Goal: Task Accomplishment & Management: Use online tool/utility

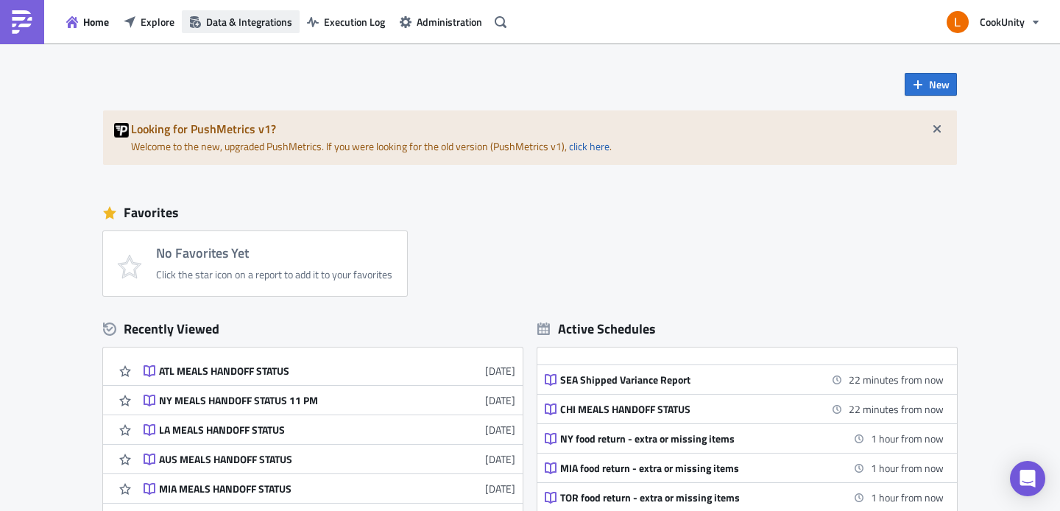
click at [251, 24] on span "Data & Integrations" at bounding box center [249, 21] width 86 height 15
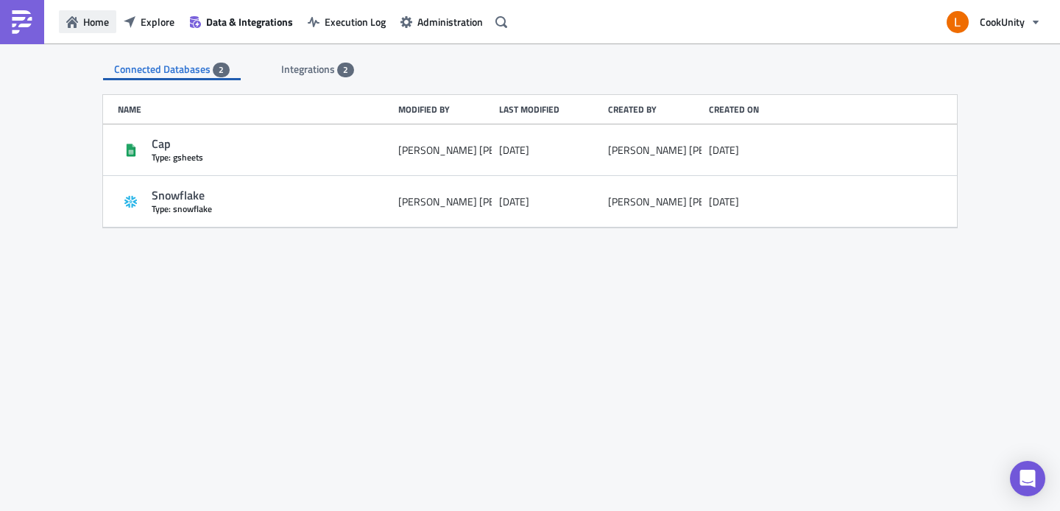
click at [80, 23] on button "Home" at bounding box center [87, 21] width 57 height 23
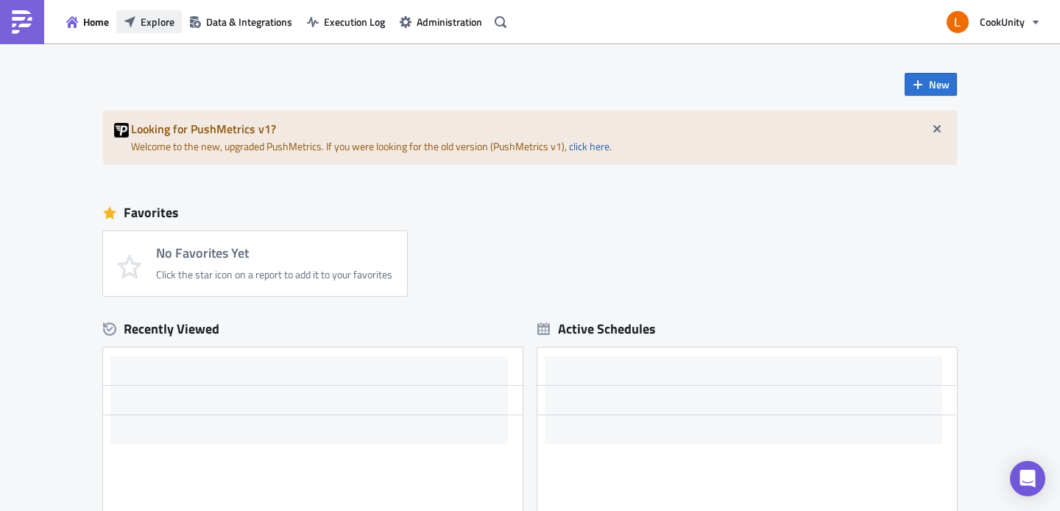
click at [134, 31] on button "Explore" at bounding box center [149, 21] width 66 height 23
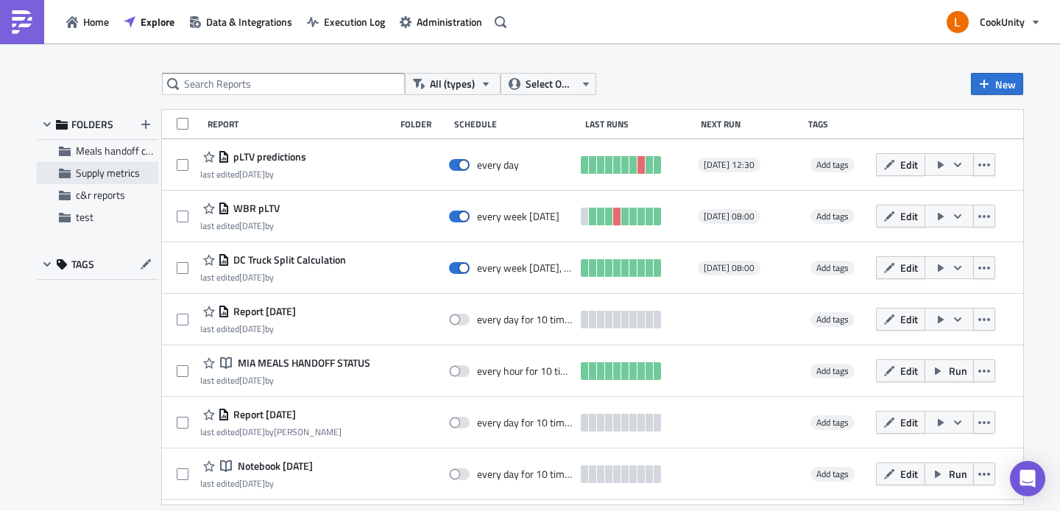
click at [136, 175] on span "Supply metrics" at bounding box center [108, 172] width 64 height 15
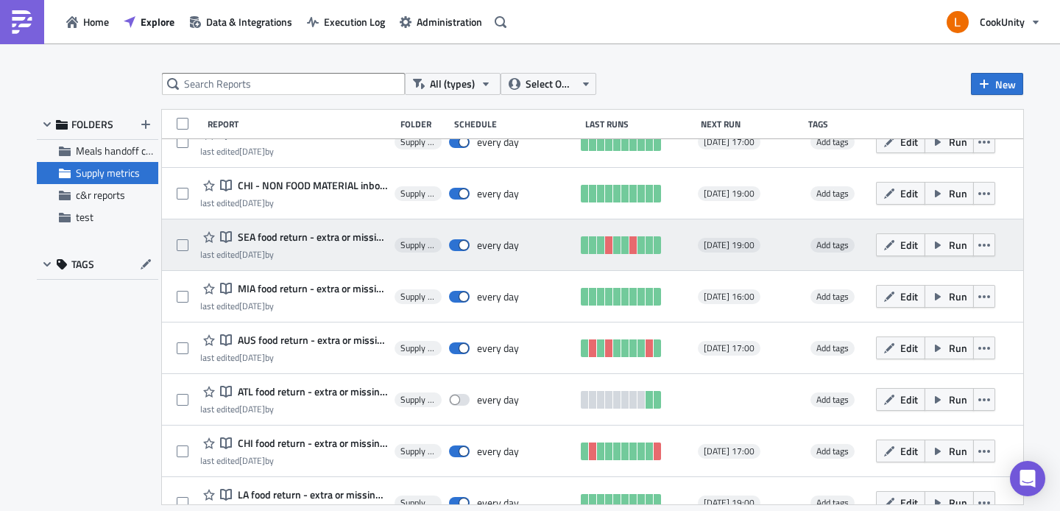
scroll to position [353, 0]
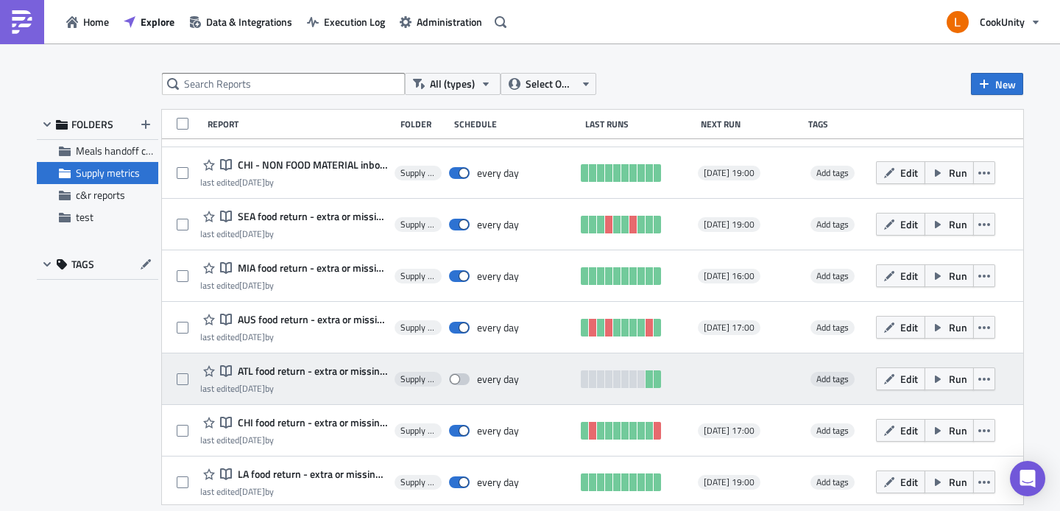
click at [454, 378] on span at bounding box center [459, 379] width 21 height 12
click at [454, 378] on input "checkbox" at bounding box center [457, 380] width 10 height 10
checkbox input "true"
click at [883, 375] on icon "button" at bounding box center [889, 379] width 12 height 12
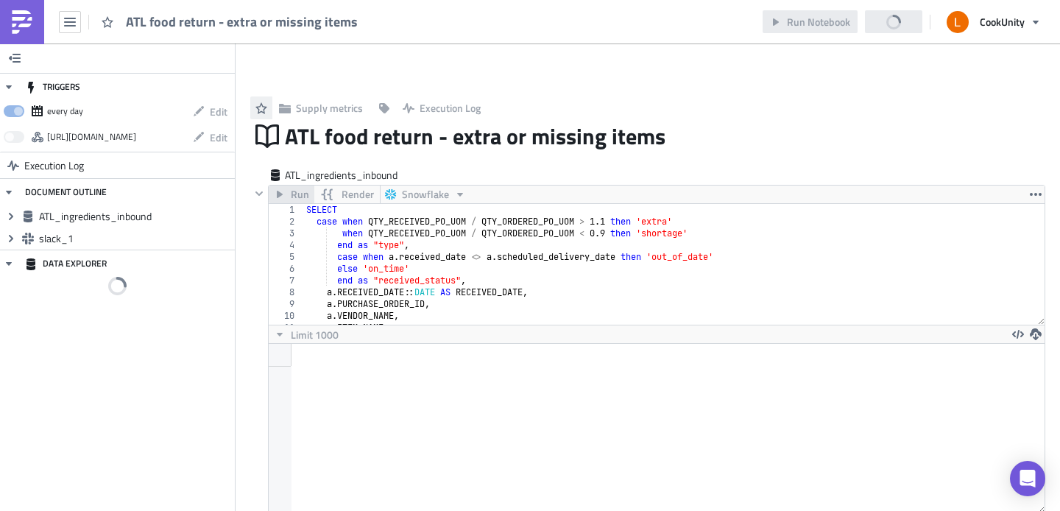
scroll to position [169, 767]
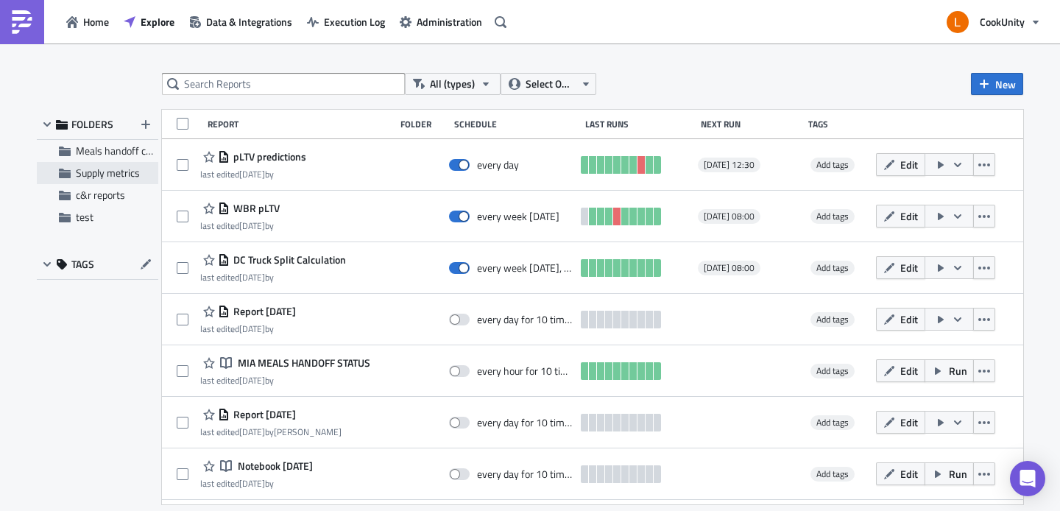
click at [114, 174] on span "Supply metrics" at bounding box center [108, 172] width 64 height 15
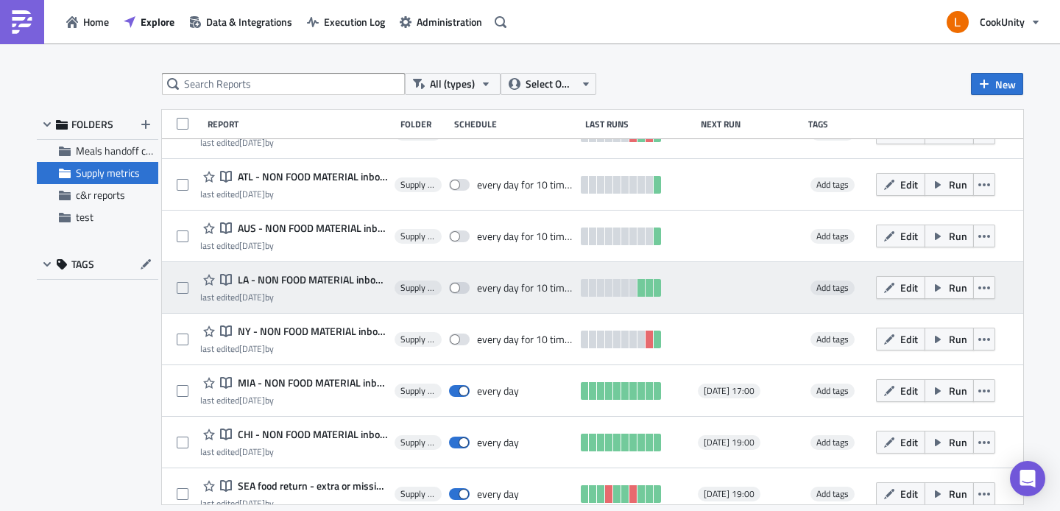
scroll to position [96, 0]
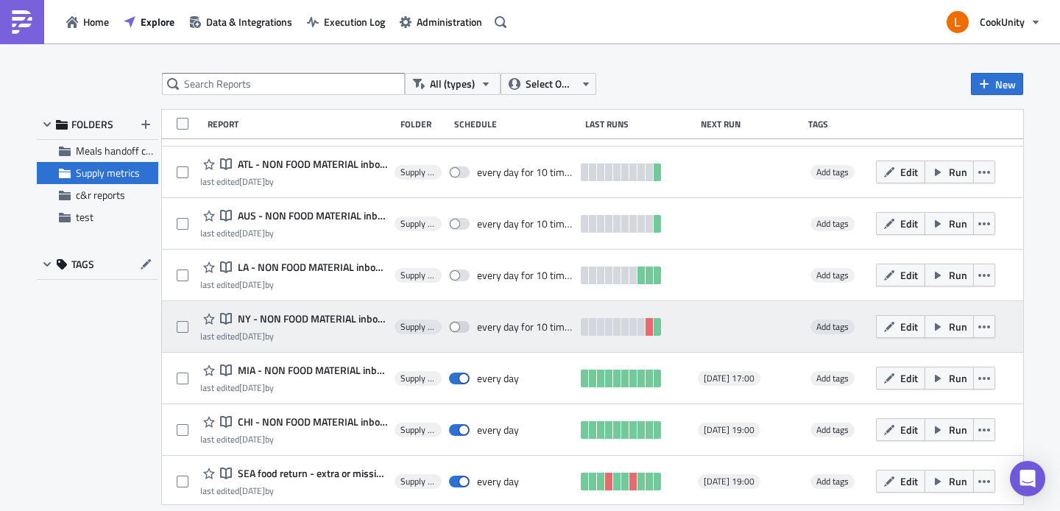
click at [500, 326] on div "every day for 10 times" at bounding box center [525, 326] width 97 height 13
click at [450, 324] on span at bounding box center [459, 327] width 21 height 12
click at [452, 324] on input "checkbox" at bounding box center [457, 327] width 10 height 10
checkbox input "true"
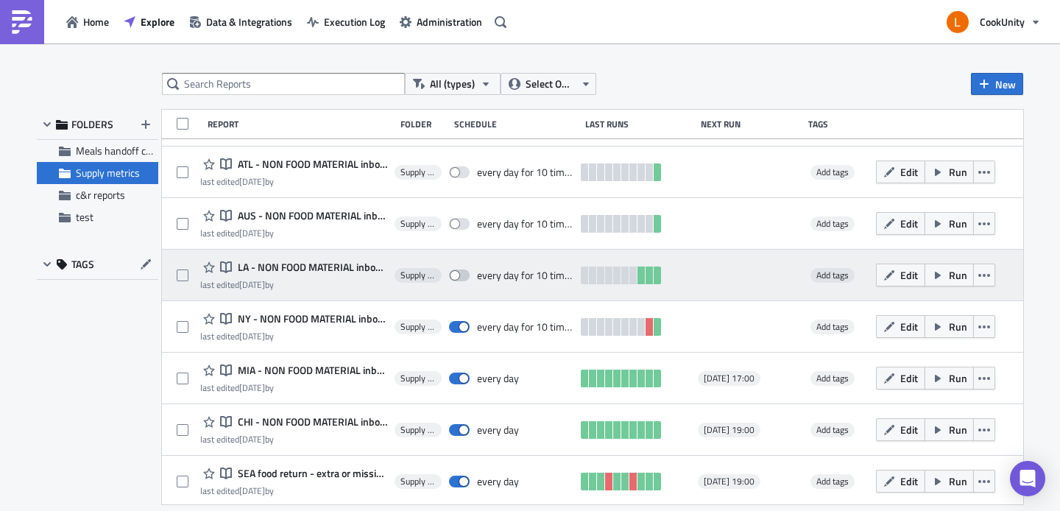
click at [450, 269] on span at bounding box center [459, 275] width 21 height 12
click at [452, 271] on input "checkbox" at bounding box center [457, 276] width 10 height 10
checkbox input "true"
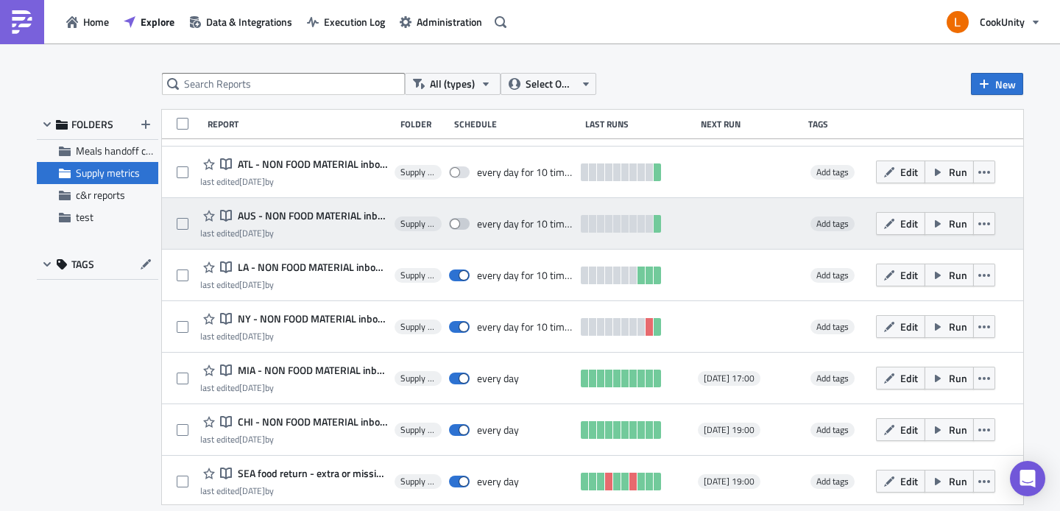
click at [454, 224] on span at bounding box center [459, 224] width 21 height 12
click at [454, 224] on input "checkbox" at bounding box center [457, 224] width 10 height 10
checkbox input "true"
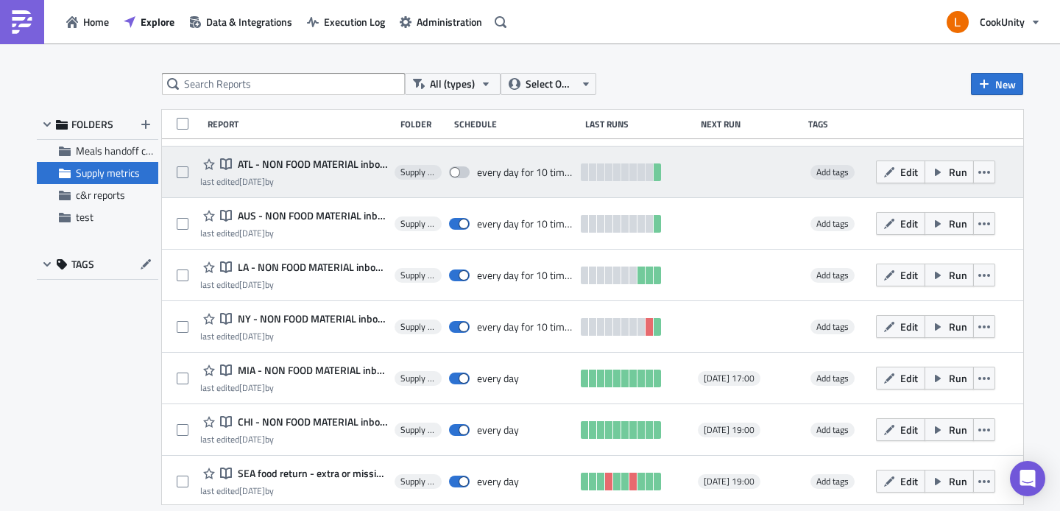
click at [453, 172] on span at bounding box center [459, 172] width 21 height 12
click at [453, 172] on input "checkbox" at bounding box center [457, 173] width 10 height 10
checkbox input "true"
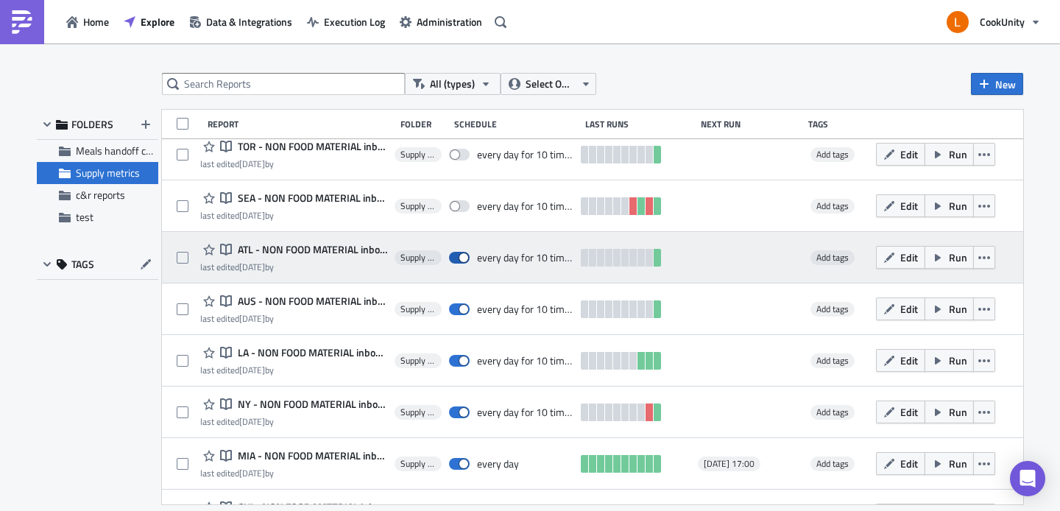
scroll to position [0, 0]
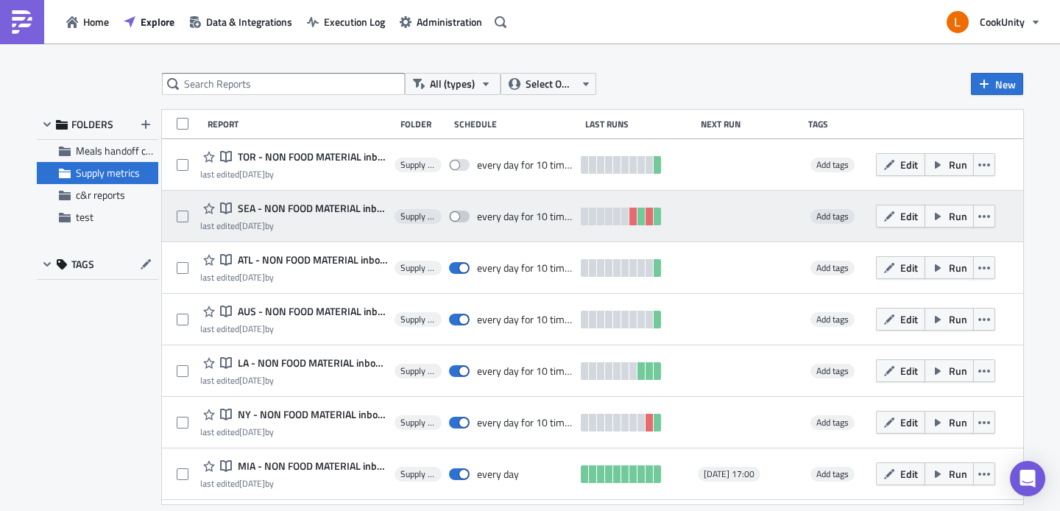
click at [453, 213] on span at bounding box center [459, 216] width 21 height 12
click at [453, 213] on input "checkbox" at bounding box center [457, 217] width 10 height 10
checkbox input "true"
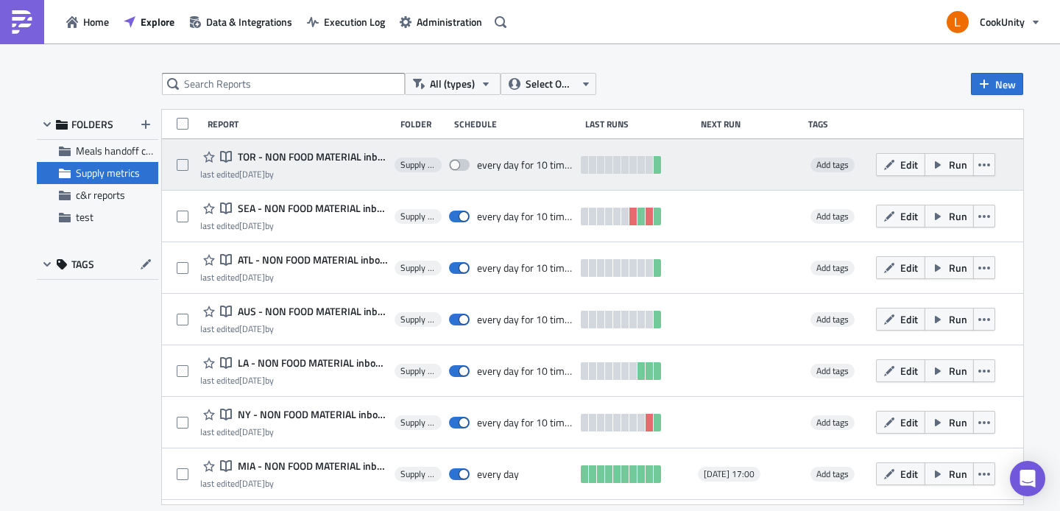
click at [452, 160] on span at bounding box center [459, 165] width 21 height 12
click at [452, 160] on input "checkbox" at bounding box center [457, 165] width 10 height 10
checkbox input "true"
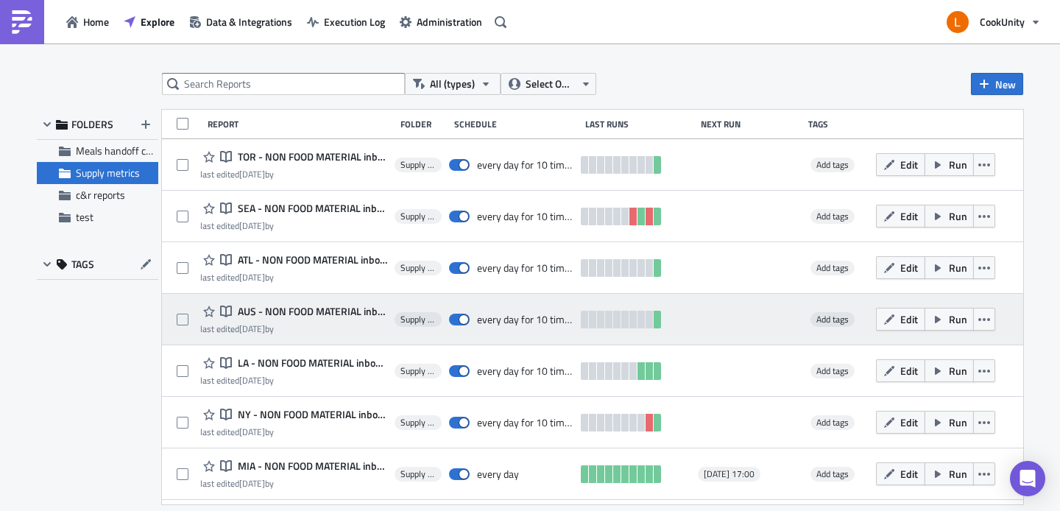
click at [321, 311] on span "AUS - NON FOOD MATERIAL inbound report" at bounding box center [310, 311] width 153 height 13
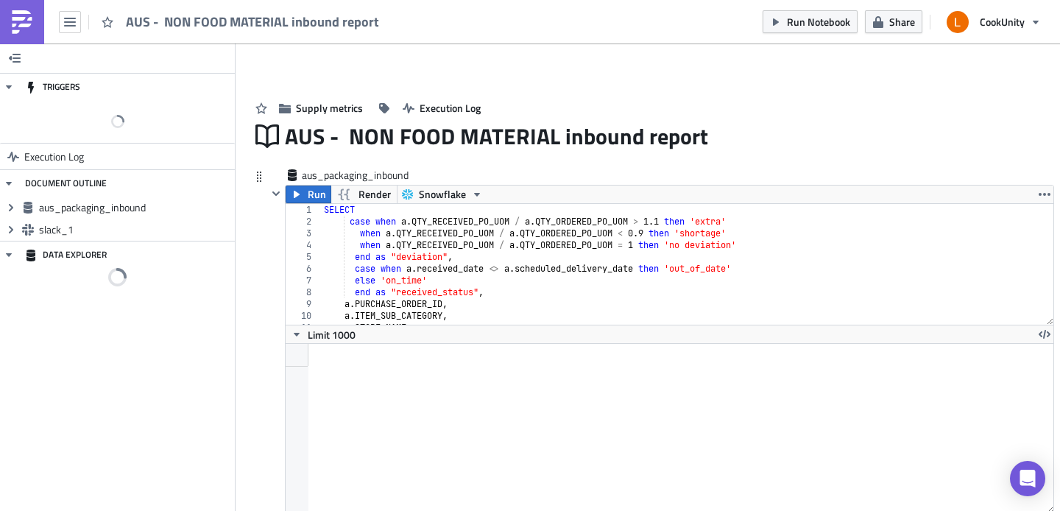
scroll to position [169, 767]
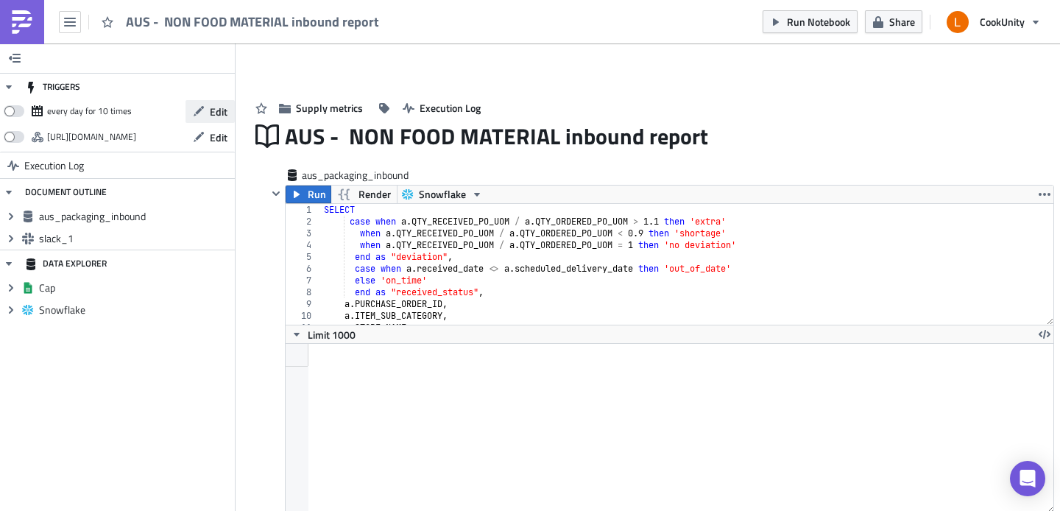
click at [219, 111] on span "Edit" at bounding box center [219, 111] width 18 height 15
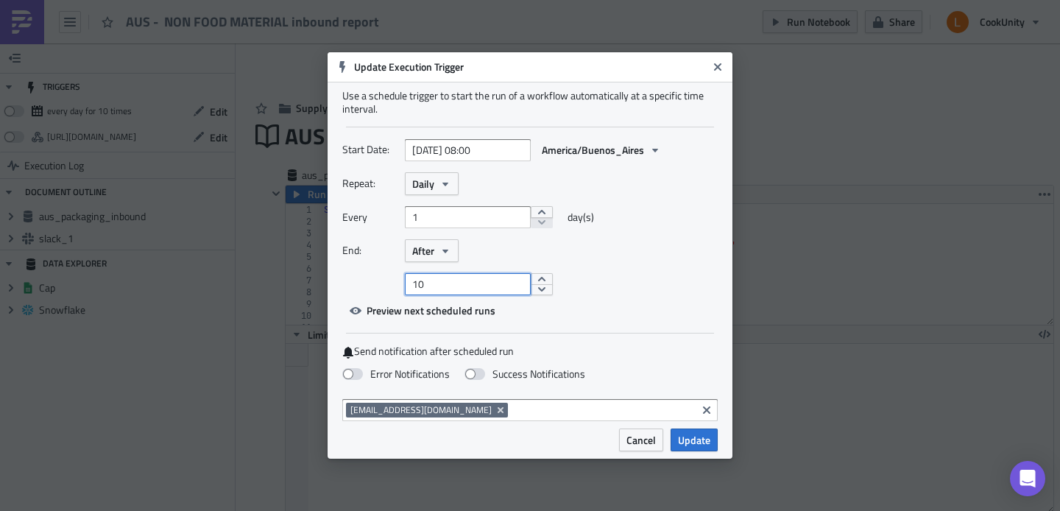
click at [503, 289] on input "10" at bounding box center [468, 284] width 126 height 22
type input "1"
click at [661, 285] on div at bounding box center [561, 284] width 313 height 22
click at [708, 445] on span "Update" at bounding box center [694, 439] width 32 height 15
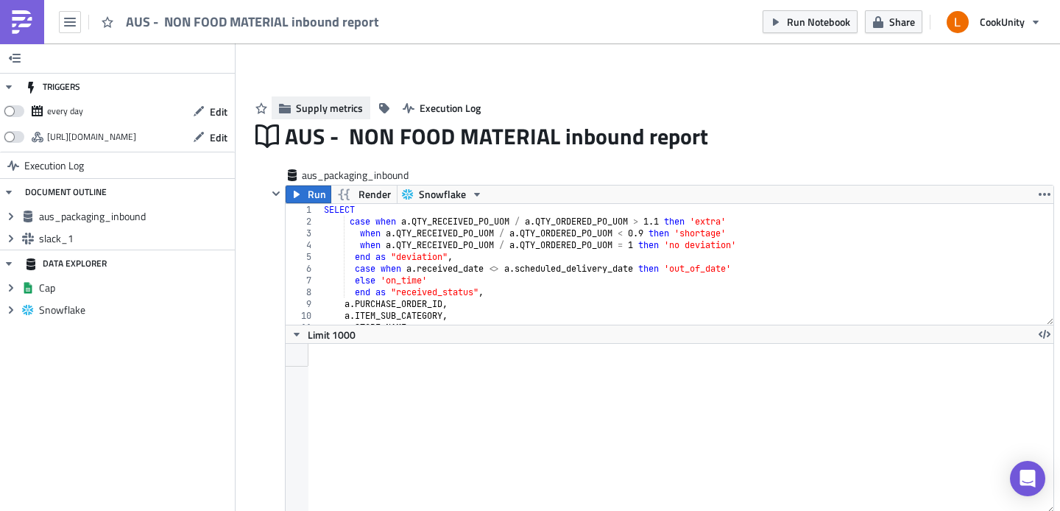
click at [338, 111] on span "Supply metrics" at bounding box center [329, 107] width 67 height 15
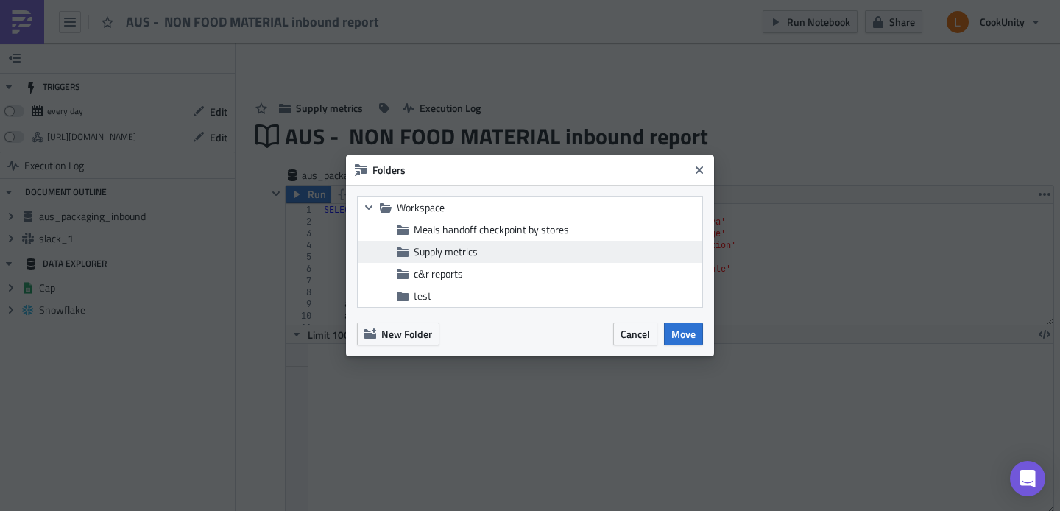
click at [447, 247] on span "Supply metrics" at bounding box center [446, 251] width 64 height 15
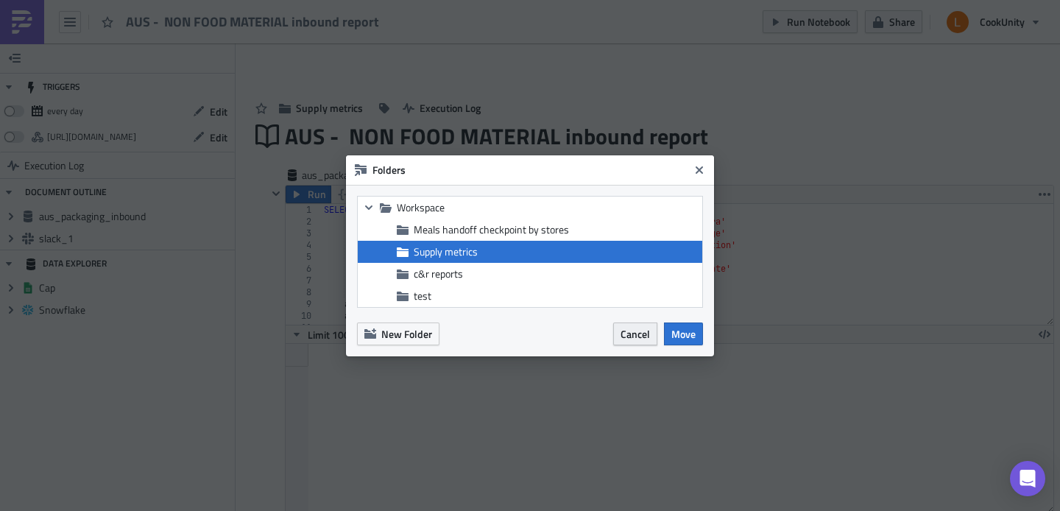
click at [642, 335] on span "Cancel" at bounding box center [634, 333] width 29 height 15
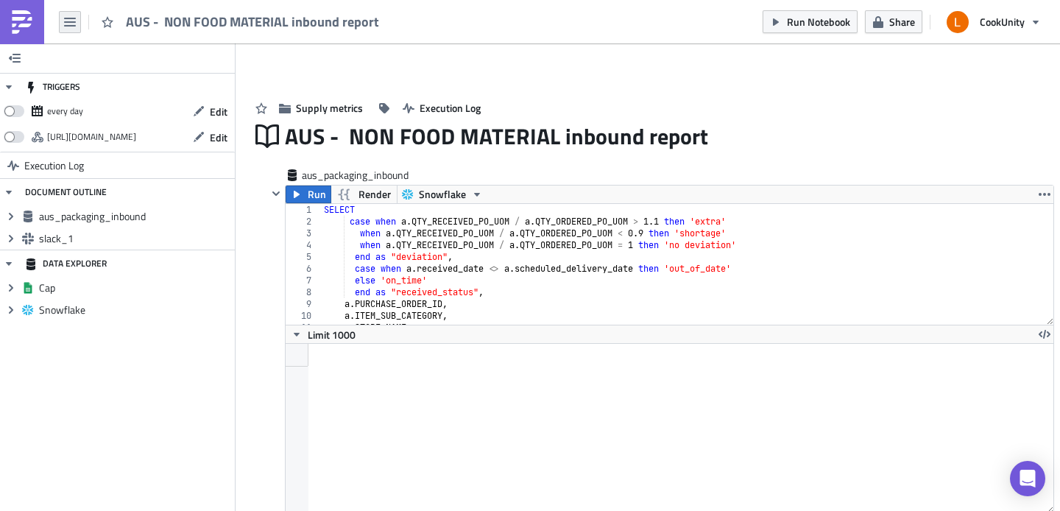
click at [73, 17] on icon "button" at bounding box center [70, 22] width 12 height 12
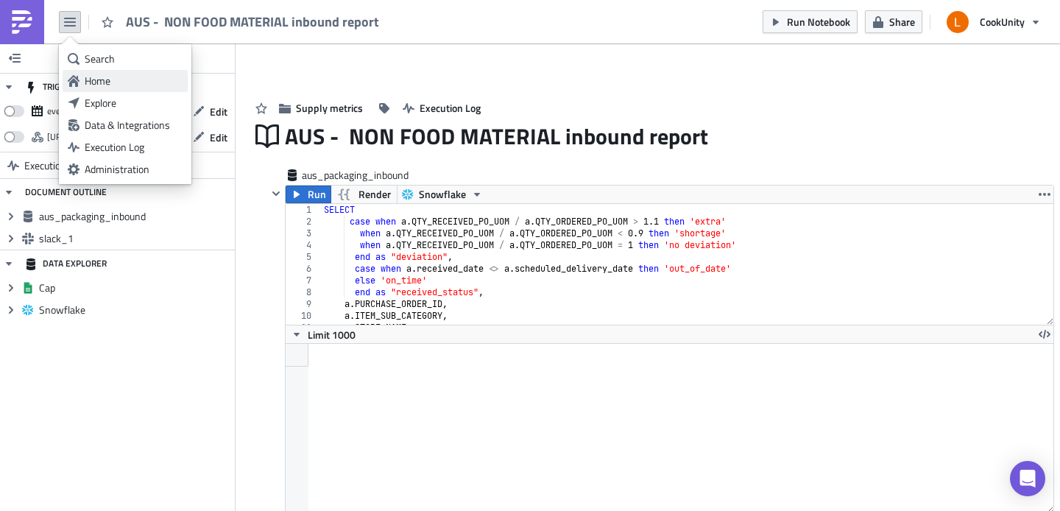
click at [110, 78] on div "Home" at bounding box center [134, 81] width 98 height 15
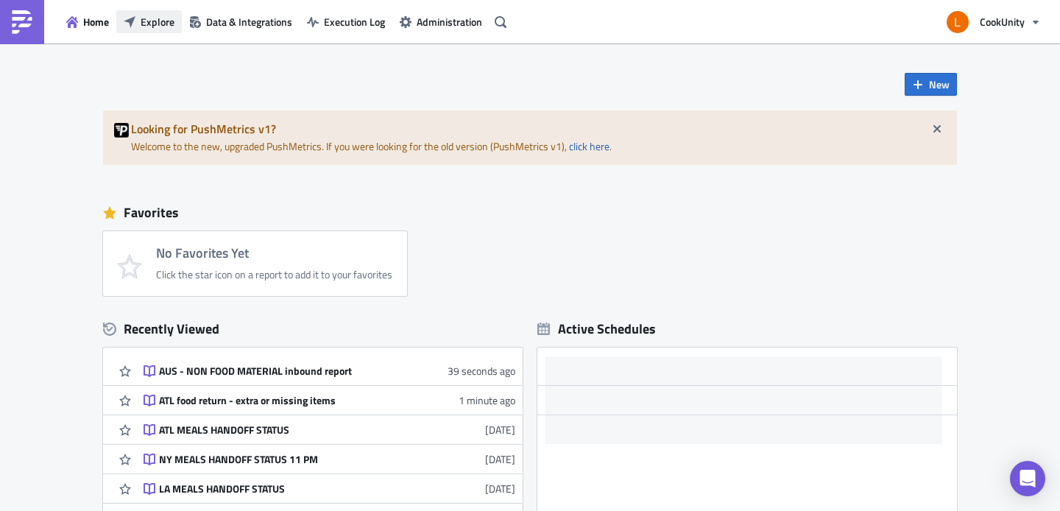
click at [149, 24] on span "Explore" at bounding box center [158, 21] width 34 height 15
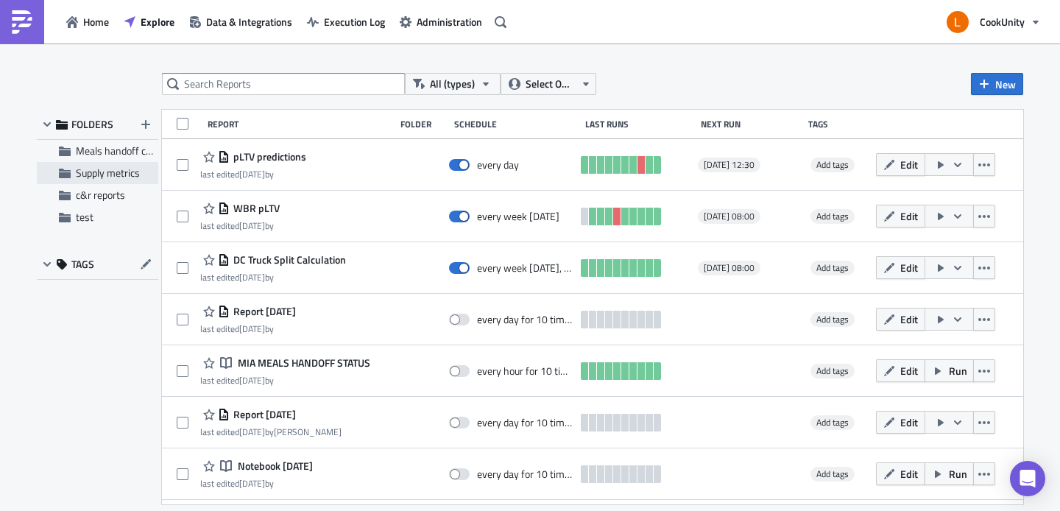
click at [111, 169] on span "Supply metrics" at bounding box center [108, 172] width 64 height 15
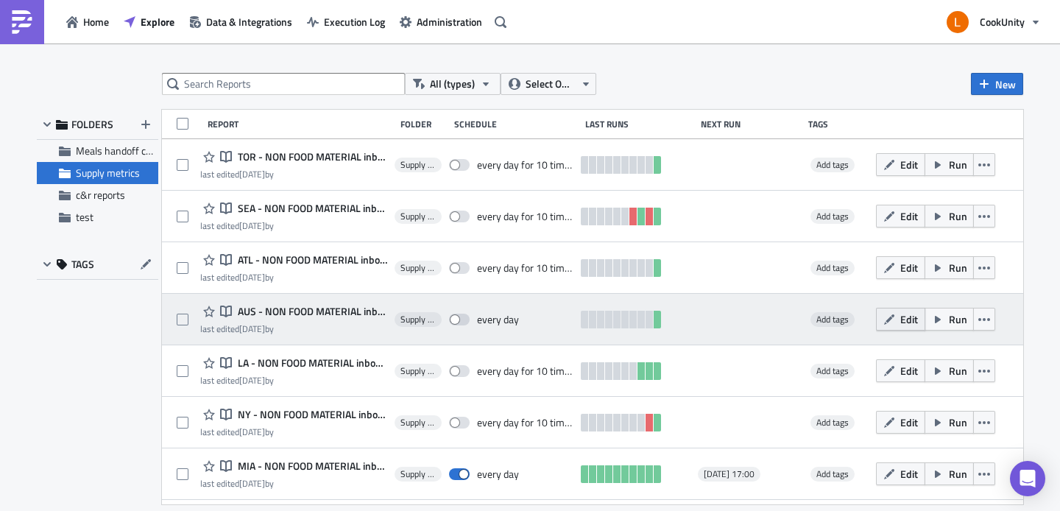
click at [885, 322] on icon "button" at bounding box center [889, 320] width 12 height 12
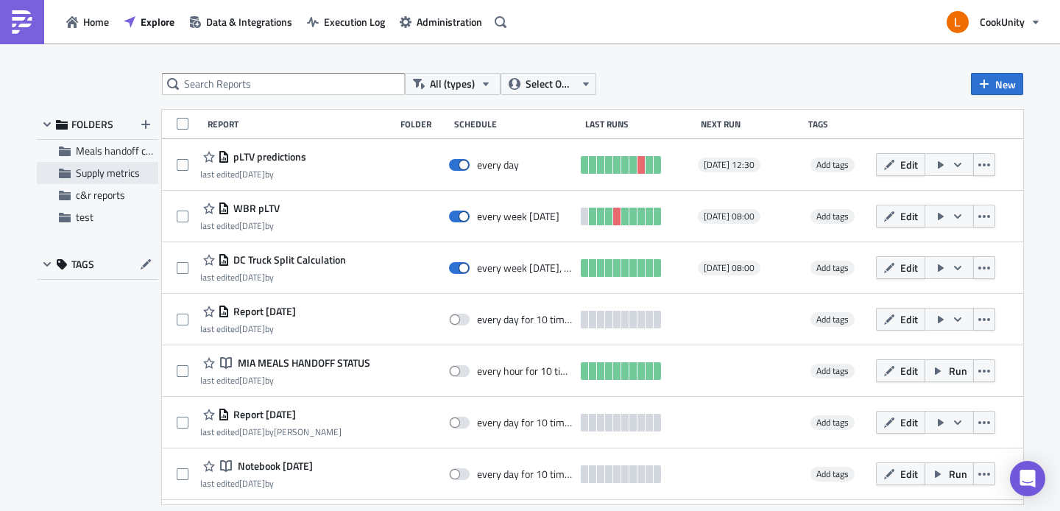
click at [113, 171] on span "Supply metrics" at bounding box center [108, 172] width 64 height 15
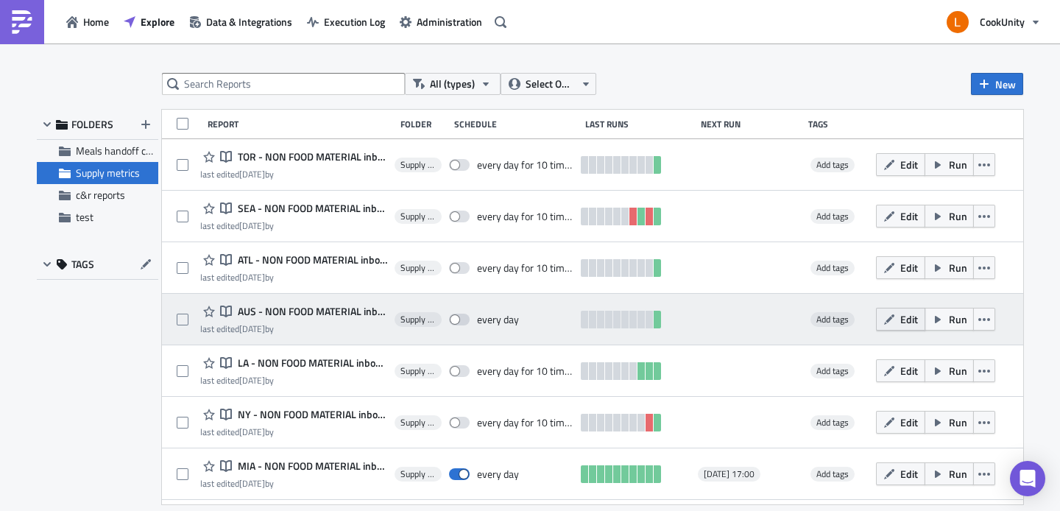
click at [900, 324] on span "Edit" at bounding box center [909, 318] width 18 height 15
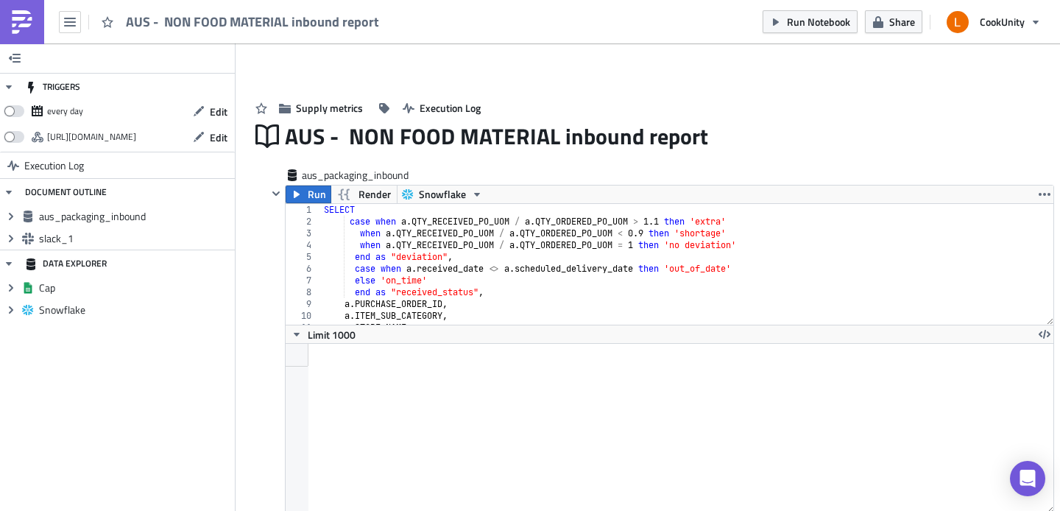
scroll to position [169, 767]
click at [216, 110] on span "Edit" at bounding box center [219, 111] width 18 height 15
click at [18, 114] on span at bounding box center [14, 111] width 21 height 12
click at [16, 112] on input "checkbox" at bounding box center [12, 107] width 10 height 10
checkbox input "true"
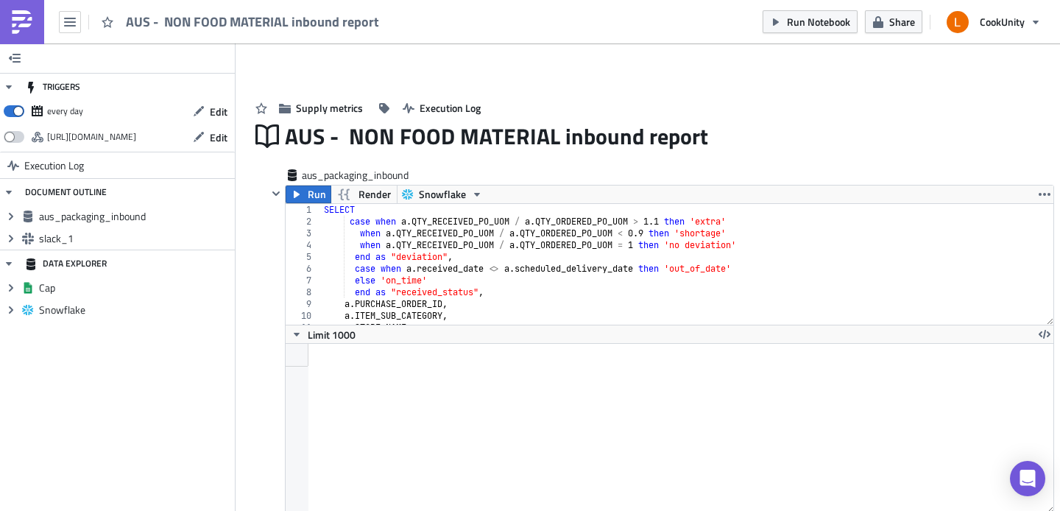
click at [19, 134] on span at bounding box center [14, 137] width 21 height 12
click at [16, 134] on input "checkbox" at bounding box center [12, 133] width 10 height 10
click at [202, 138] on icon "button" at bounding box center [199, 137] width 12 height 12
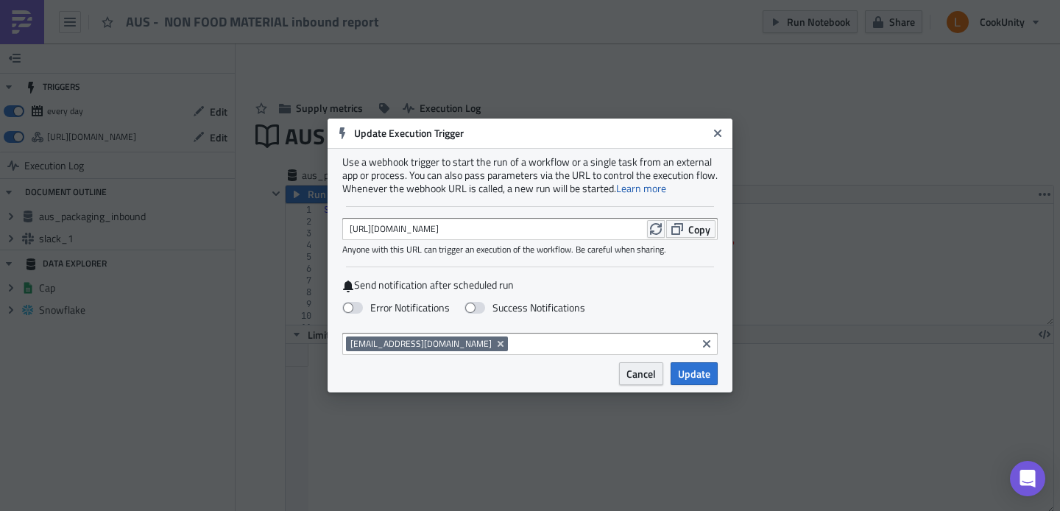
click at [653, 371] on span "Cancel" at bounding box center [640, 373] width 29 height 15
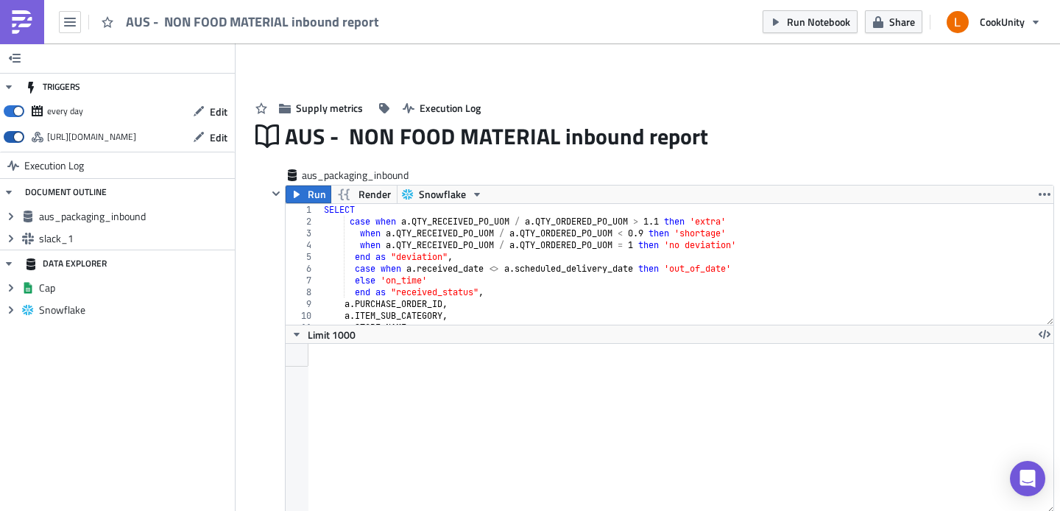
click at [13, 136] on span at bounding box center [14, 137] width 21 height 12
click at [13, 136] on input "checkbox" at bounding box center [12, 133] width 10 height 10
checkbox input "false"
click at [827, 20] on span "Run Notebook" at bounding box center [818, 21] width 63 height 15
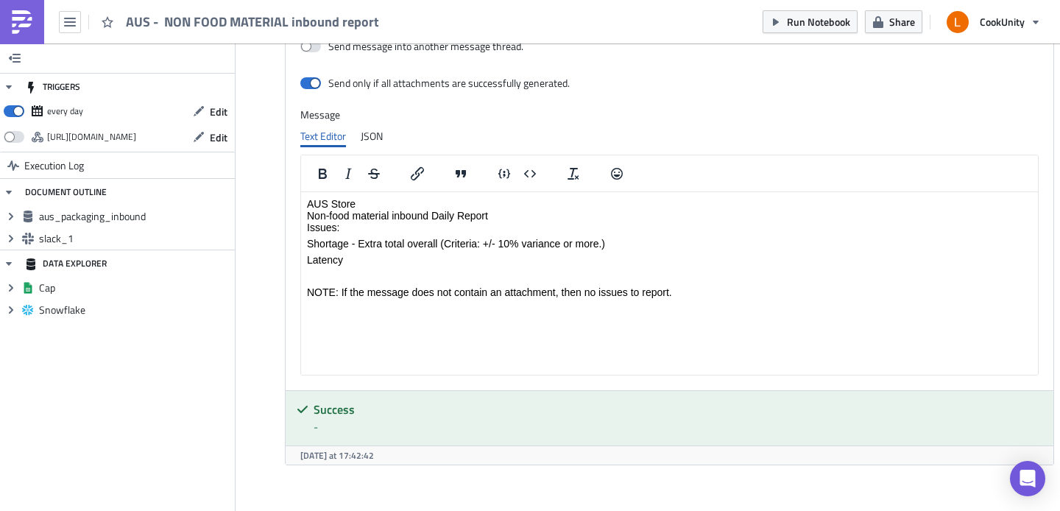
scroll to position [0, 0]
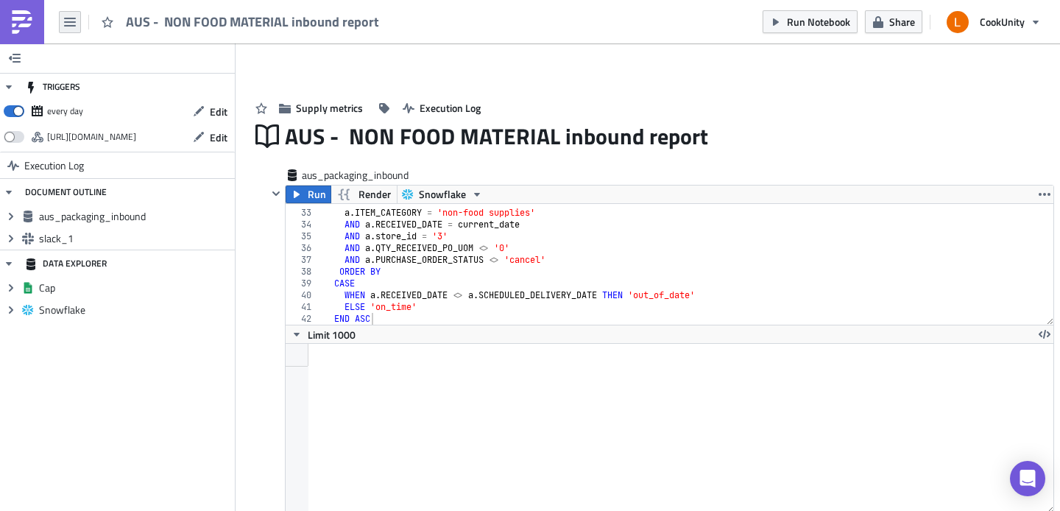
click at [77, 24] on button "button" at bounding box center [70, 22] width 22 height 22
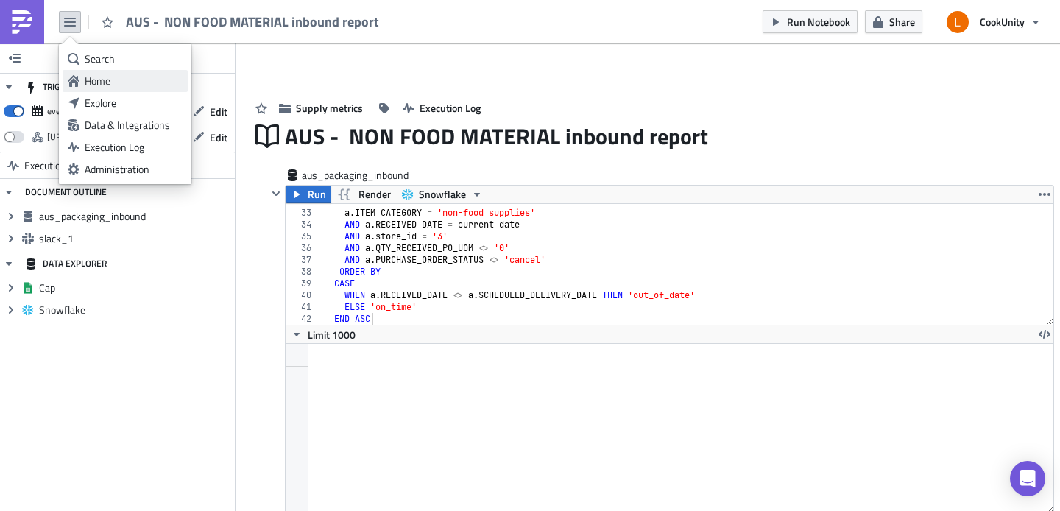
click at [91, 76] on div "Home" at bounding box center [134, 81] width 98 height 15
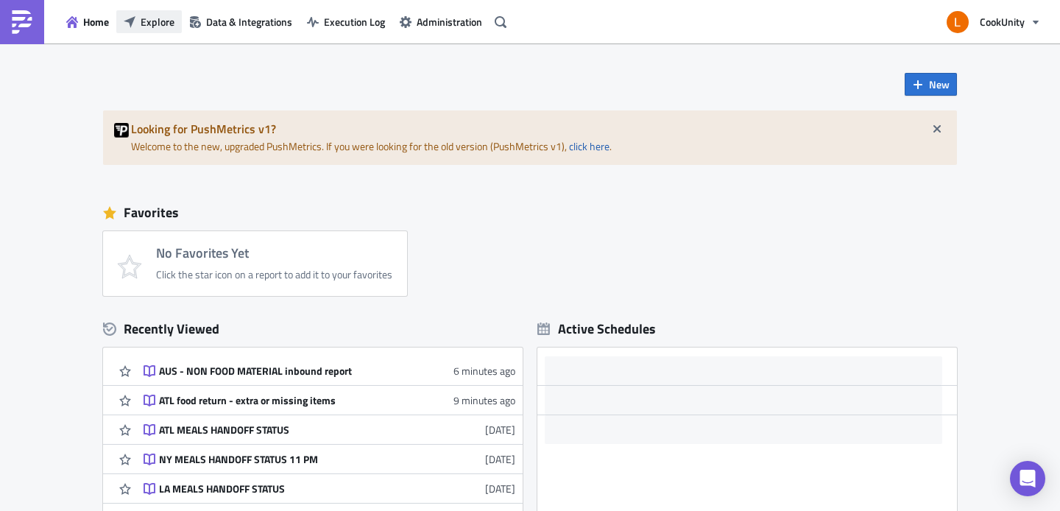
click at [169, 29] on span "Explore" at bounding box center [158, 21] width 34 height 15
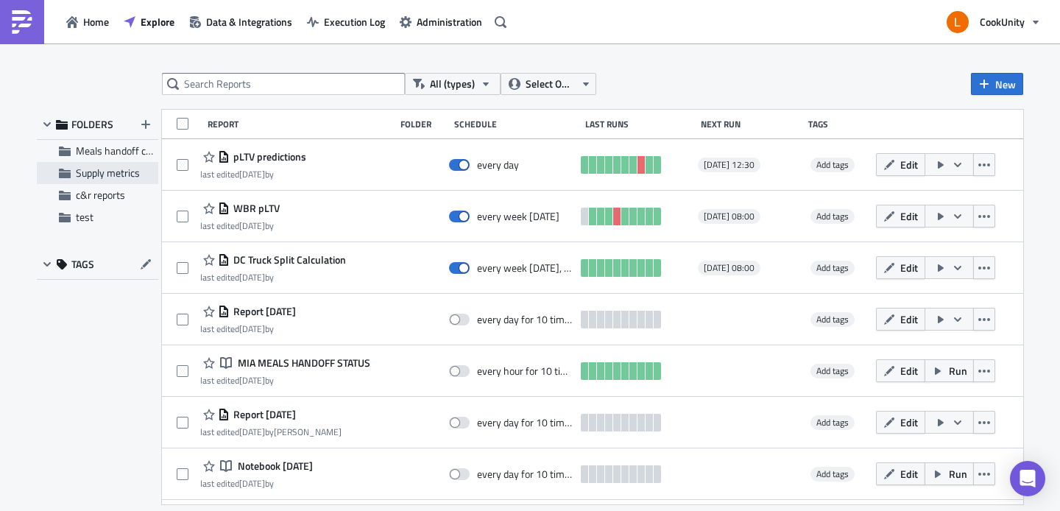
click at [110, 174] on span "Supply metrics" at bounding box center [108, 172] width 64 height 15
click at [99, 175] on span "Supply metrics" at bounding box center [108, 172] width 64 height 15
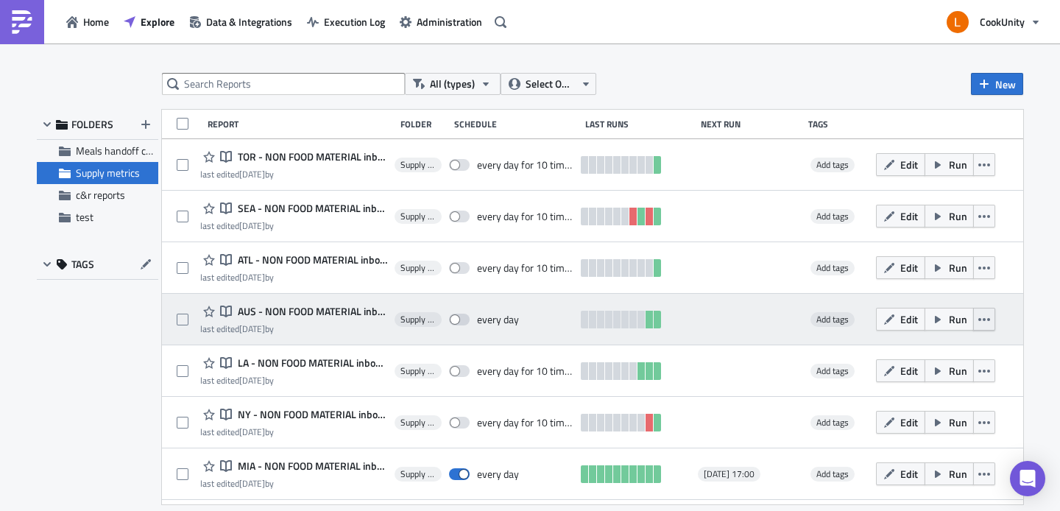
click at [978, 314] on icon "button" at bounding box center [984, 320] width 12 height 12
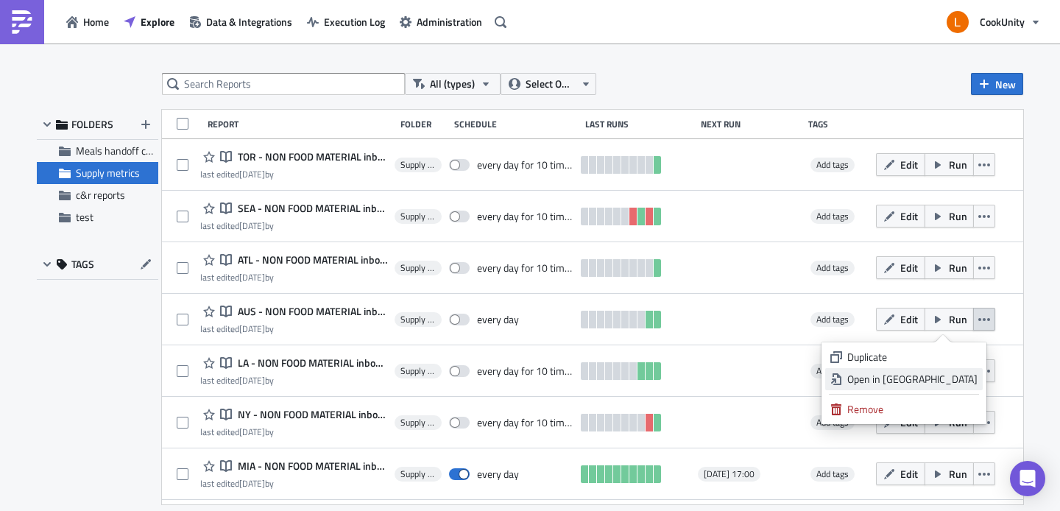
click at [934, 381] on div "Open in New Tab" at bounding box center [912, 379] width 130 height 15
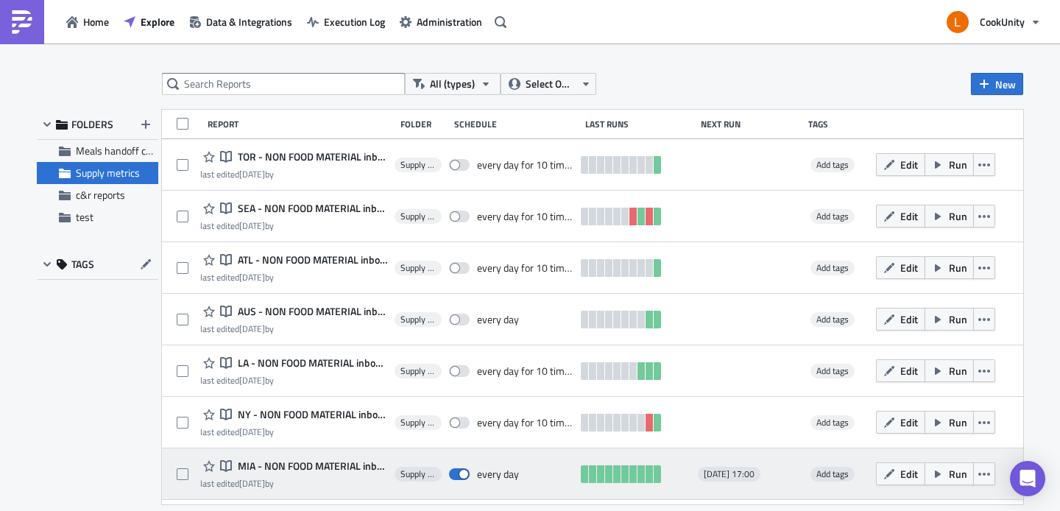
click at [334, 467] on span "MIA - NON FOOD MATERIAL inbound report" at bounding box center [310, 465] width 153 height 13
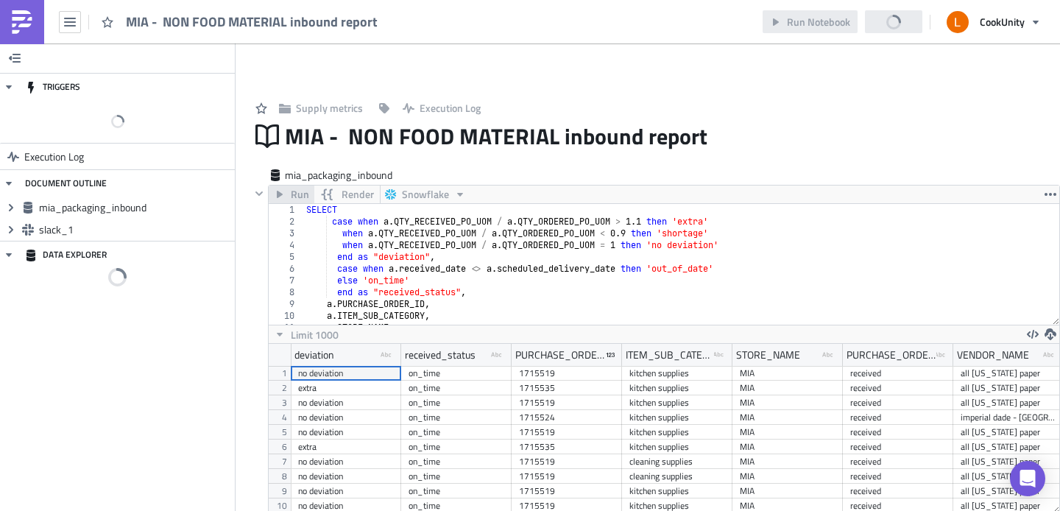
scroll to position [169, 790]
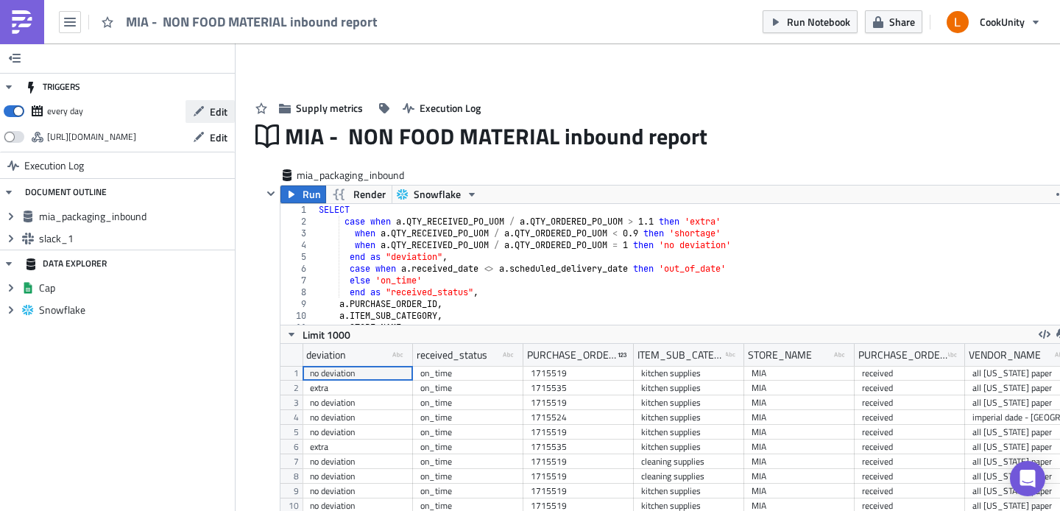
click at [210, 104] on span "Edit" at bounding box center [219, 111] width 18 height 15
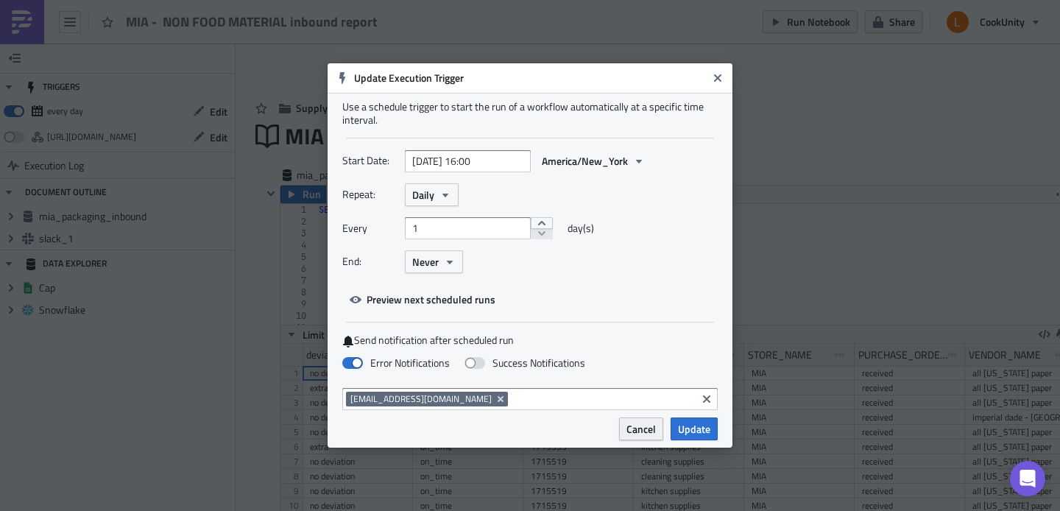
click at [645, 430] on span "Cancel" at bounding box center [640, 428] width 29 height 15
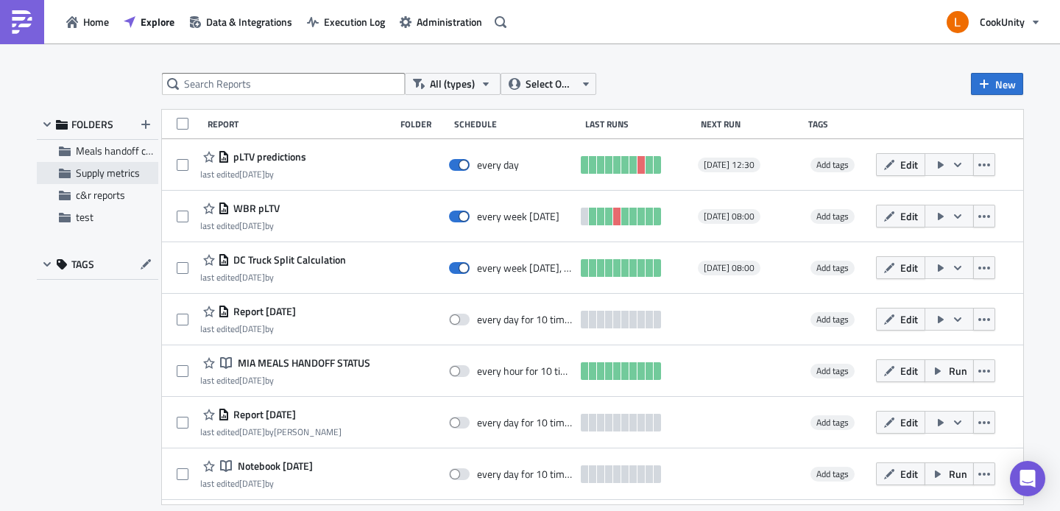
click at [98, 172] on span "Supply metrics" at bounding box center [108, 172] width 64 height 15
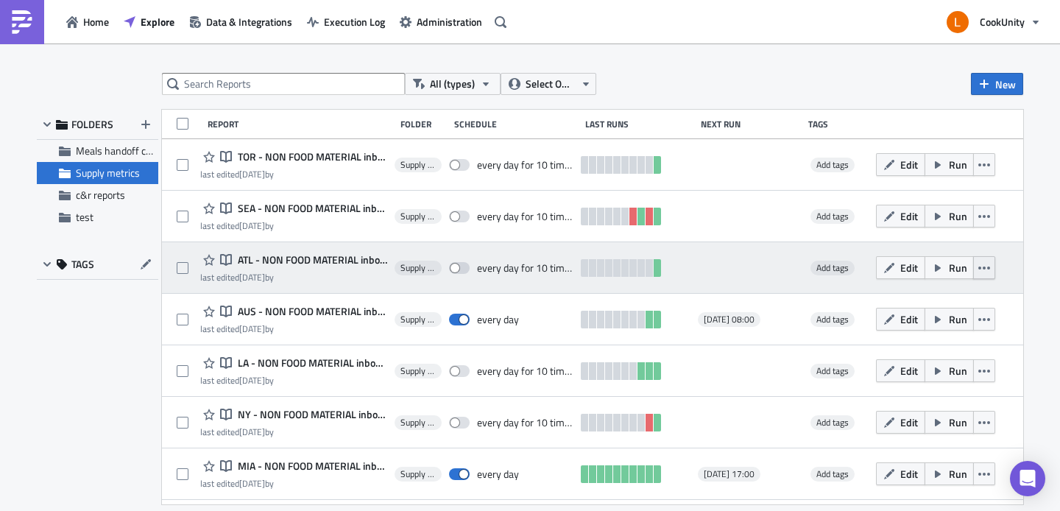
click at [980, 264] on icon "button" at bounding box center [984, 268] width 12 height 12
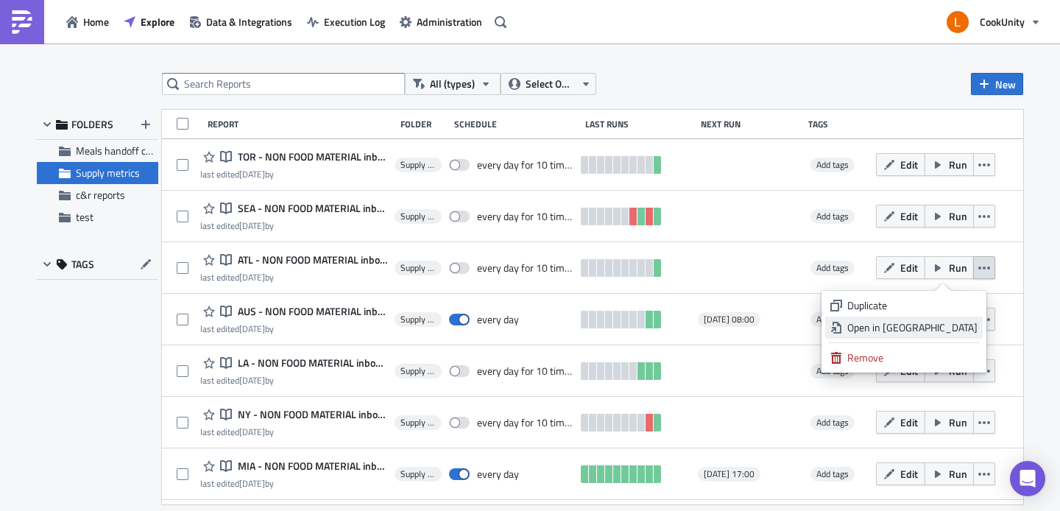
click at [913, 333] on div "Open in New Tab" at bounding box center [912, 327] width 130 height 15
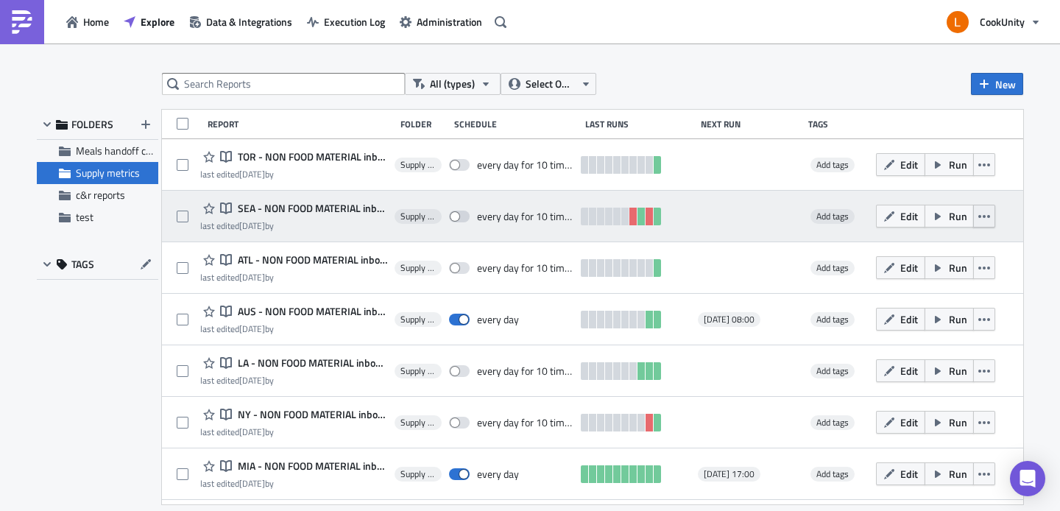
click at [978, 219] on icon "button" at bounding box center [984, 216] width 12 height 12
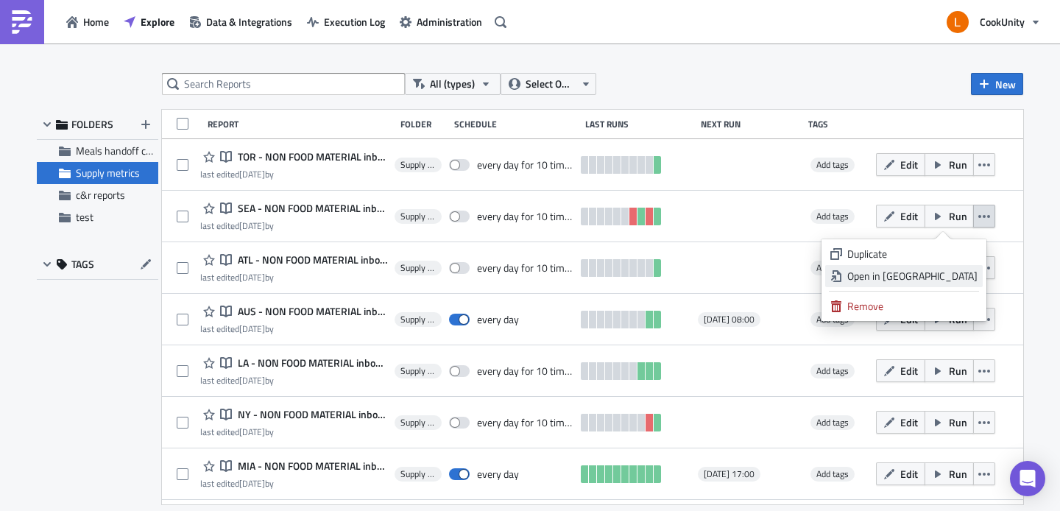
click at [933, 272] on div "Open in New Tab" at bounding box center [912, 276] width 130 height 15
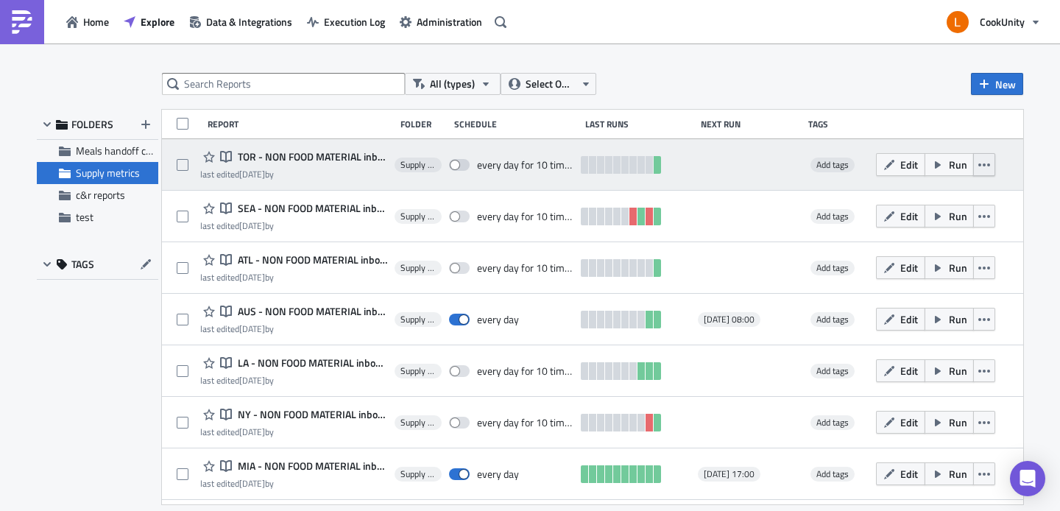
click at [984, 164] on button "button" at bounding box center [984, 164] width 22 height 23
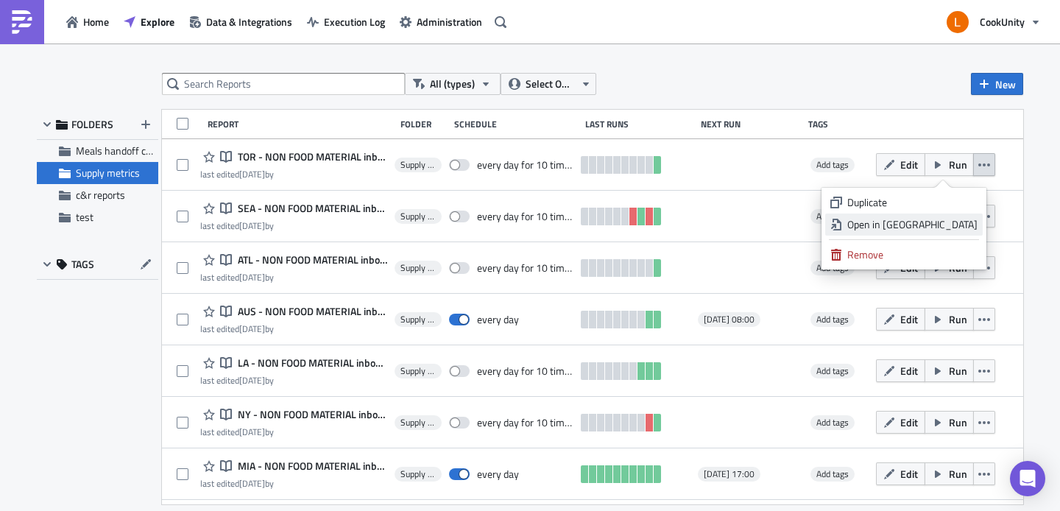
click at [923, 219] on div "Open in New Tab" at bounding box center [912, 224] width 130 height 15
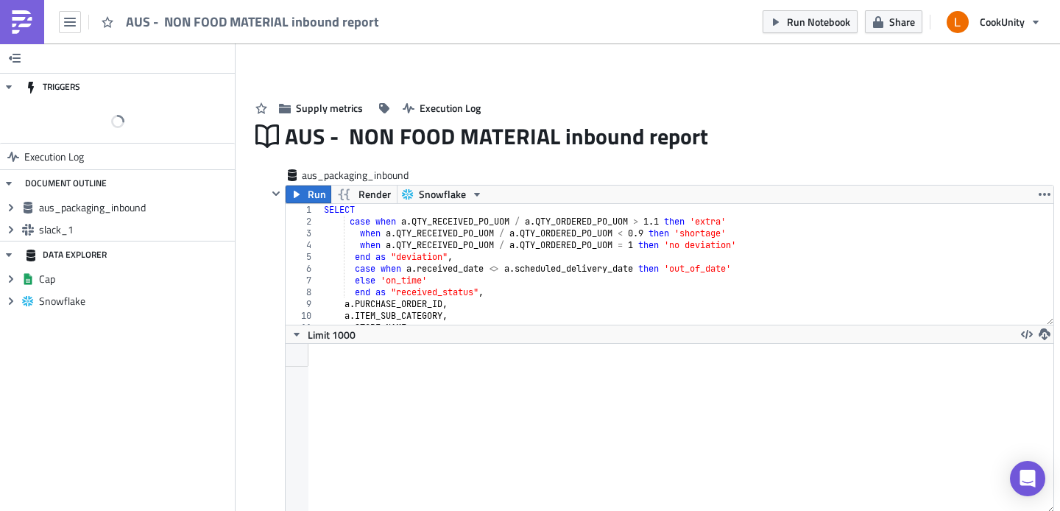
scroll to position [169, 767]
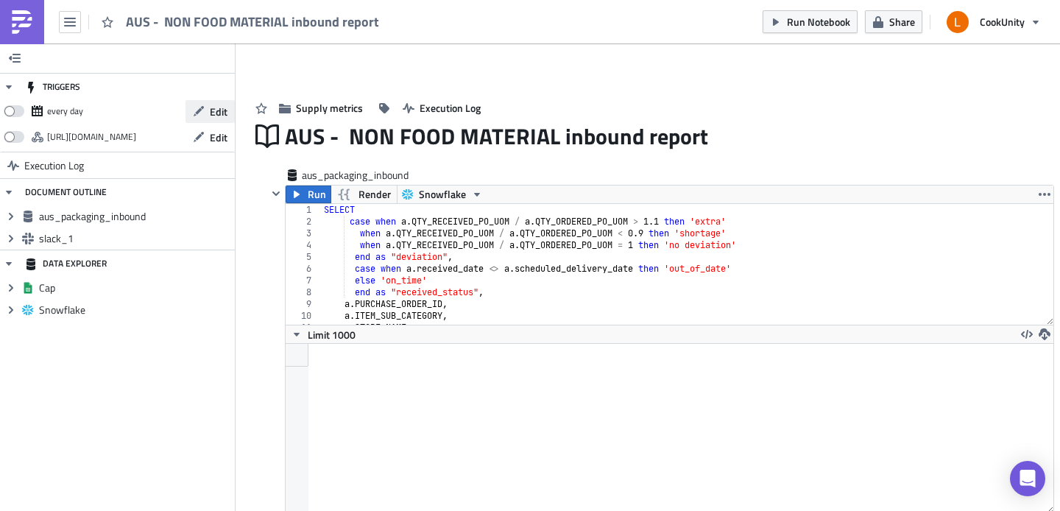
click at [212, 113] on span "Edit" at bounding box center [219, 111] width 18 height 15
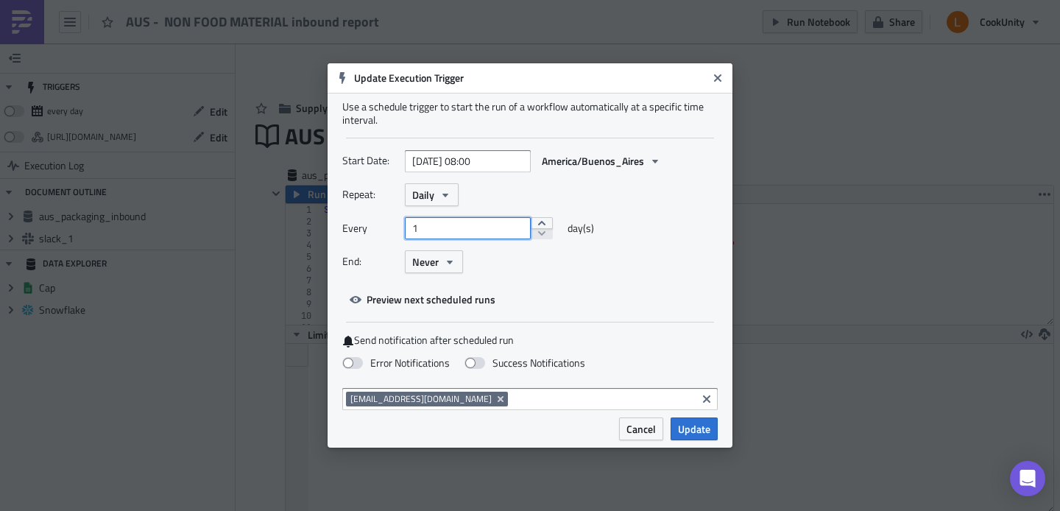
click at [465, 227] on input "1" at bounding box center [468, 228] width 126 height 22
click at [535, 224] on button "increment" at bounding box center [542, 223] width 22 height 12
type input "1"
click at [531, 294] on div "Start Date: [DATE] 08:00 [GEOGRAPHIC_DATA]/Buenos_Aires Repeat: Daily Every 1 d…" at bounding box center [529, 229] width 375 height 161
click at [467, 236] on input "1" at bounding box center [468, 228] width 126 height 22
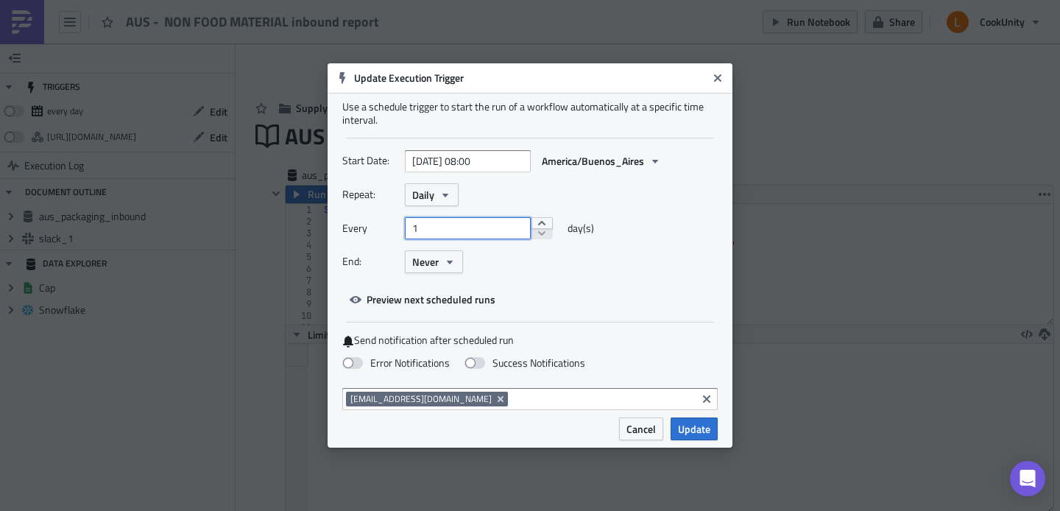
click at [484, 232] on input "1" at bounding box center [468, 228] width 126 height 22
click at [646, 258] on div "End: Never" at bounding box center [529, 261] width 375 height 23
click at [606, 241] on div "Every 1 day(s)" at bounding box center [529, 233] width 375 height 33
click at [466, 224] on input "1" at bounding box center [468, 228] width 126 height 22
click at [618, 202] on div "Repeat: Daily" at bounding box center [529, 194] width 375 height 23
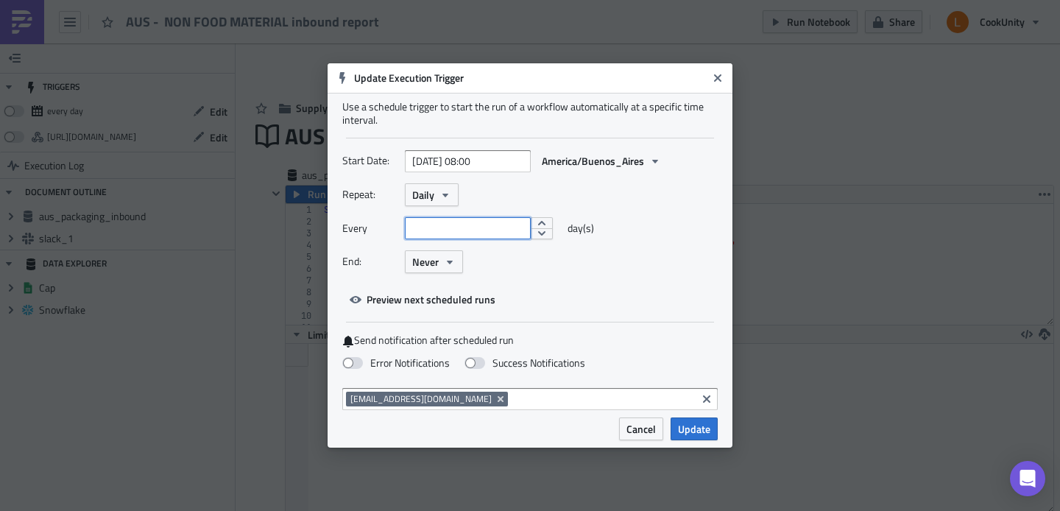
click at [511, 223] on input "text" at bounding box center [468, 228] width 126 height 22
type input "2"
type input "1"
click at [436, 194] on button "Daily" at bounding box center [432, 194] width 54 height 23
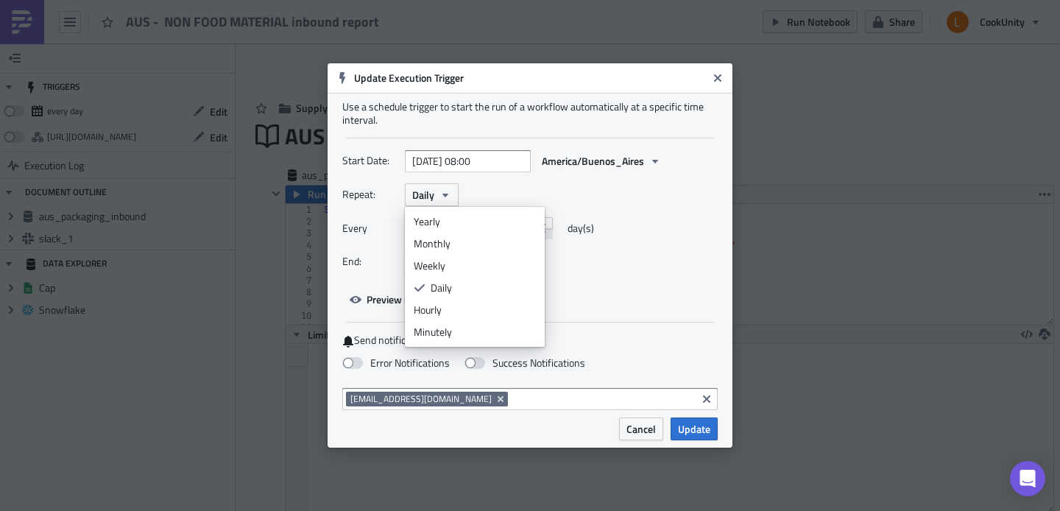
click at [693, 224] on div "Every 1 day(s)" at bounding box center [529, 233] width 375 height 33
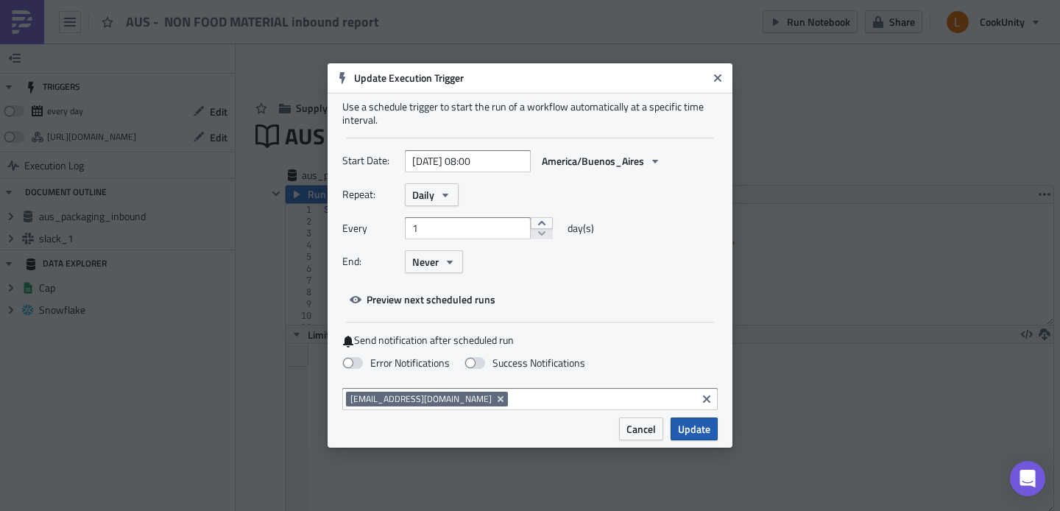
click at [699, 429] on span "Update" at bounding box center [694, 428] width 32 height 15
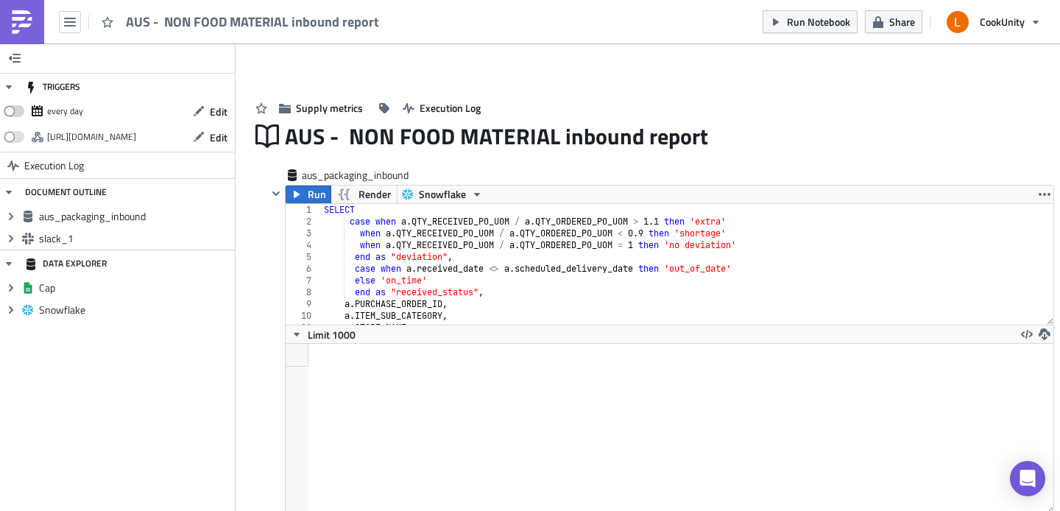
click at [12, 113] on span at bounding box center [14, 111] width 21 height 12
click at [12, 112] on input "checkbox" at bounding box center [12, 107] width 10 height 10
checkbox input "true"
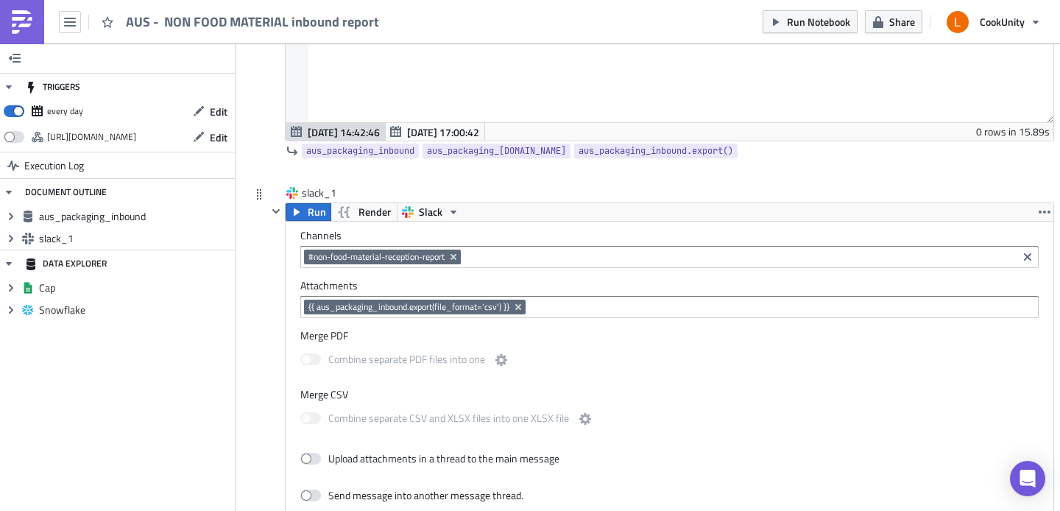
scroll to position [400, 0]
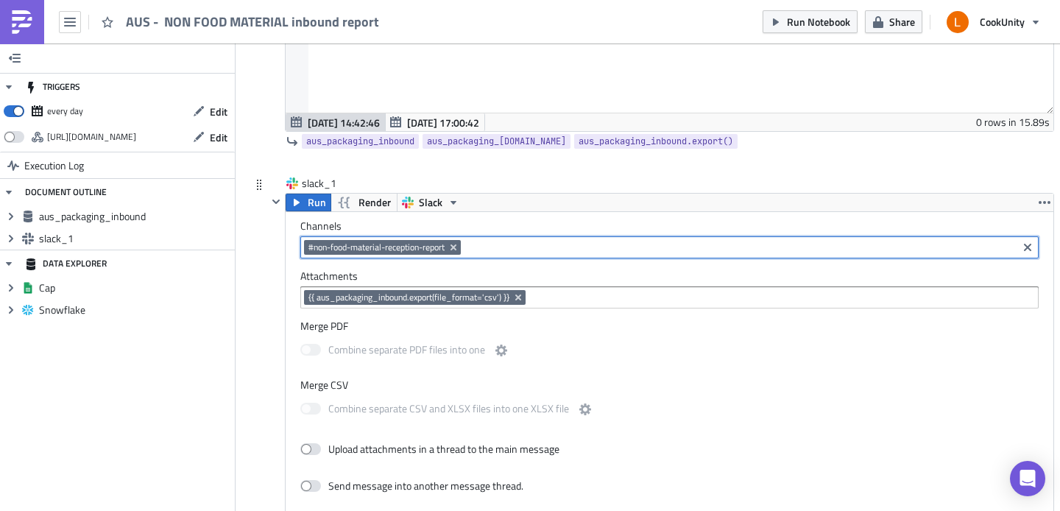
click at [567, 254] on input at bounding box center [738, 247] width 549 height 15
type input "#controltower_aus"
click at [380, 272] on div "Add "#controltower_aus"" at bounding box center [382, 273] width 110 height 15
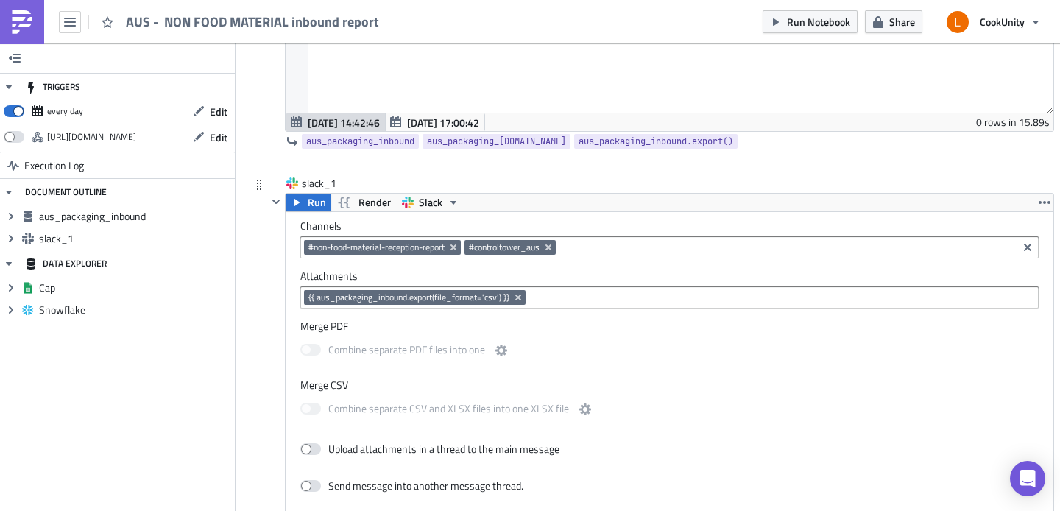
click at [639, 393] on div "Merge CSV Combine separate CSV and XLSX files into one XLSX file" at bounding box center [669, 402] width 738 height 48
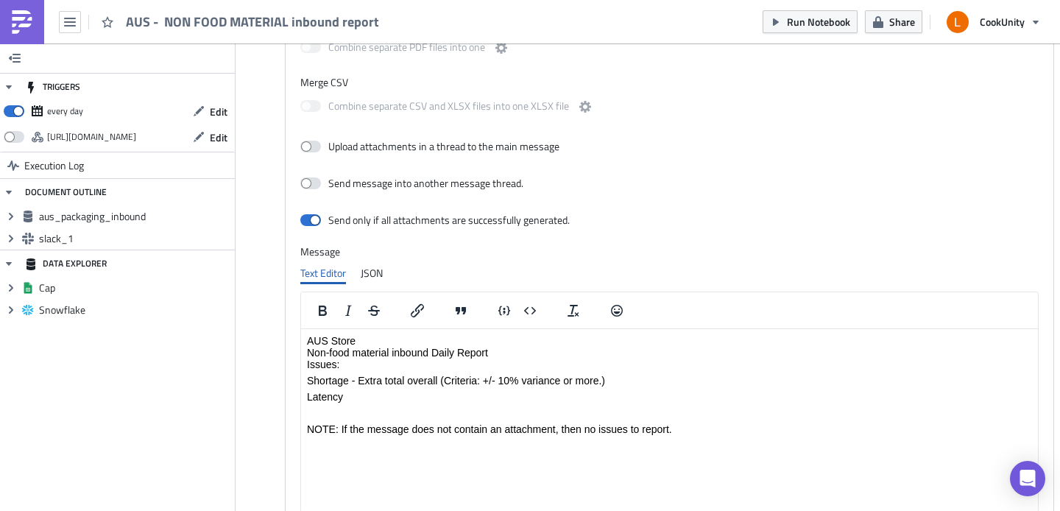
scroll to position [718, 0]
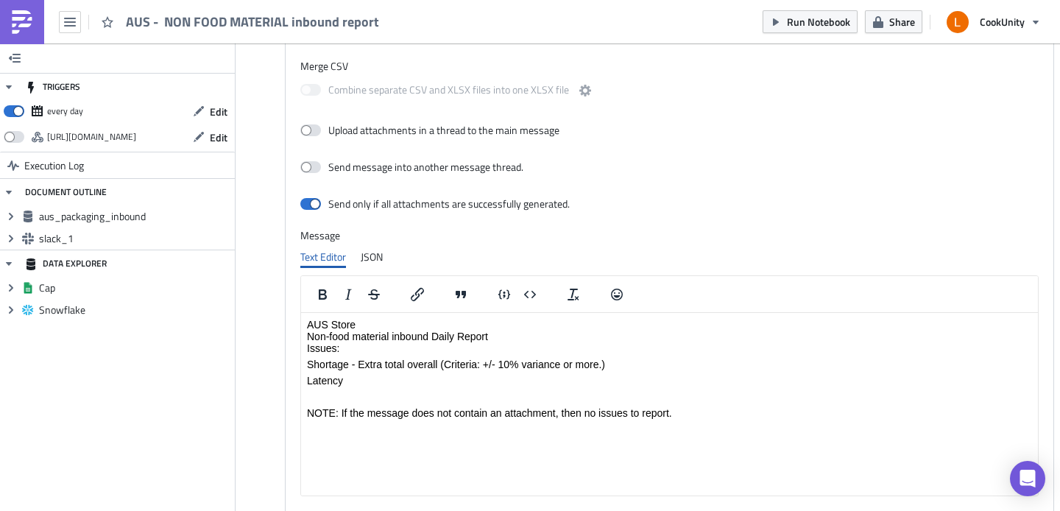
click at [401, 323] on p "AUS Store Non-food material inbound Daily Report Issues:" at bounding box center [669, 336] width 725 height 35
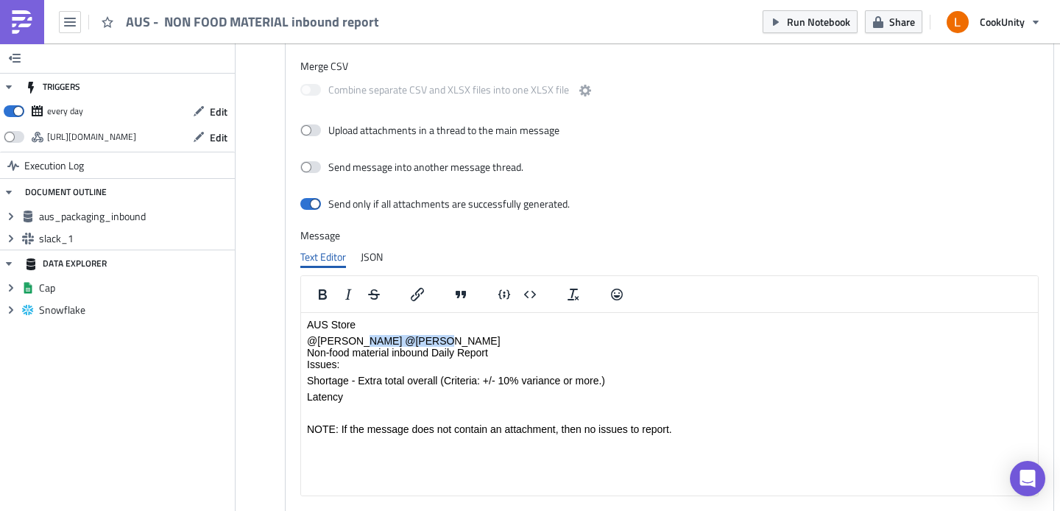
drag, startPoint x: 437, startPoint y: 338, endPoint x: 355, endPoint y: 339, distance: 81.7
click at [355, 339] on p "@rebecca @jasonmartini Non-food material inbound Daily Report Issues:" at bounding box center [669, 352] width 725 height 35
click at [442, 334] on body "AUS Store @rebecca @jasonmartini Non-food material inbound Daily Report Issues:…" at bounding box center [669, 377] width 725 height 116
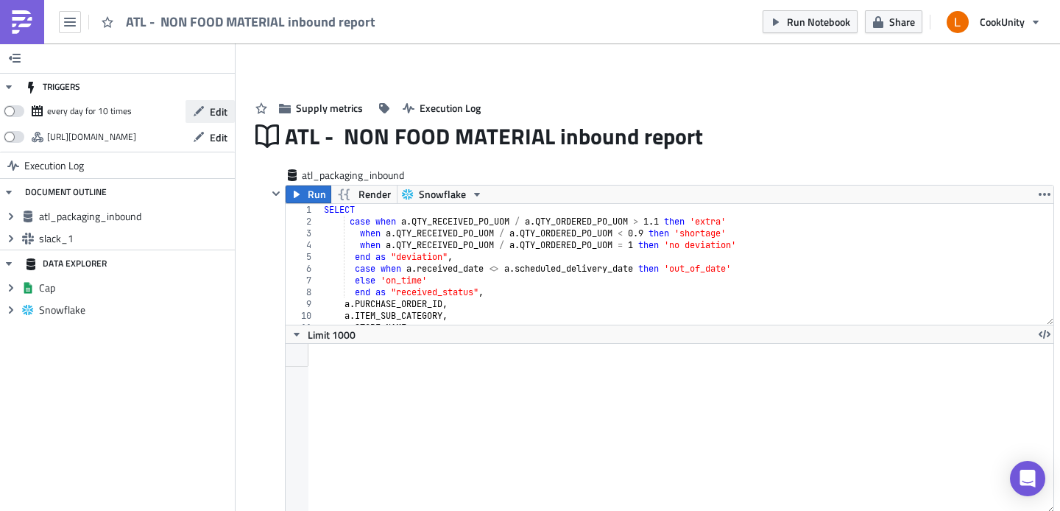
scroll to position [169, 767]
click at [204, 116] on icon "button" at bounding box center [199, 111] width 12 height 12
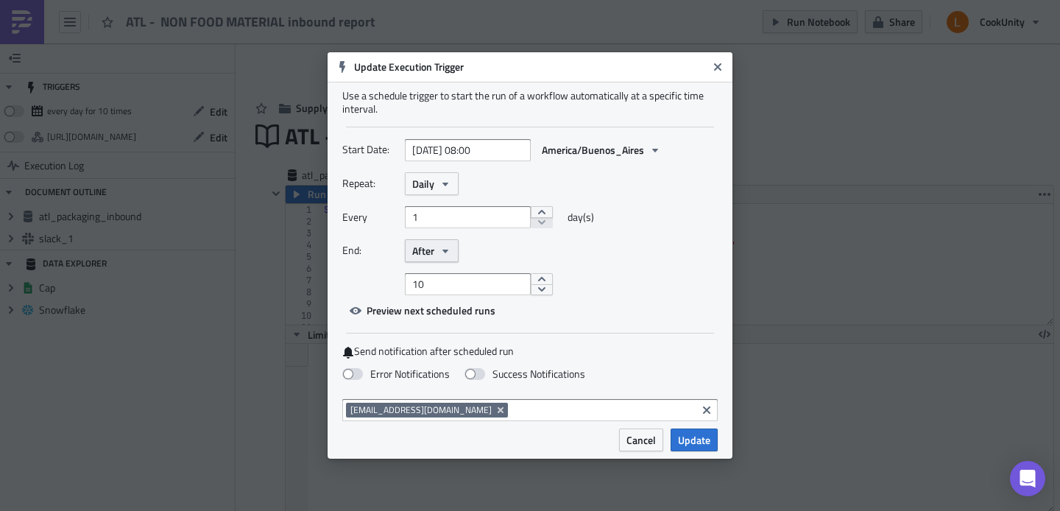
click at [445, 253] on icon "button" at bounding box center [445, 251] width 12 height 12
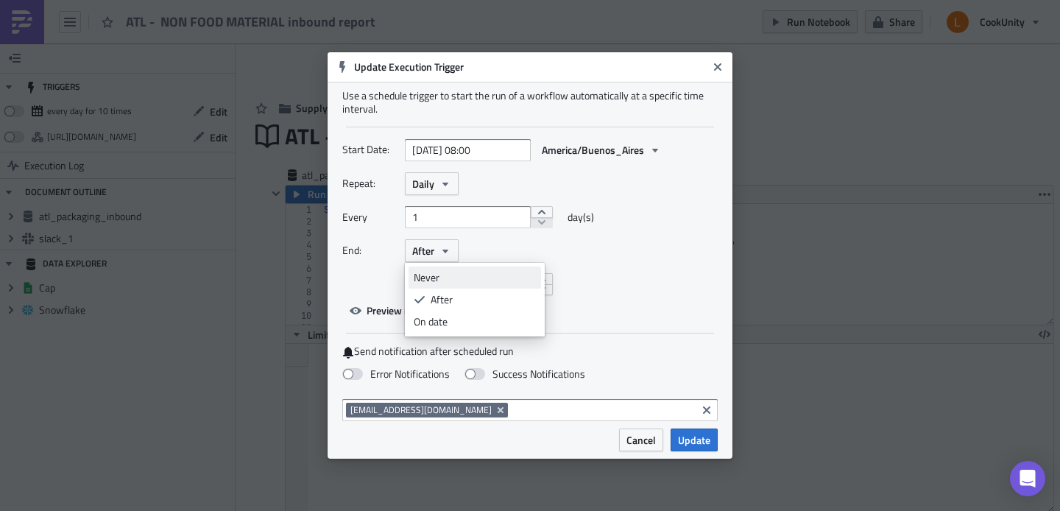
click at [445, 275] on div "Never" at bounding box center [475, 277] width 122 height 15
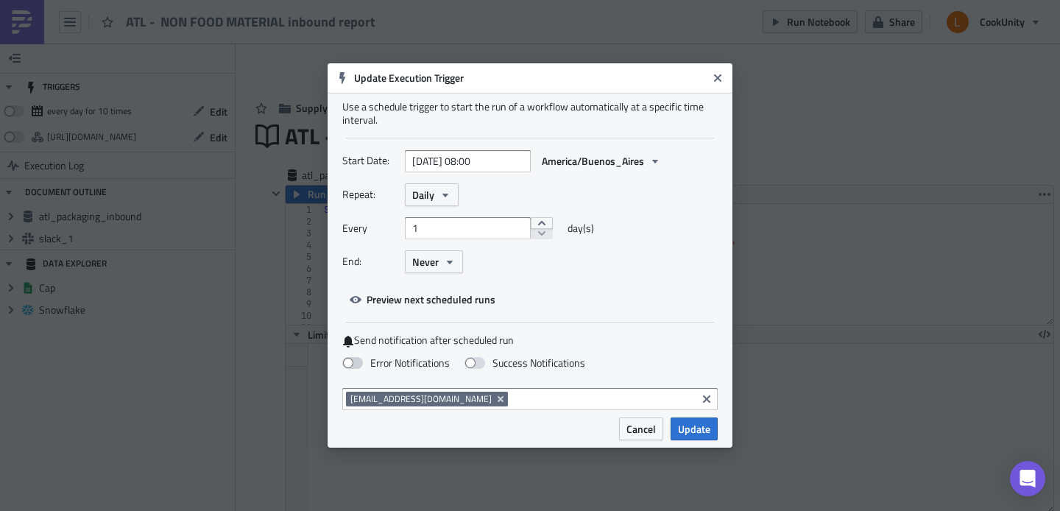
click at [352, 364] on span at bounding box center [352, 363] width 21 height 12
click at [13, 12] on input "Error Notifications" at bounding box center [8, 7] width 10 height 10
checkbox input "true"
click at [697, 435] on span "Update" at bounding box center [694, 428] width 32 height 15
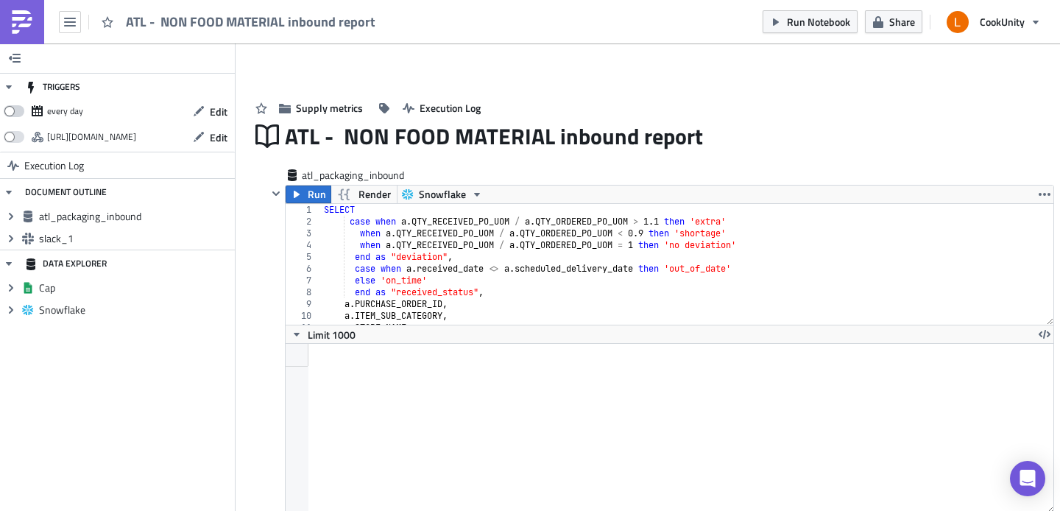
click at [24, 109] on label at bounding box center [18, 111] width 28 height 22
click at [16, 109] on input "checkbox" at bounding box center [12, 107] width 10 height 10
checkbox input "true"
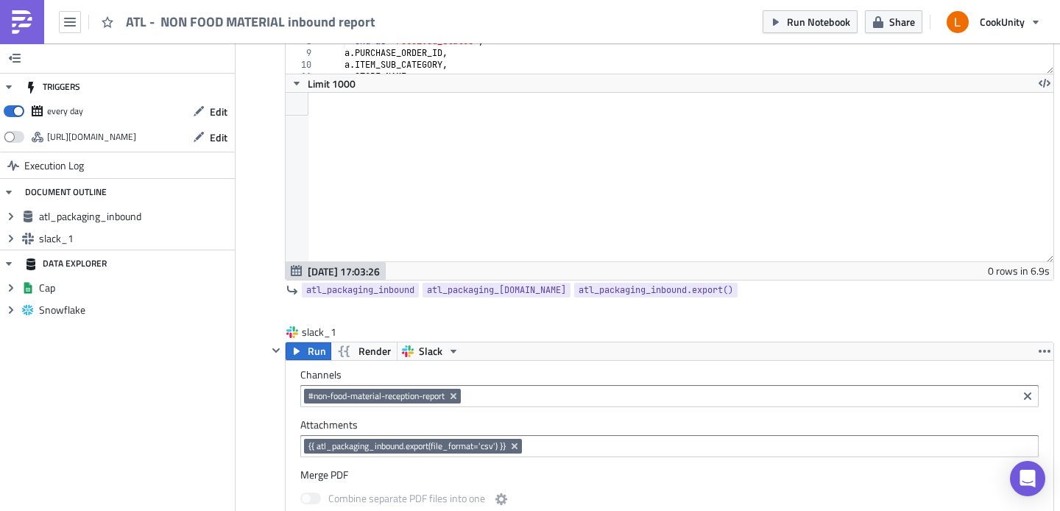
scroll to position [279, 0]
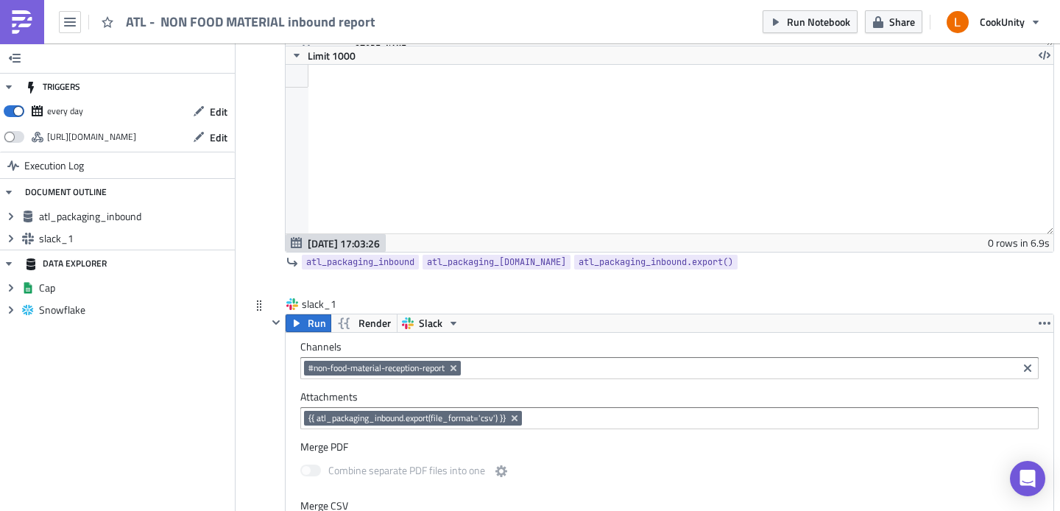
click at [513, 359] on div "#non-food-material-reception-report" at bounding box center [669, 368] width 738 height 22
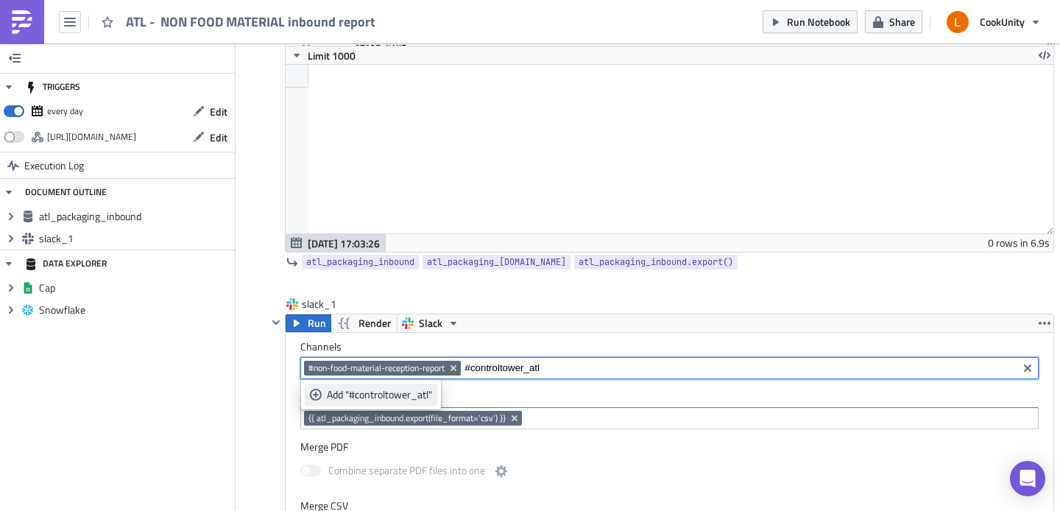
type input "#controltower_atl"
click at [382, 396] on div "Add "#controltower_atl"" at bounding box center [379, 394] width 105 height 15
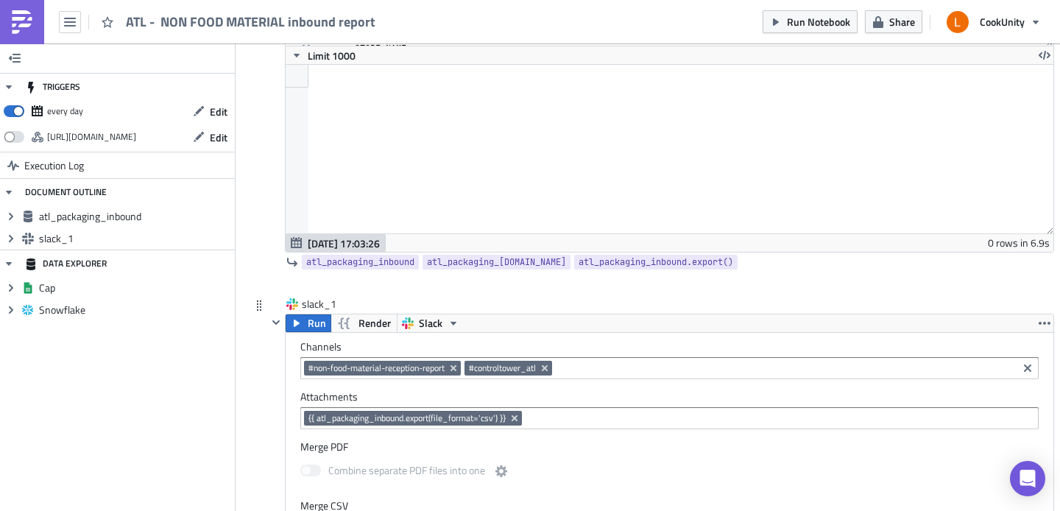
click at [583, 395] on label "Attachments" at bounding box center [669, 396] width 738 height 13
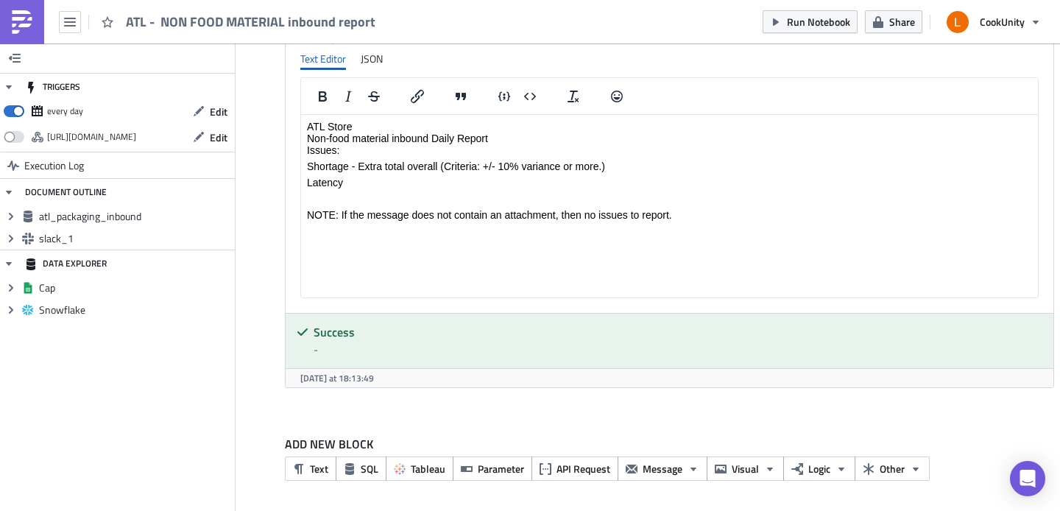
scroll to position [918, 0]
click at [441, 119] on html "ATL Store Non-food material inbound Daily Report Issues: Shortage - Extra total…" at bounding box center [669, 170] width 737 height 112
click at [449, 127] on p "ATL Store Non-food material inbound Daily Report Issues:" at bounding box center [669, 137] width 725 height 35
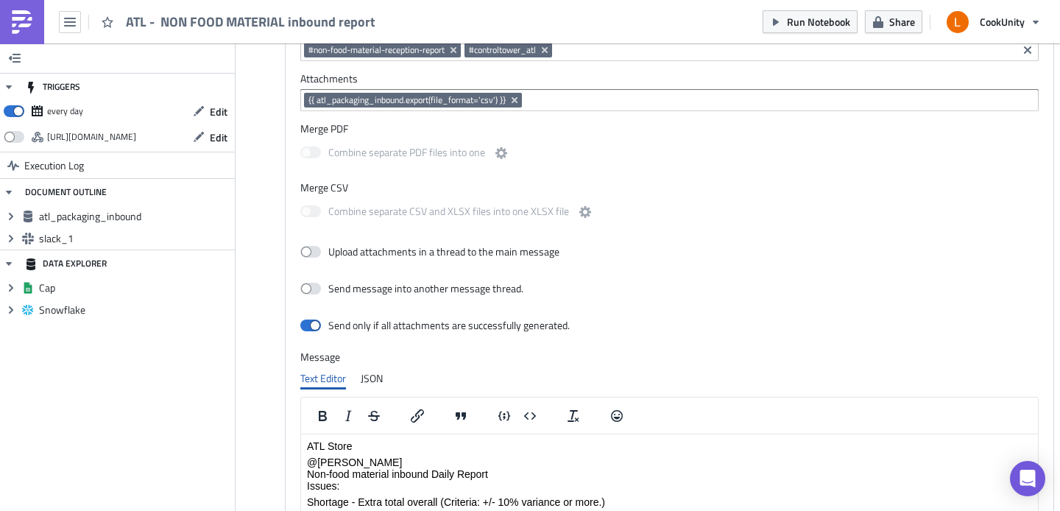
scroll to position [665, 0]
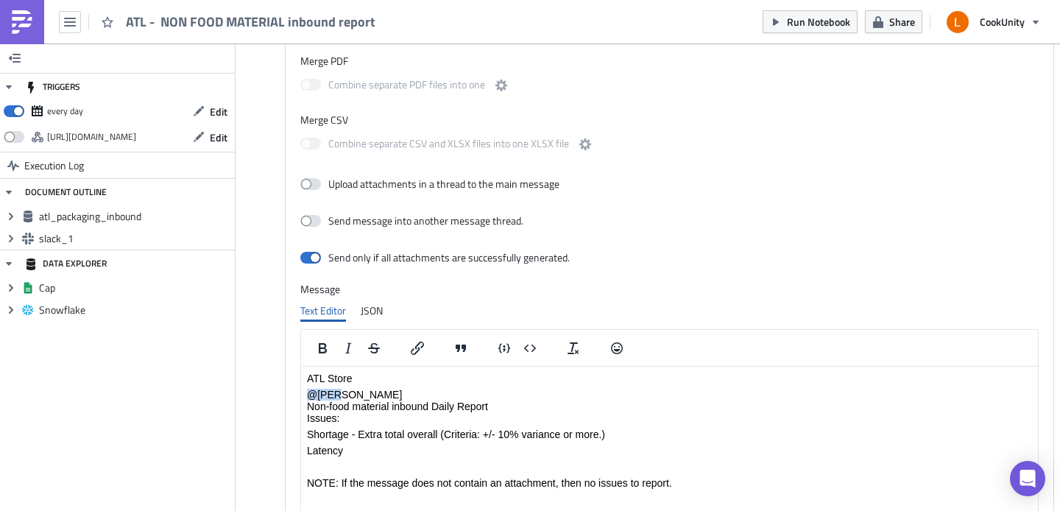
drag, startPoint x: 335, startPoint y: 390, endPoint x: 308, endPoint y: 390, distance: 27.2
click at [308, 390] on p "@thao Non-food material inbound Daily Report Issues:" at bounding box center [669, 406] width 725 height 35
paste body "Rich Text Area. Press ALT-0 for help."
click at [675, 408] on p "@justinevans Non-food material inbound Daily Report Issues:" at bounding box center [669, 406] width 725 height 35
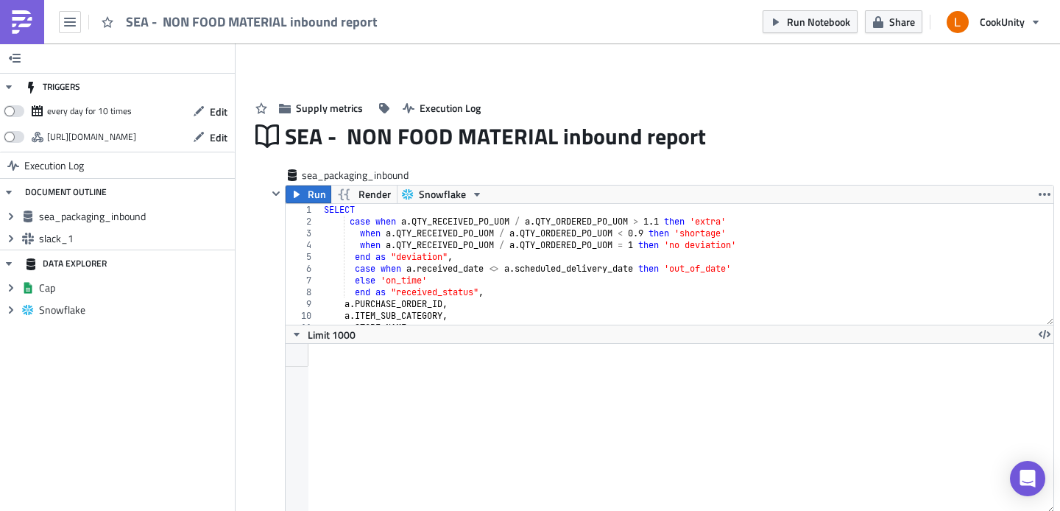
scroll to position [169, 767]
click at [208, 112] on button "Edit" at bounding box center [209, 111] width 49 height 23
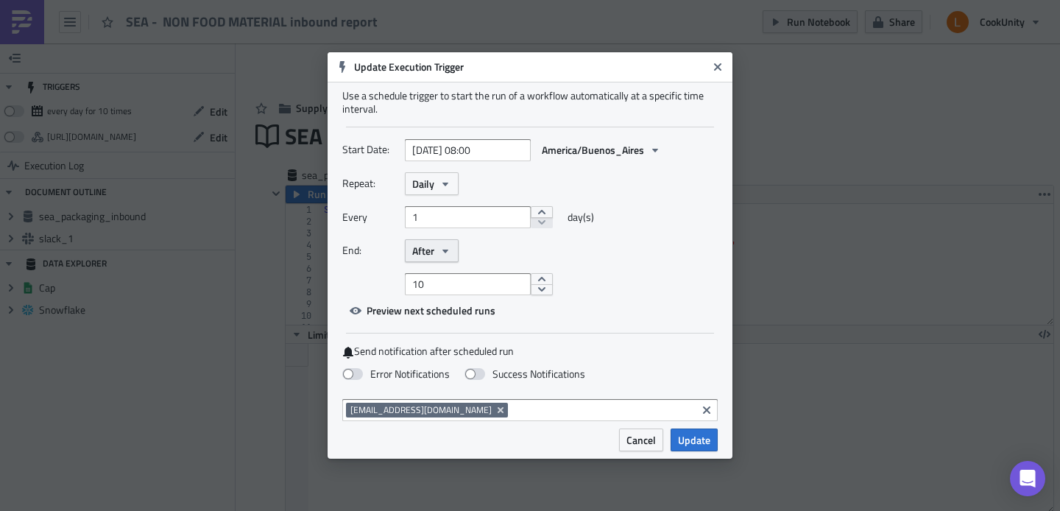
click at [423, 240] on button "After" at bounding box center [432, 250] width 54 height 23
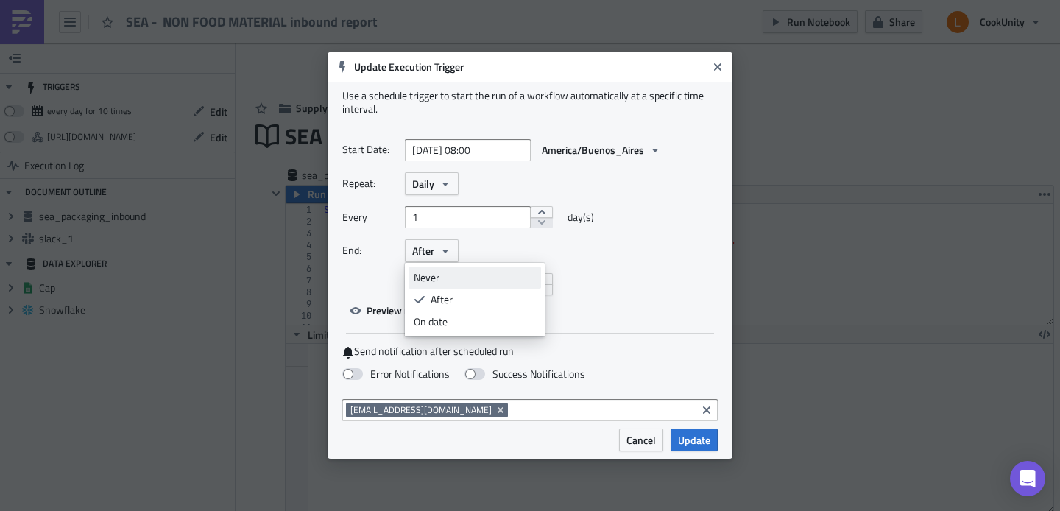
click at [445, 287] on link "Never" at bounding box center [474, 277] width 132 height 22
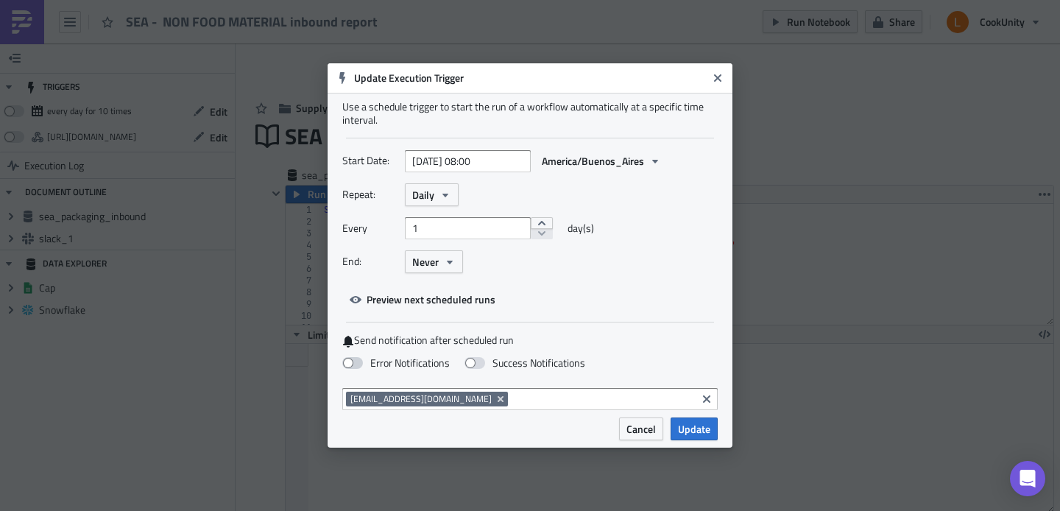
click at [353, 358] on span at bounding box center [352, 363] width 21 height 12
click at [13, 12] on input "Error Notifications" at bounding box center [8, 7] width 10 height 10
checkbox input "true"
click at [697, 433] on span "Update" at bounding box center [694, 428] width 32 height 15
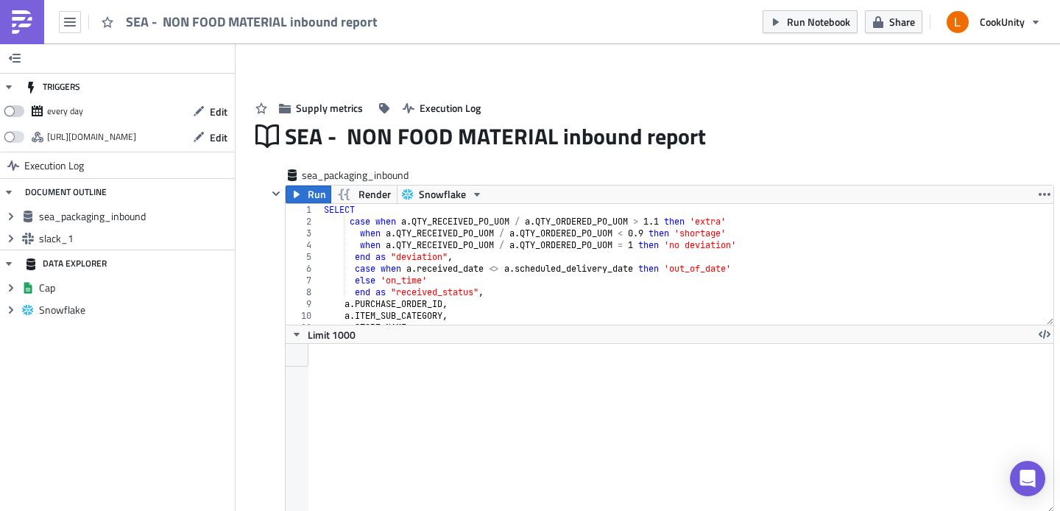
click at [14, 113] on span at bounding box center [14, 111] width 21 height 12
click at [14, 112] on input "checkbox" at bounding box center [12, 107] width 10 height 10
checkbox input "true"
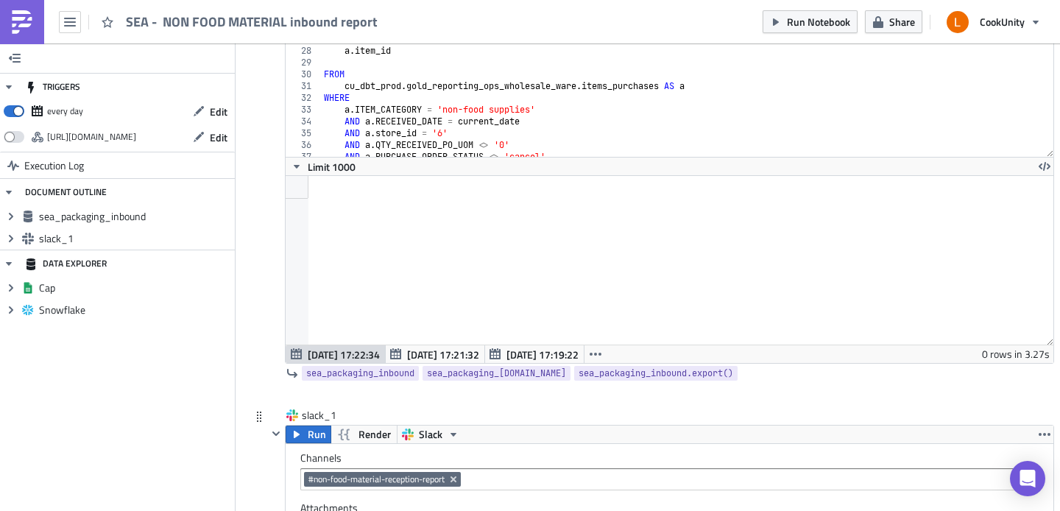
scroll to position [314, 0]
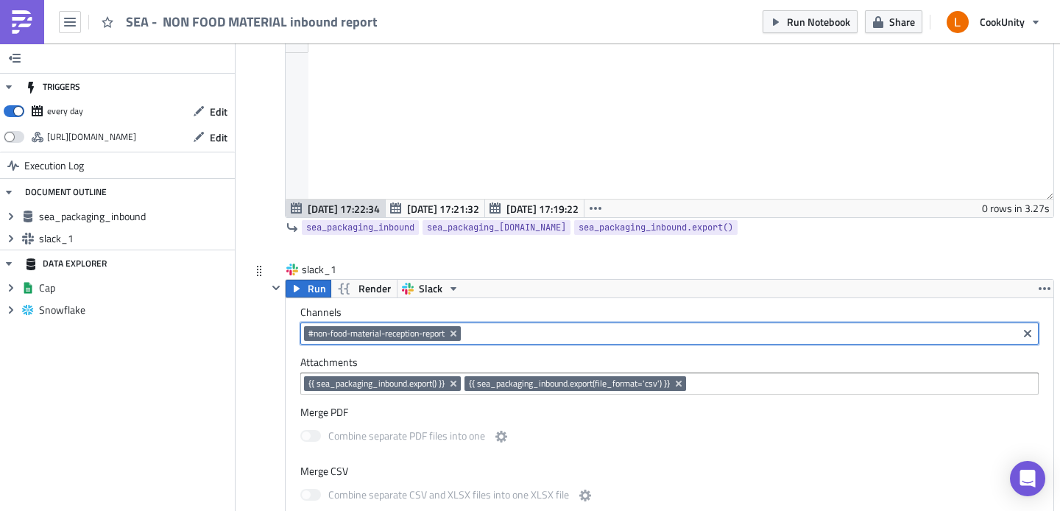
click at [487, 334] on input at bounding box center [738, 333] width 549 height 15
type input "#controltower_sea"
click at [402, 364] on div "Add "#controltower_sea"" at bounding box center [382, 359] width 110 height 15
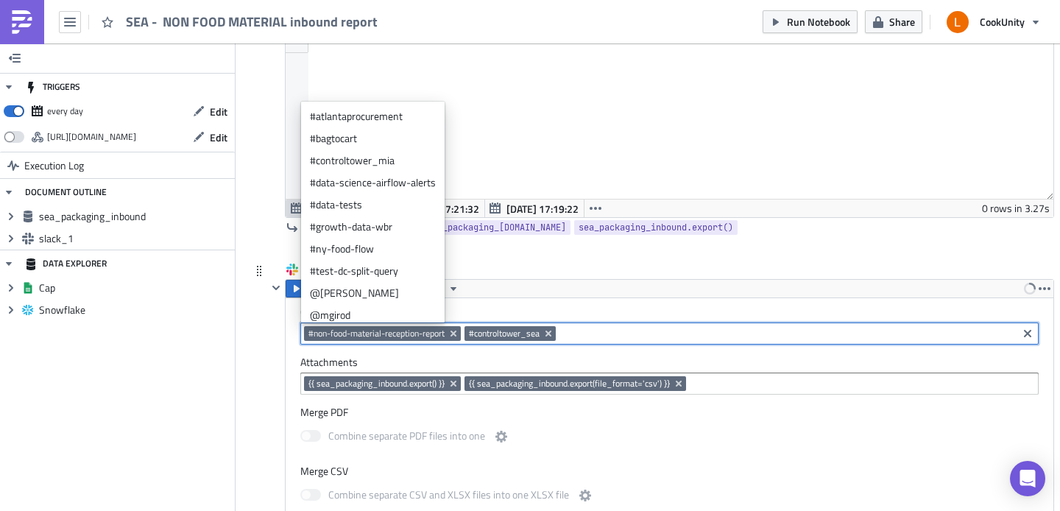
click at [576, 357] on label "Attachments" at bounding box center [669, 361] width 738 height 13
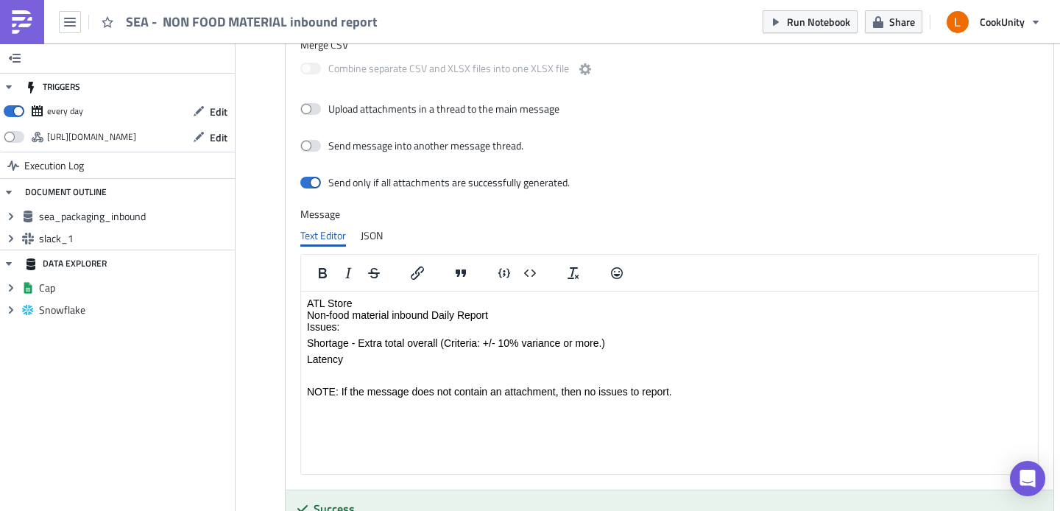
scroll to position [740, 0]
click at [474, 303] on p "ATL Store Non-food material inbound Daily Report Issues:" at bounding box center [669, 314] width 725 height 35
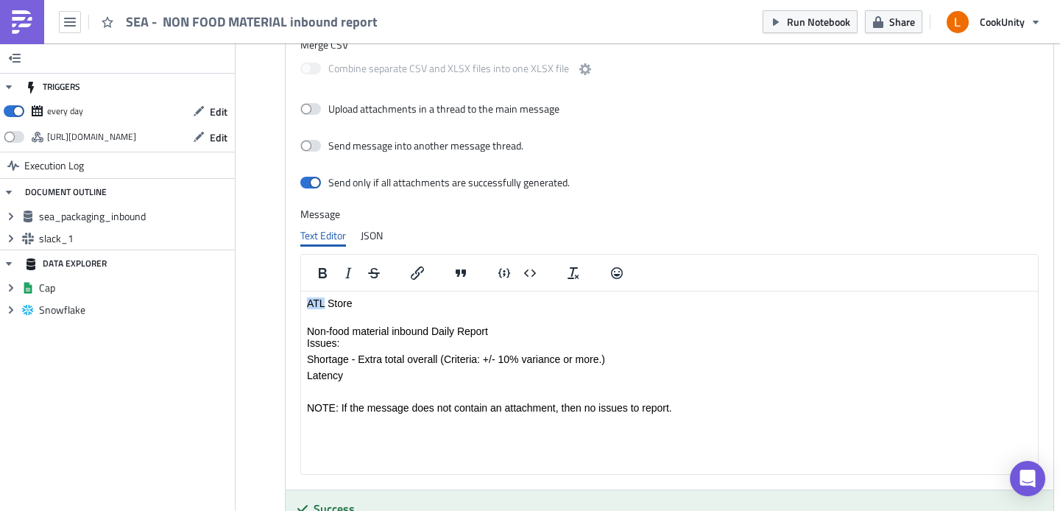
drag, startPoint x: 325, startPoint y: 302, endPoint x: 294, endPoint y: 299, distance: 30.4
click at [301, 299] on html "ATL Store Non-food material inbound Daily Report Issues: Shortage - Extra total…" at bounding box center [669, 355] width 737 height 128
click at [361, 314] on p "Non-food material inbound Daily Report Issues:" at bounding box center [669, 331] width 725 height 35
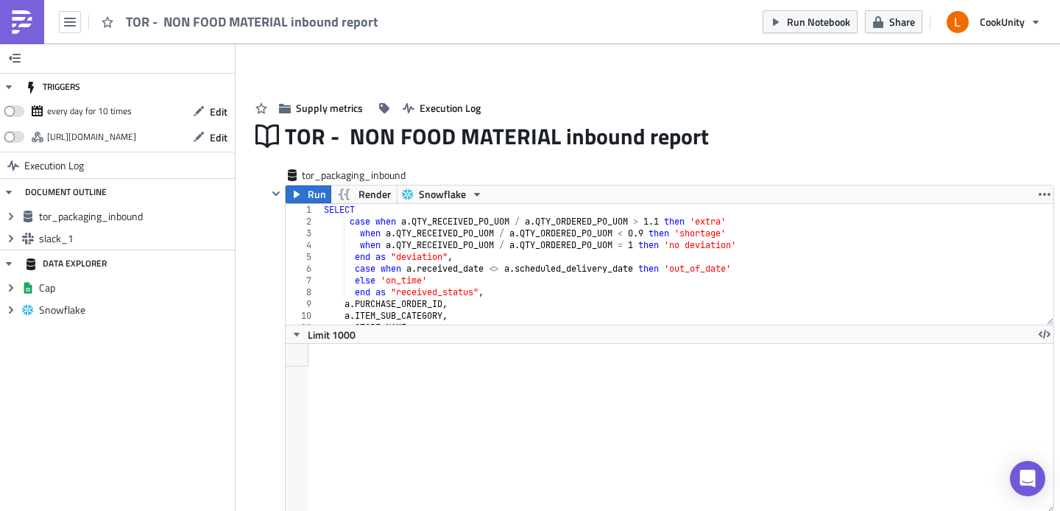
scroll to position [169, 767]
click at [222, 109] on span "Edit" at bounding box center [219, 111] width 18 height 15
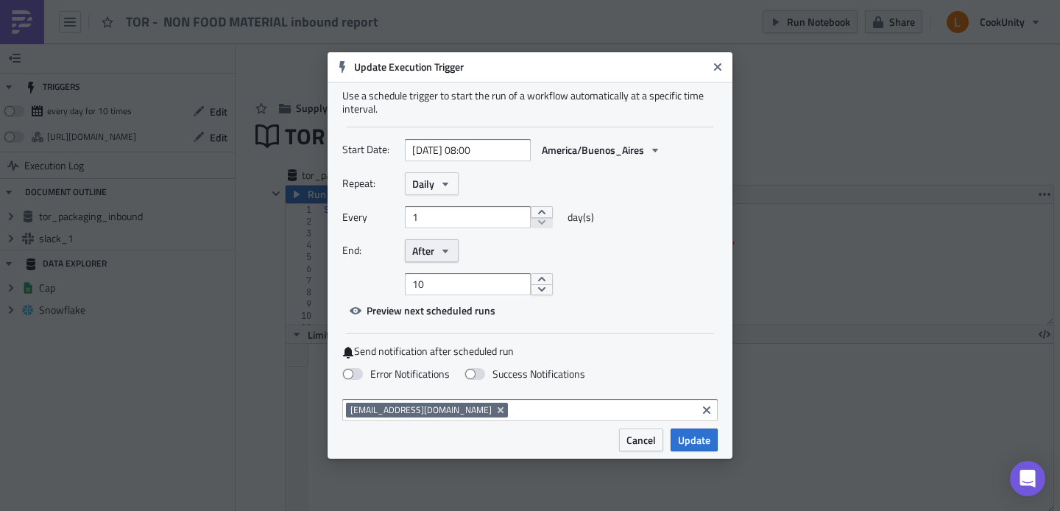
click at [447, 255] on icon "button" at bounding box center [445, 251] width 12 height 12
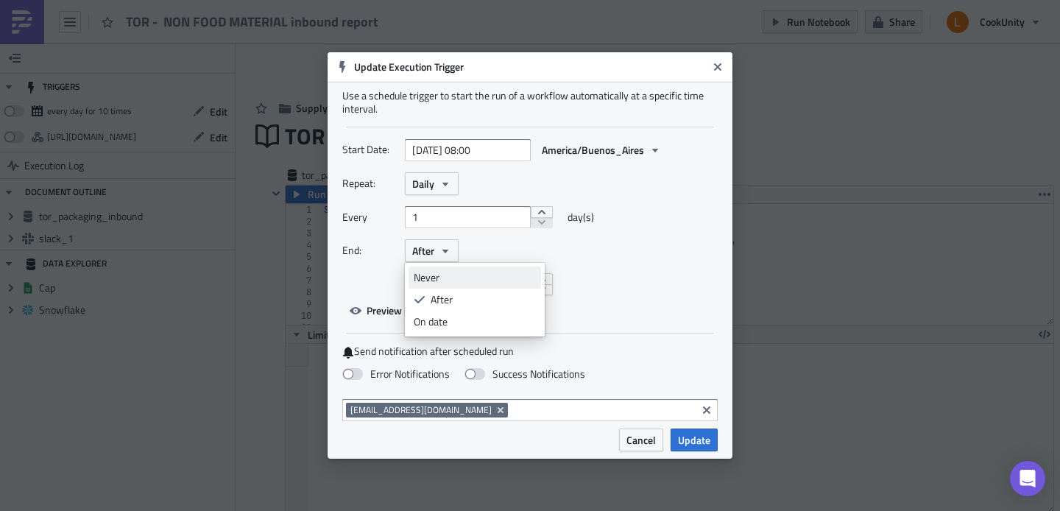
click at [447, 275] on div "Never" at bounding box center [475, 277] width 122 height 15
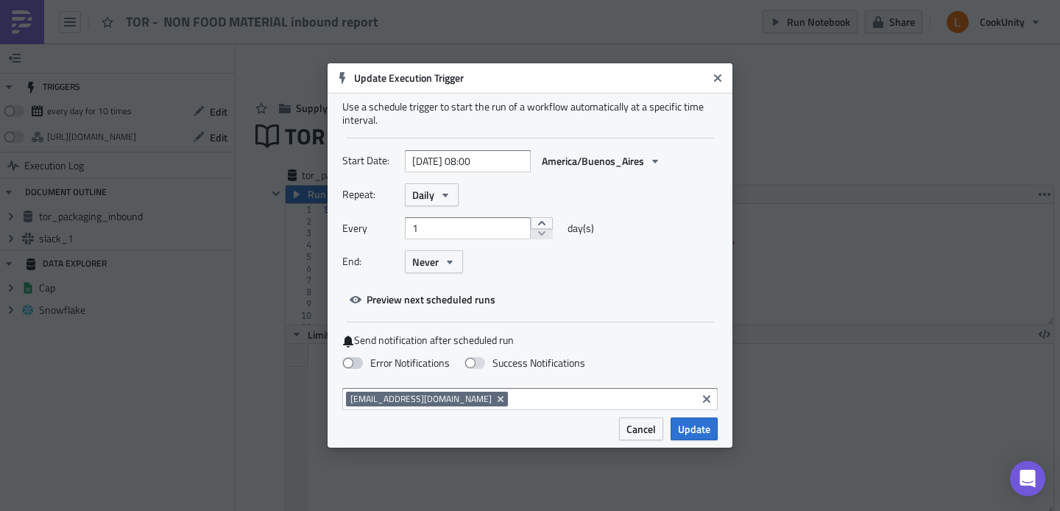
click at [360, 361] on span at bounding box center [352, 363] width 21 height 12
click at [13, 12] on input "Error Notifications" at bounding box center [8, 7] width 10 height 10
checkbox input "true"
click at [722, 425] on div "Cancel Update" at bounding box center [530, 432] width 405 height 30
click at [699, 428] on span "Update" at bounding box center [694, 428] width 32 height 15
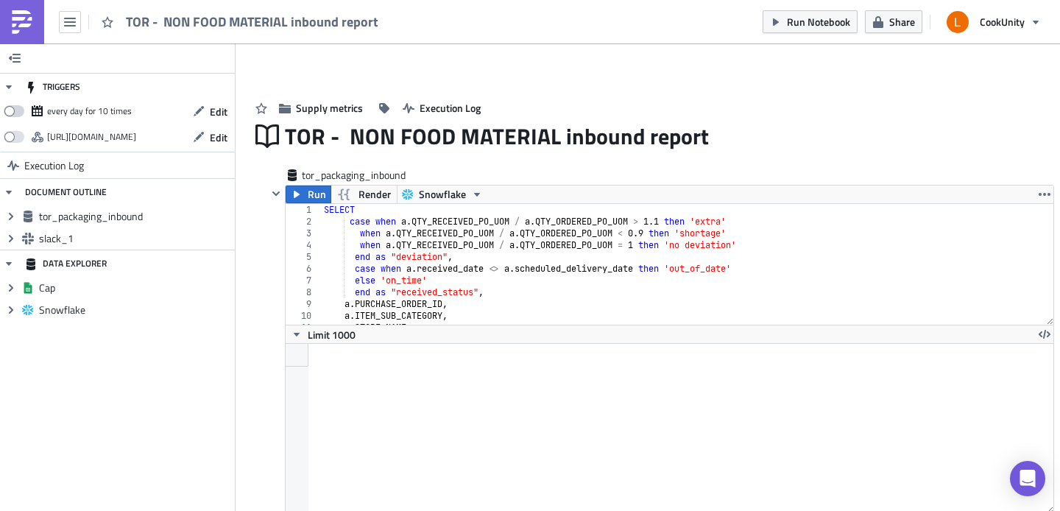
click at [15, 116] on span at bounding box center [14, 111] width 21 height 12
click at [15, 112] on input "checkbox" at bounding box center [12, 107] width 10 height 10
checkbox input "true"
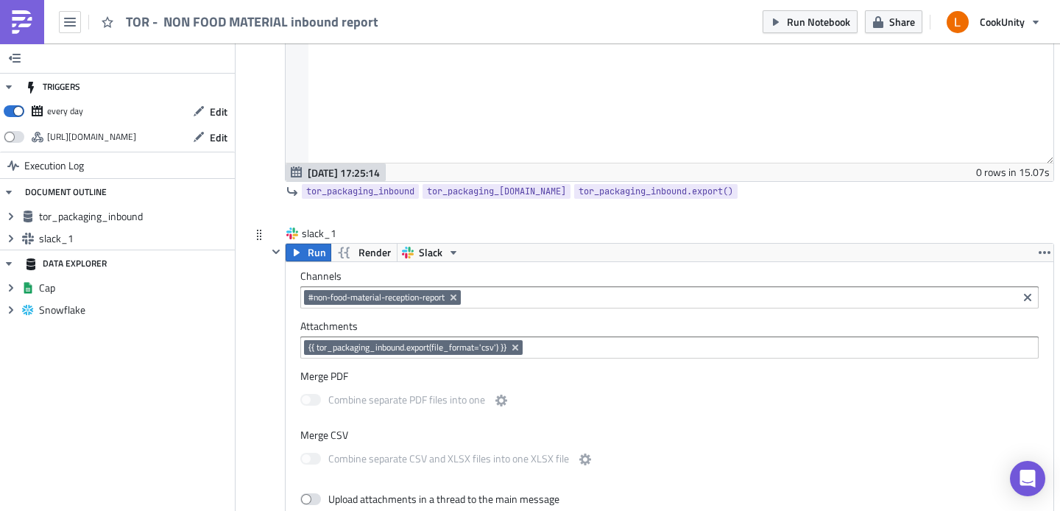
scroll to position [375, 0]
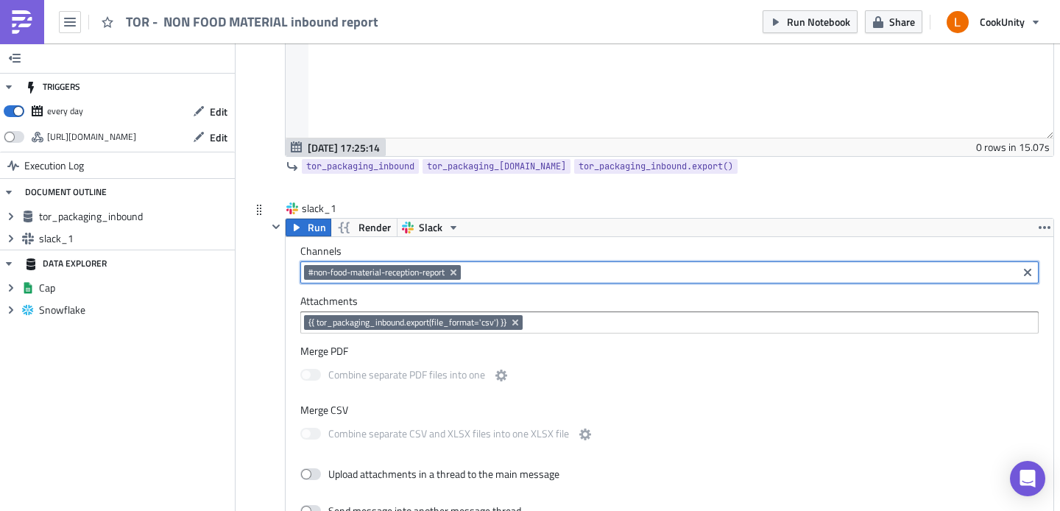
click at [588, 266] on input at bounding box center [738, 272] width 549 height 15
type input "#controltower_la"
click at [407, 289] on link "Add "#controltower_la"" at bounding box center [369, 299] width 129 height 22
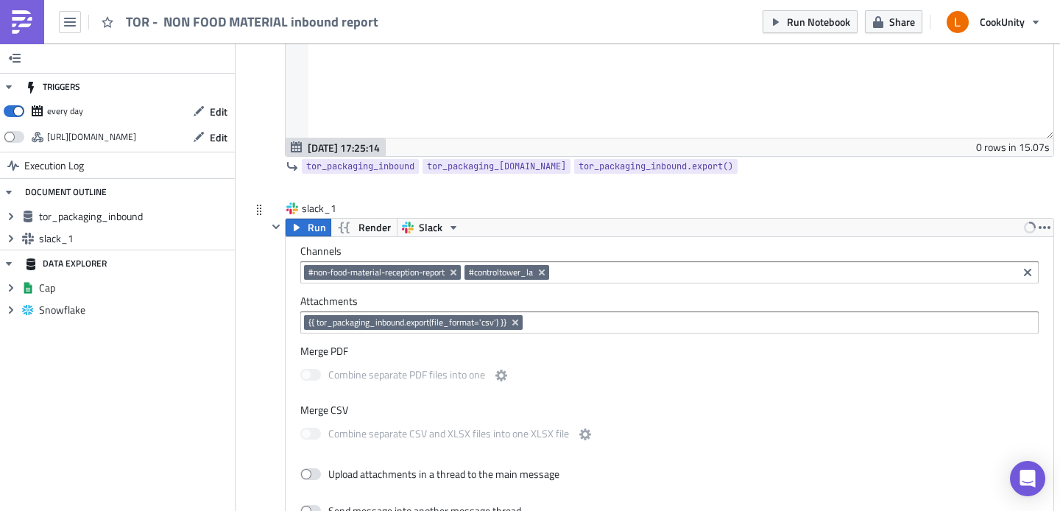
click at [690, 355] on label "Merge PDF" at bounding box center [669, 350] width 738 height 13
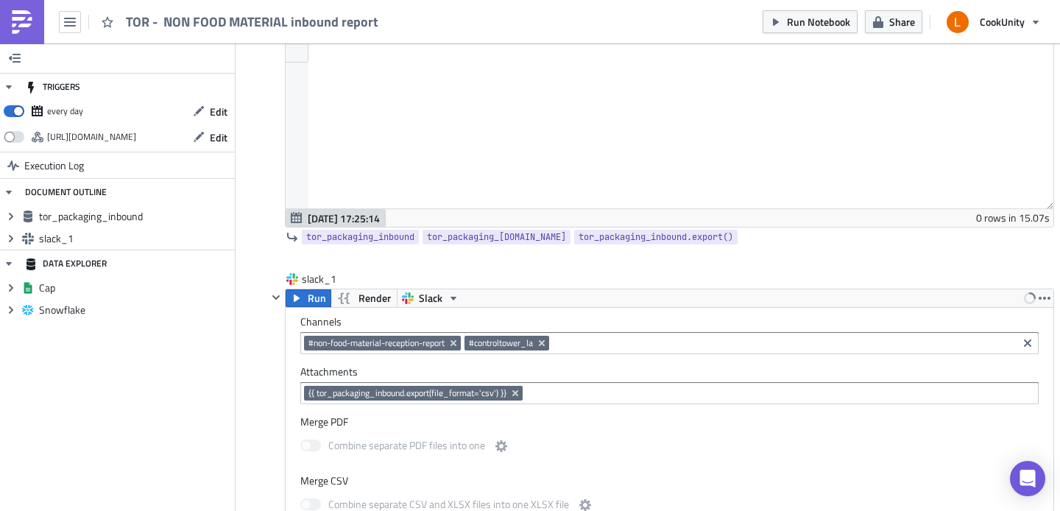
scroll to position [406, 0]
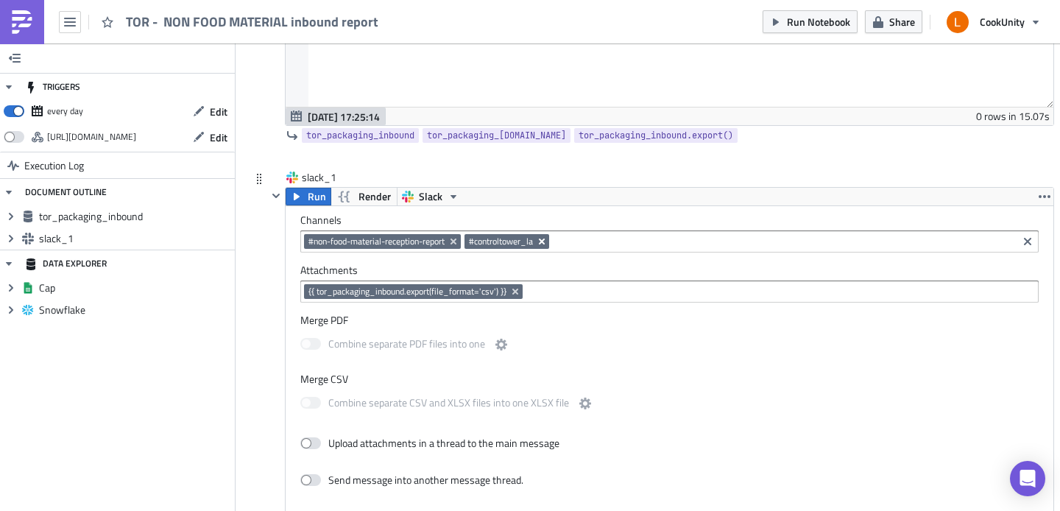
click at [548, 243] on icon "Remove Tag" at bounding box center [542, 242] width 12 height 12
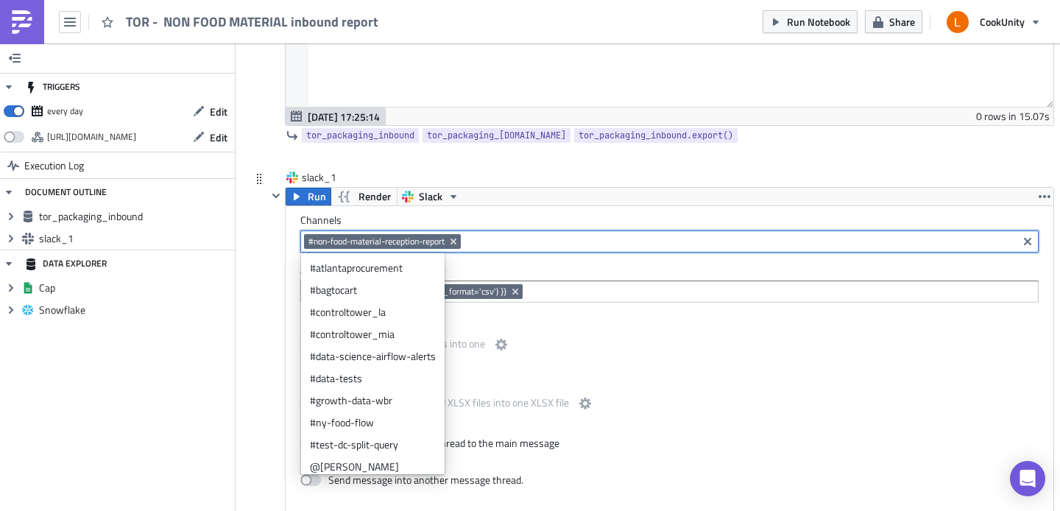
click at [519, 241] on input at bounding box center [738, 241] width 549 height 15
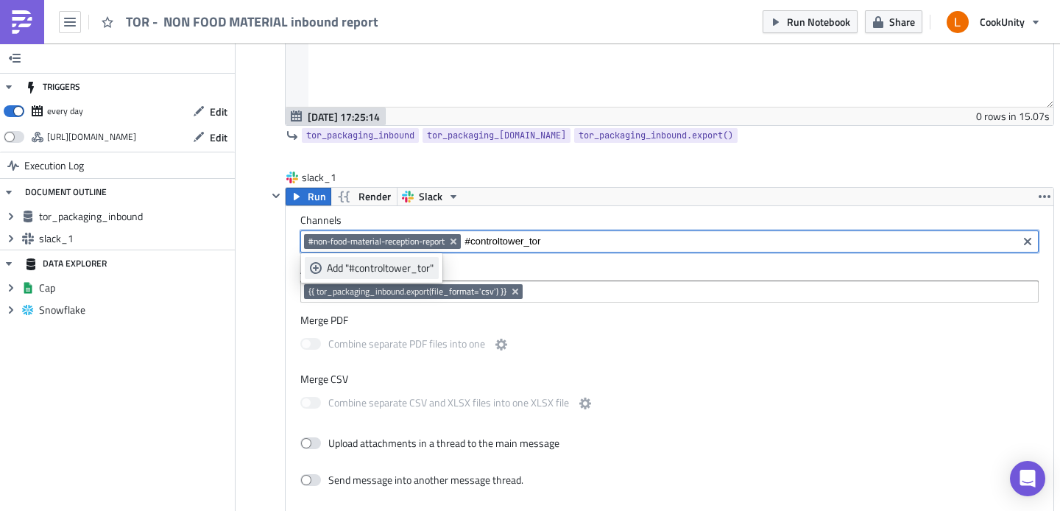
type input "#controltower_tor"
click at [385, 266] on div "Add "#controltower_tor"" at bounding box center [380, 268] width 107 height 15
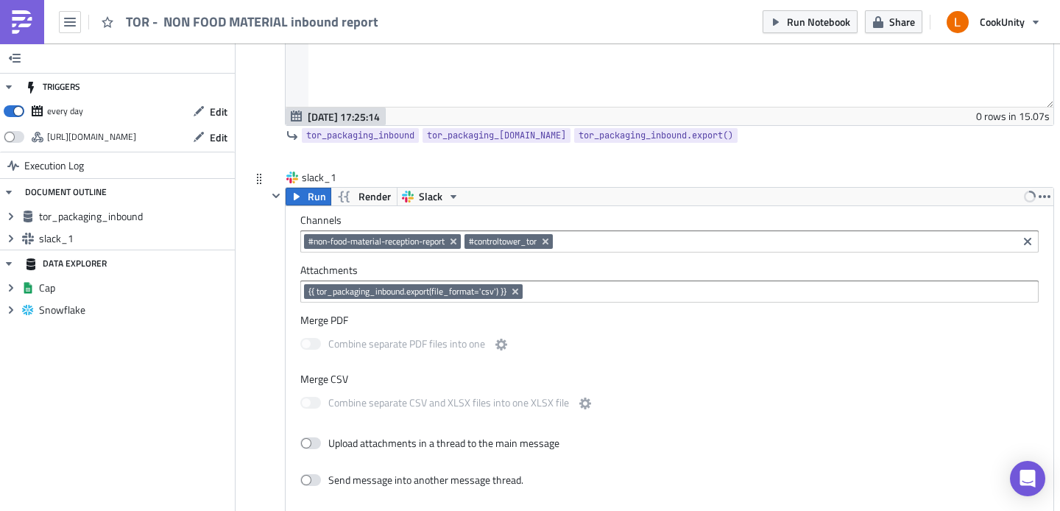
click at [824, 427] on div "Channels #non-food-material-reception-report #controltower_tor Attachments {{ t…" at bounding box center [670, 515] width 768 height 618
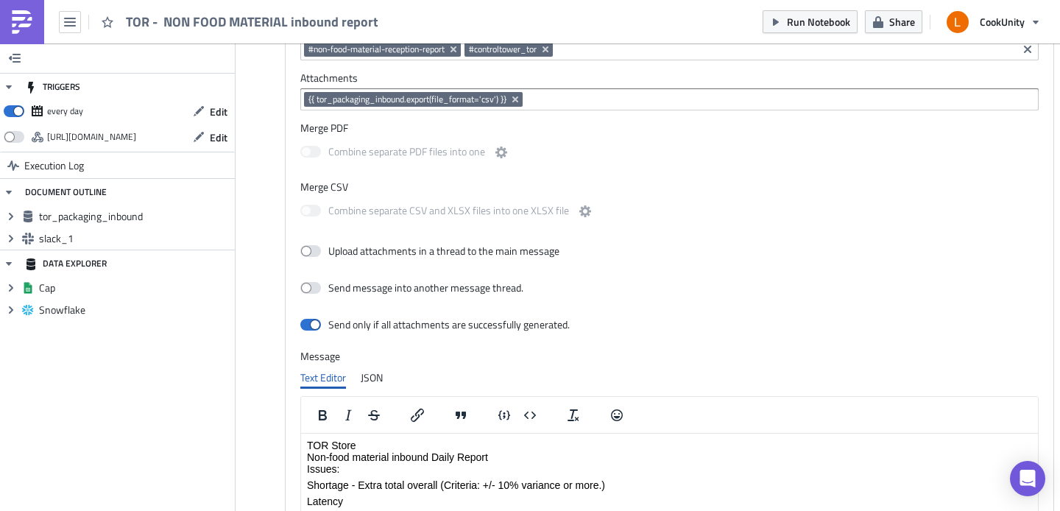
scroll to position [400, 0]
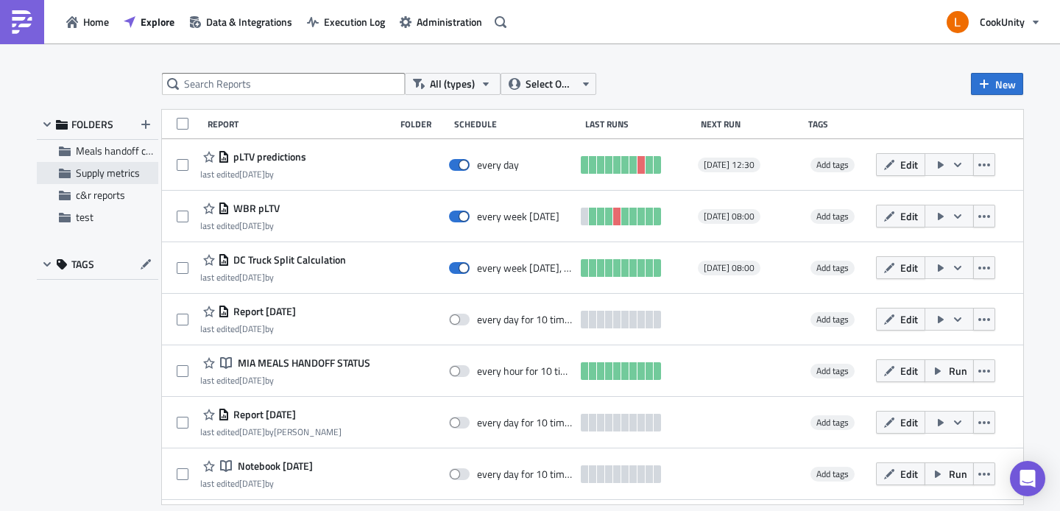
click at [97, 182] on div "Supply metrics" at bounding box center [97, 173] width 121 height 22
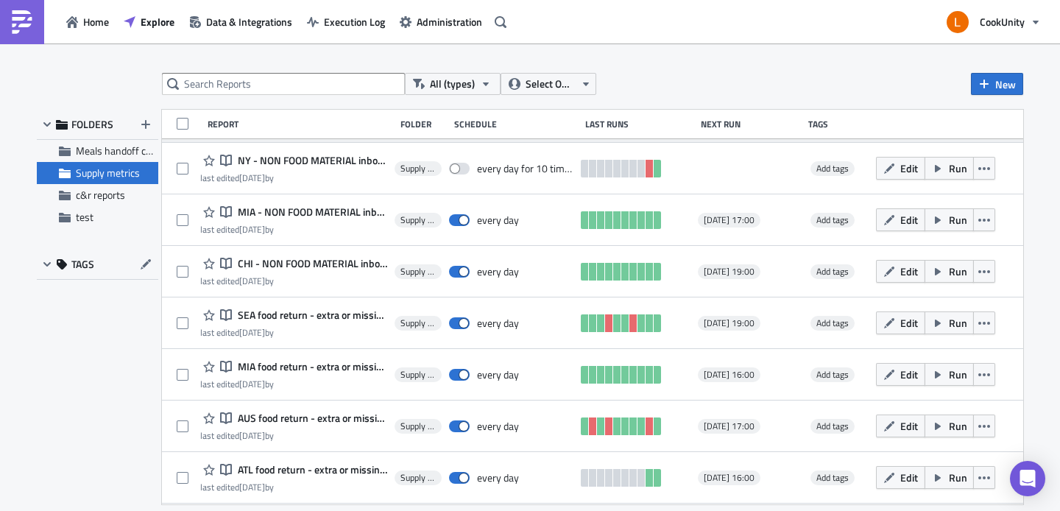
scroll to position [113, 0]
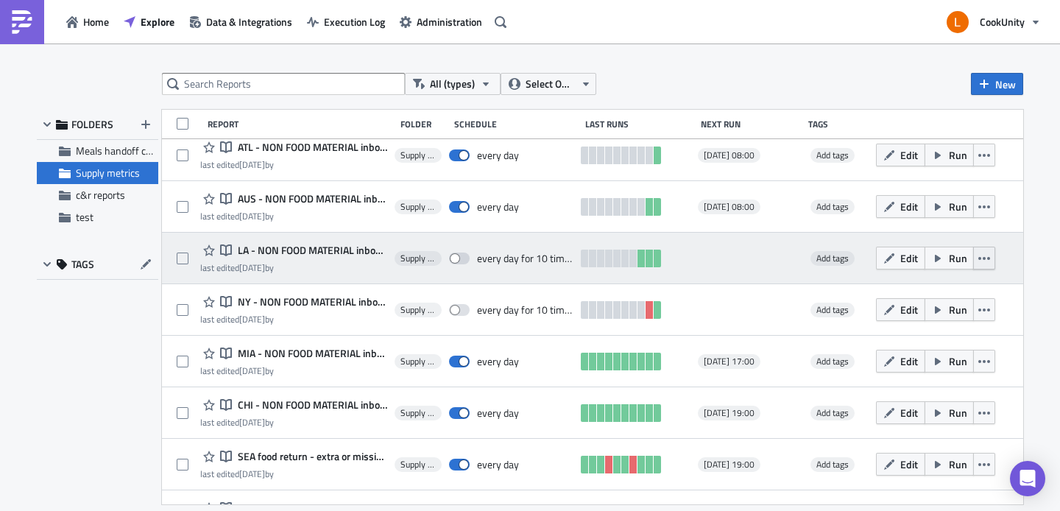
click at [978, 258] on icon "button" at bounding box center [984, 258] width 12 height 12
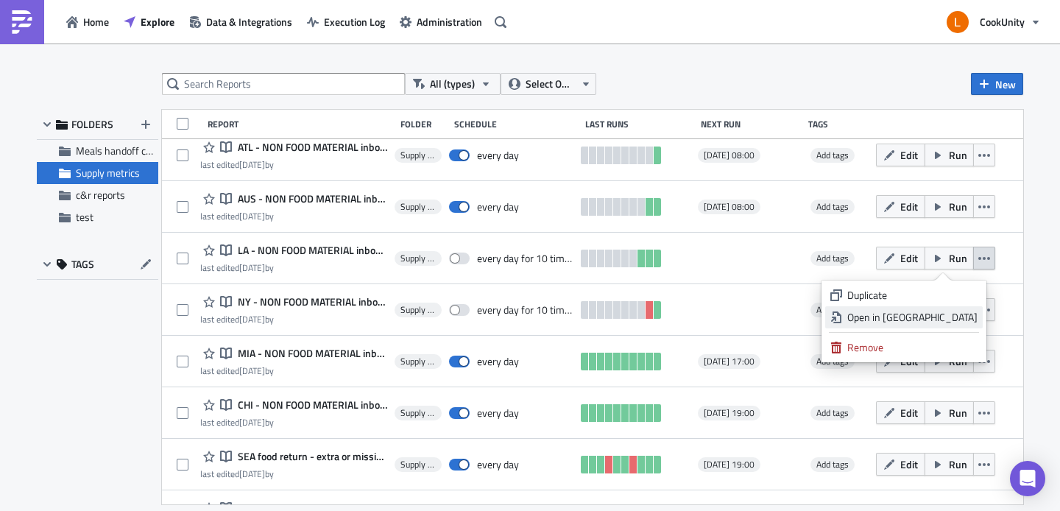
click at [947, 314] on div "Open in New Tab" at bounding box center [912, 317] width 130 height 15
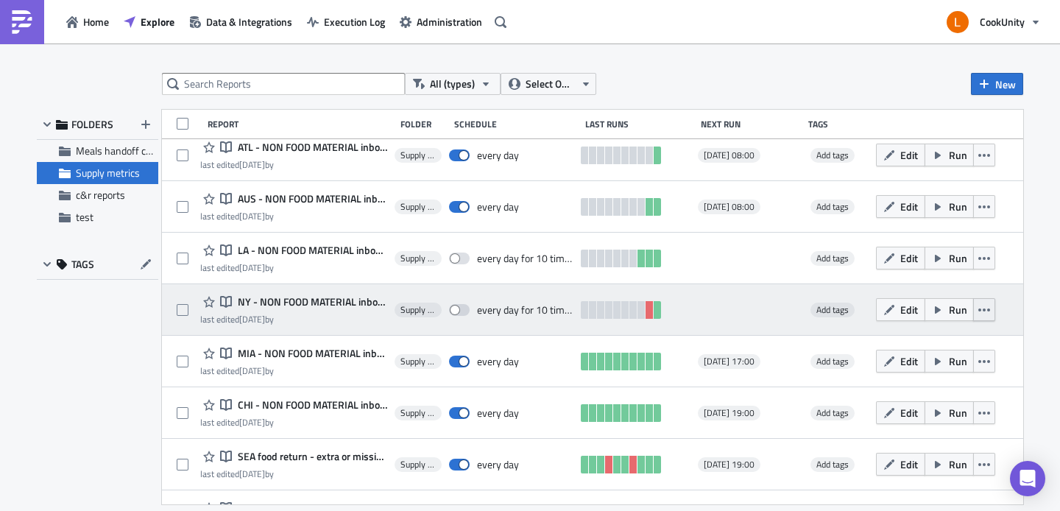
click at [980, 314] on icon "button" at bounding box center [984, 310] width 12 height 12
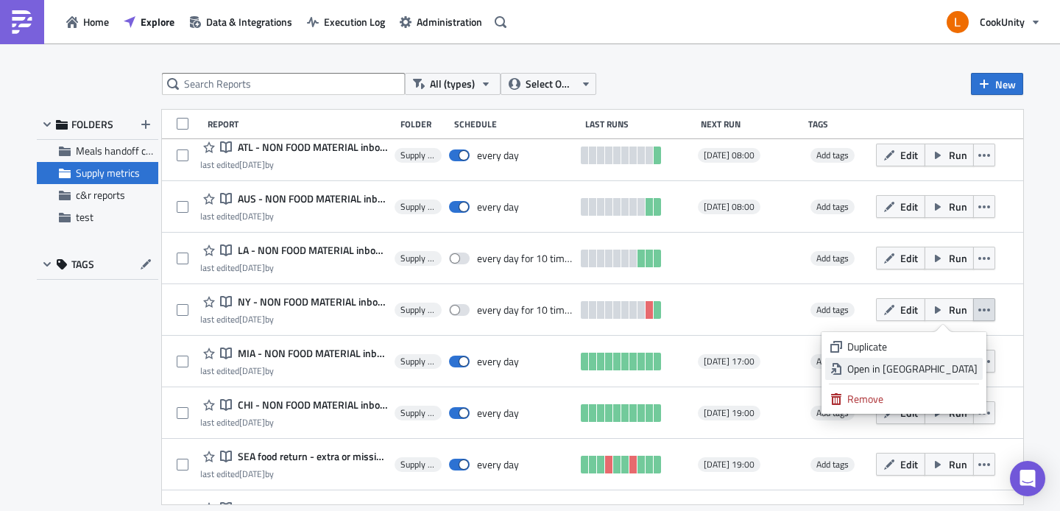
click at [944, 369] on div "Open in New Tab" at bounding box center [912, 368] width 130 height 15
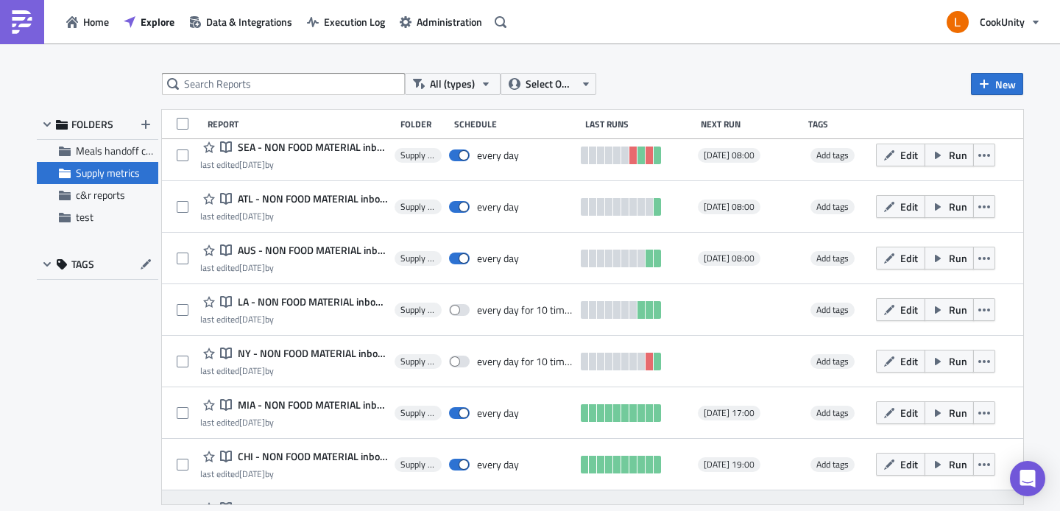
scroll to position [0, 0]
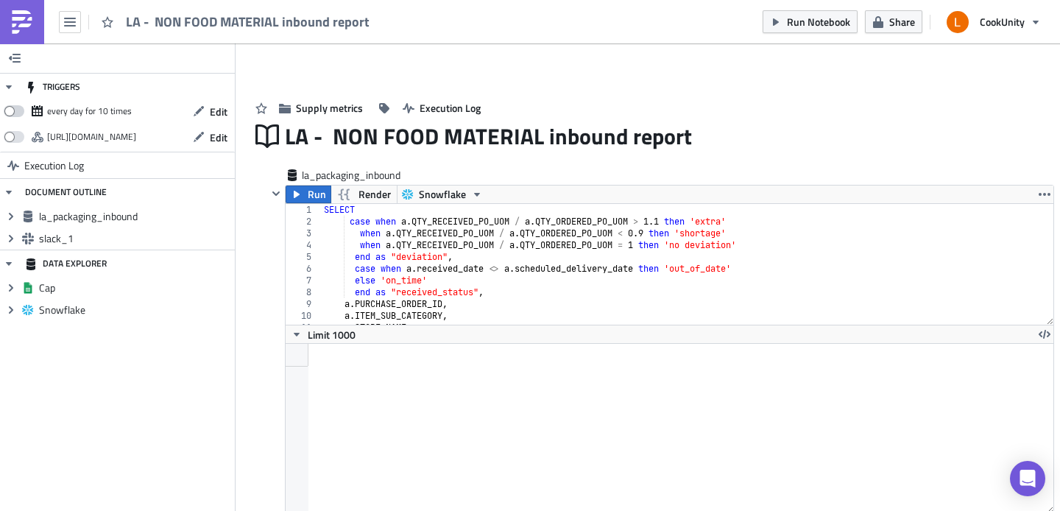
scroll to position [169, 767]
click at [208, 108] on button "Edit" at bounding box center [209, 111] width 49 height 23
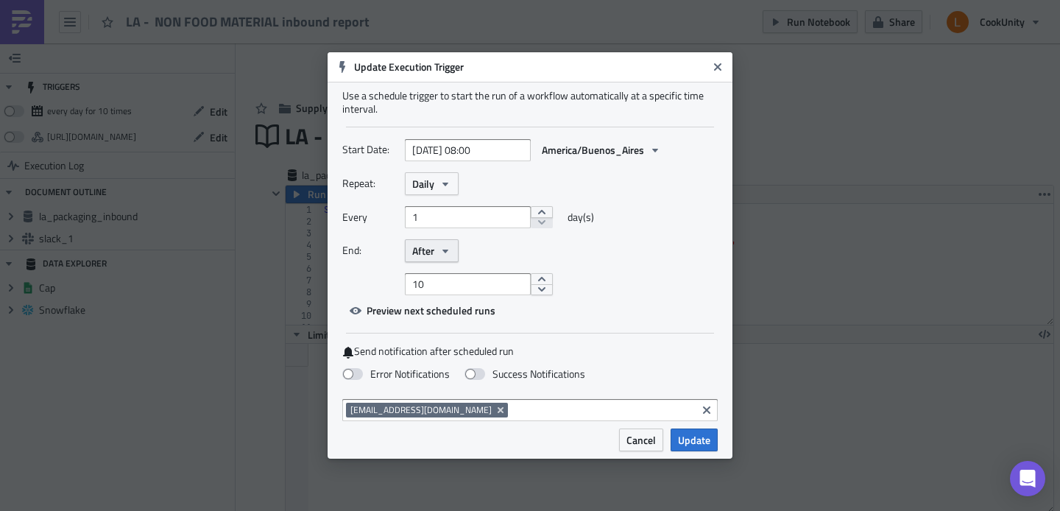
click at [440, 252] on icon "button" at bounding box center [445, 251] width 12 height 12
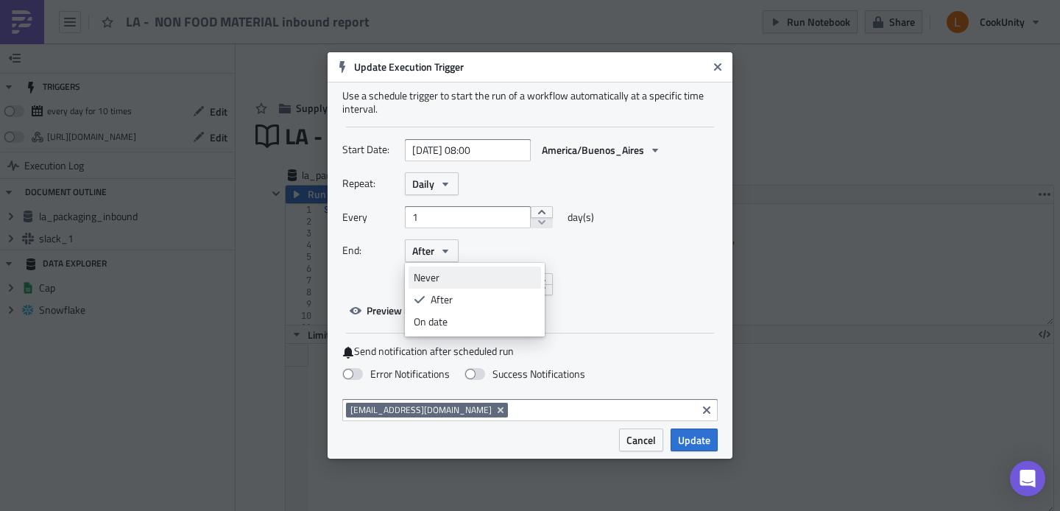
click at [456, 287] on link "Never" at bounding box center [474, 277] width 132 height 22
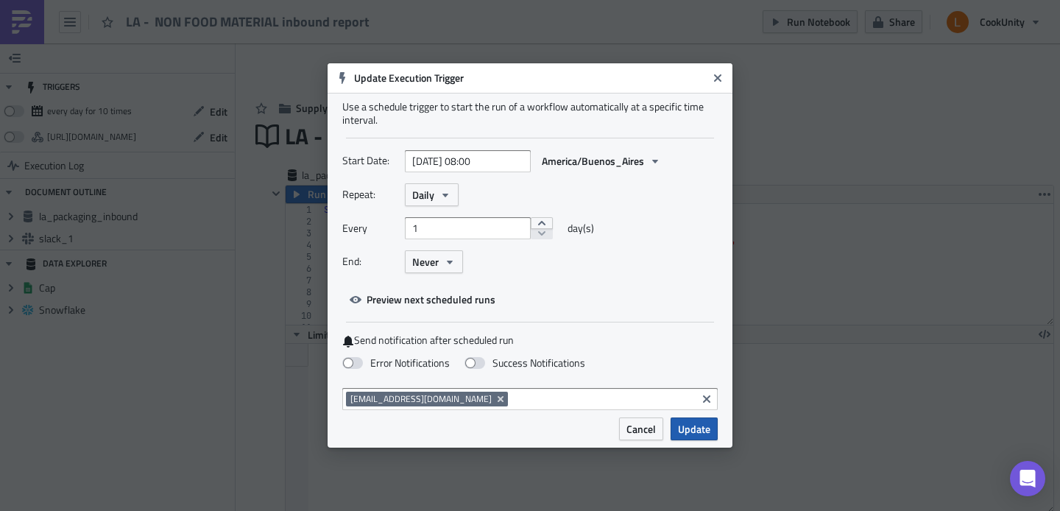
click at [690, 426] on span "Update" at bounding box center [694, 428] width 32 height 15
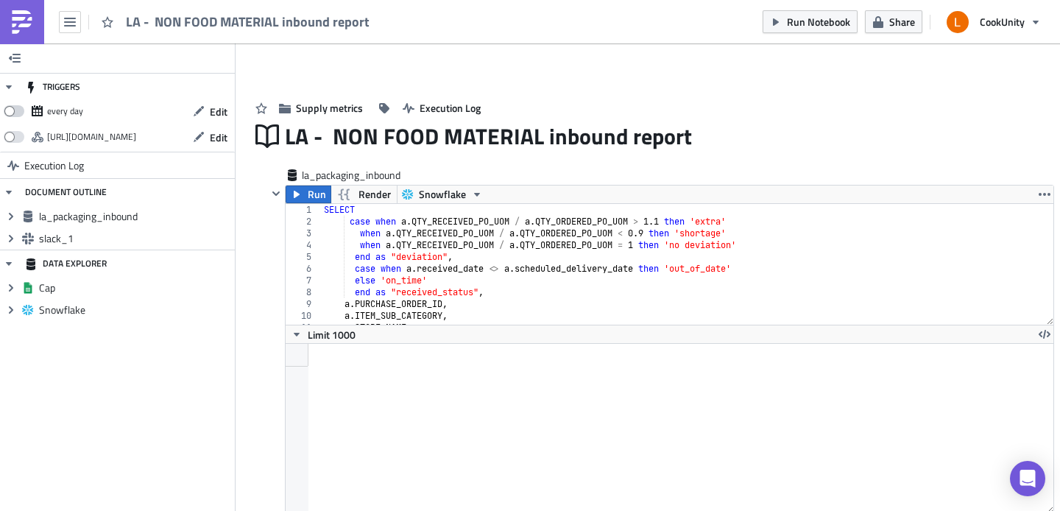
click at [22, 111] on span at bounding box center [14, 111] width 21 height 12
click at [16, 111] on input "checkbox" at bounding box center [12, 107] width 10 height 10
checkbox input "true"
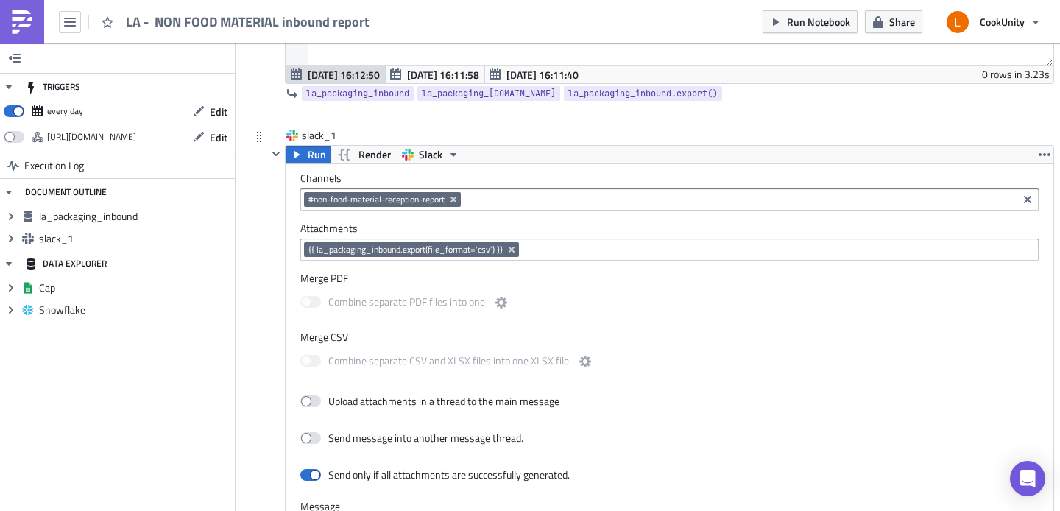
scroll to position [450, 0]
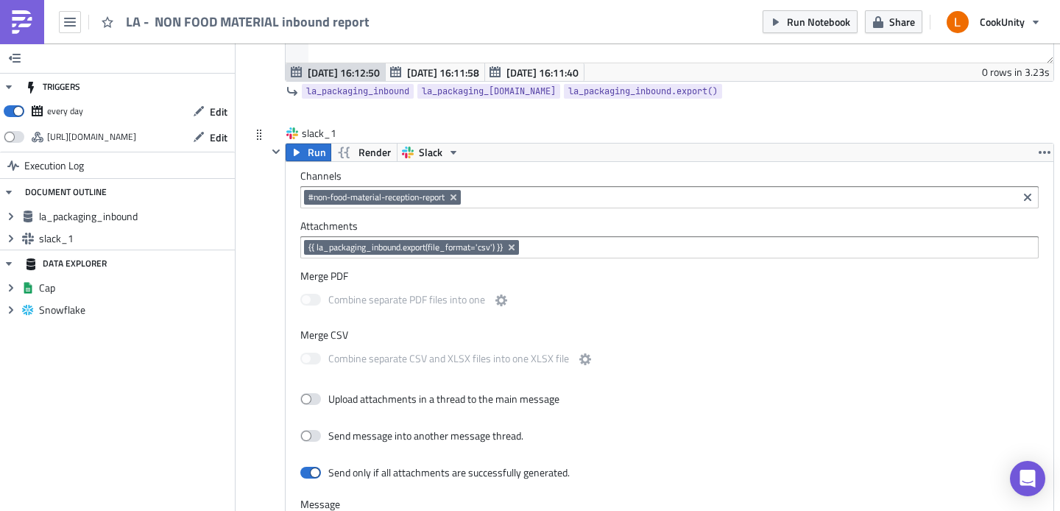
click at [501, 208] on div "Channels #non-food-material-reception-report Attachments {{ la_packaging_inboun…" at bounding box center [670, 471] width 768 height 618
click at [503, 205] on div "#non-food-material-reception-report" at bounding box center [659, 199] width 710 height 18
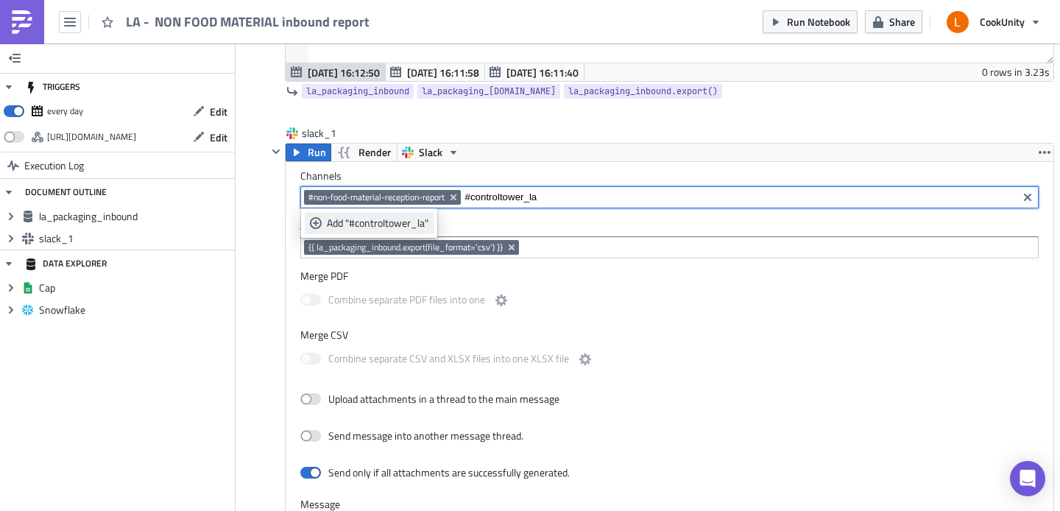
type input "#controltower_la"
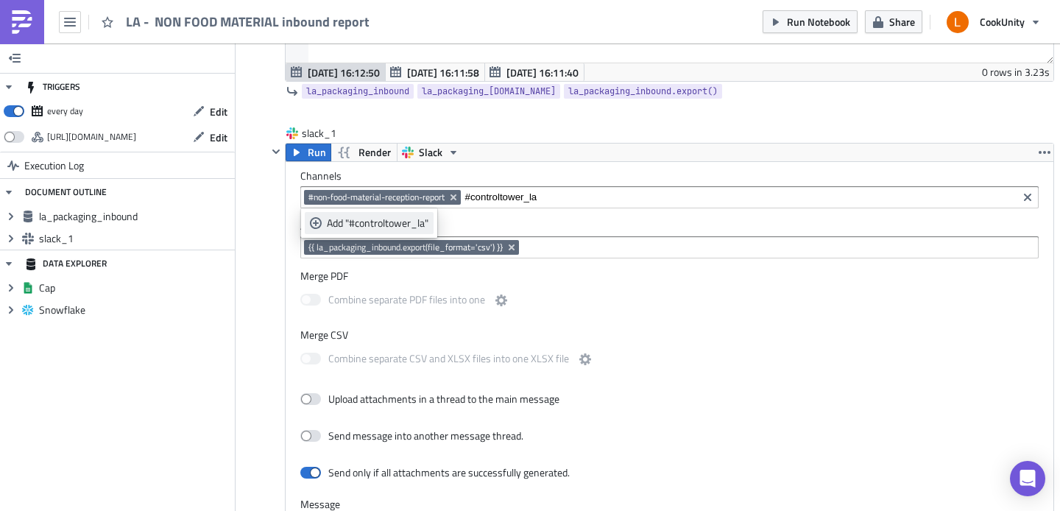
click at [406, 226] on div "Add "#controltower_la"" at bounding box center [378, 223] width 102 height 15
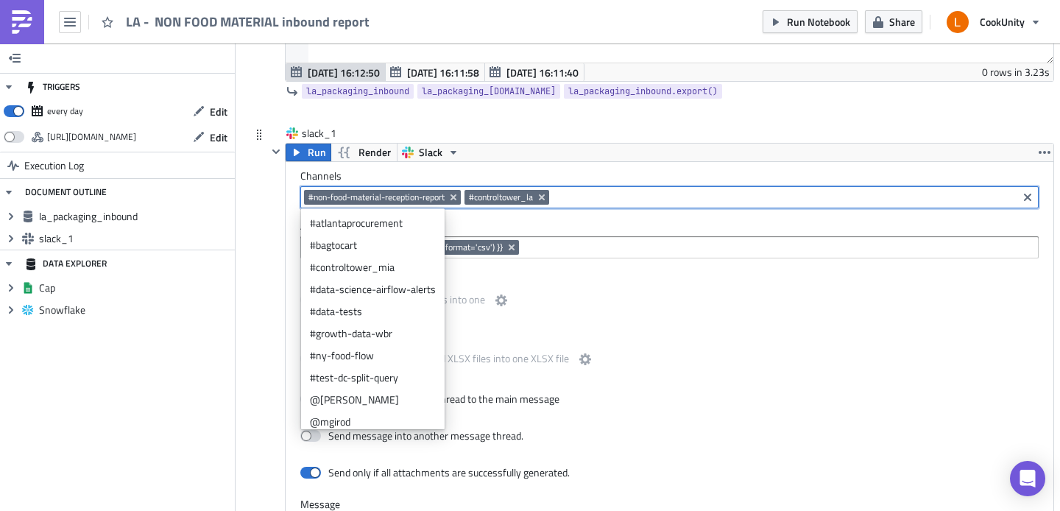
click at [631, 291] on div "Combine separate PDF files into one" at bounding box center [669, 301] width 738 height 31
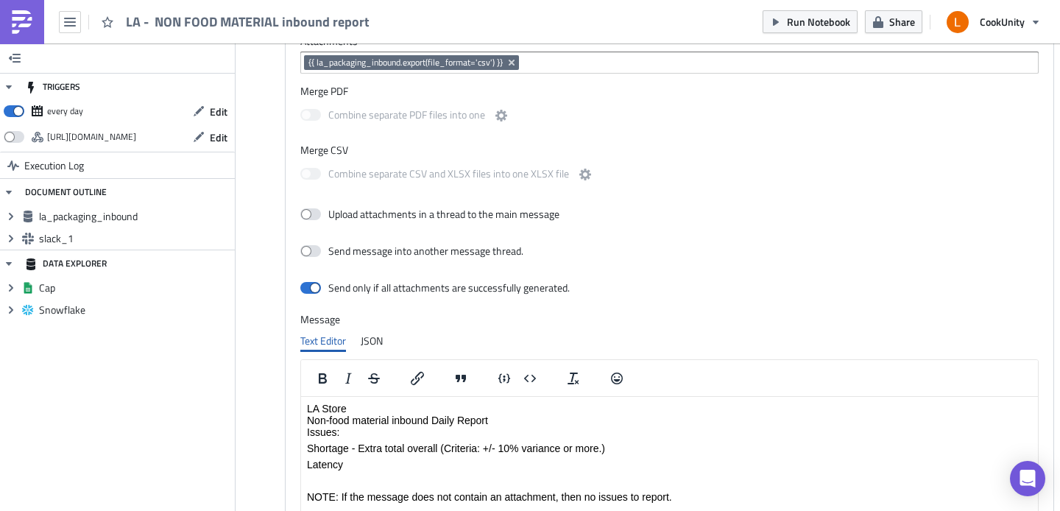
scroll to position [882, 0]
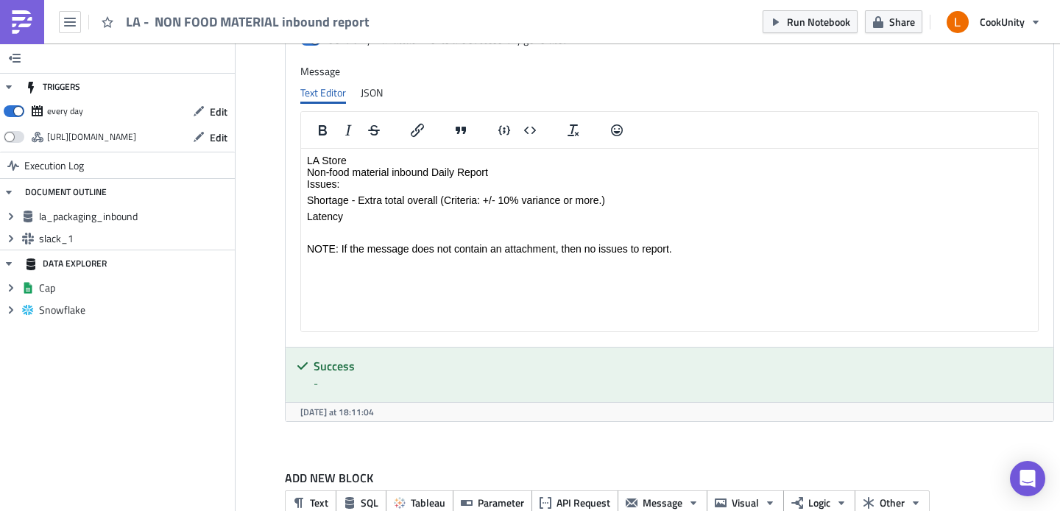
click at [358, 160] on p "LA Store Non-food material inbound Daily Report Issues:" at bounding box center [669, 172] width 725 height 35
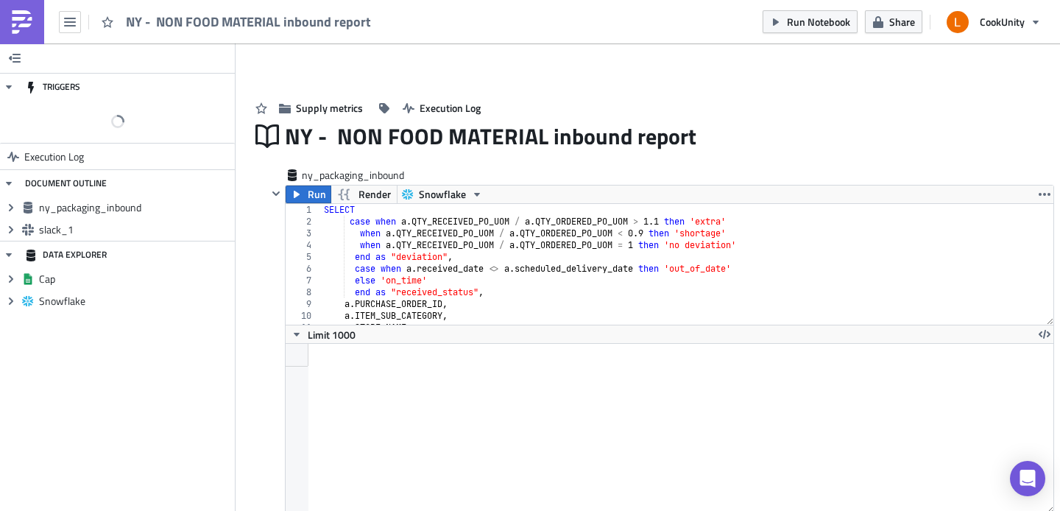
scroll to position [169, 767]
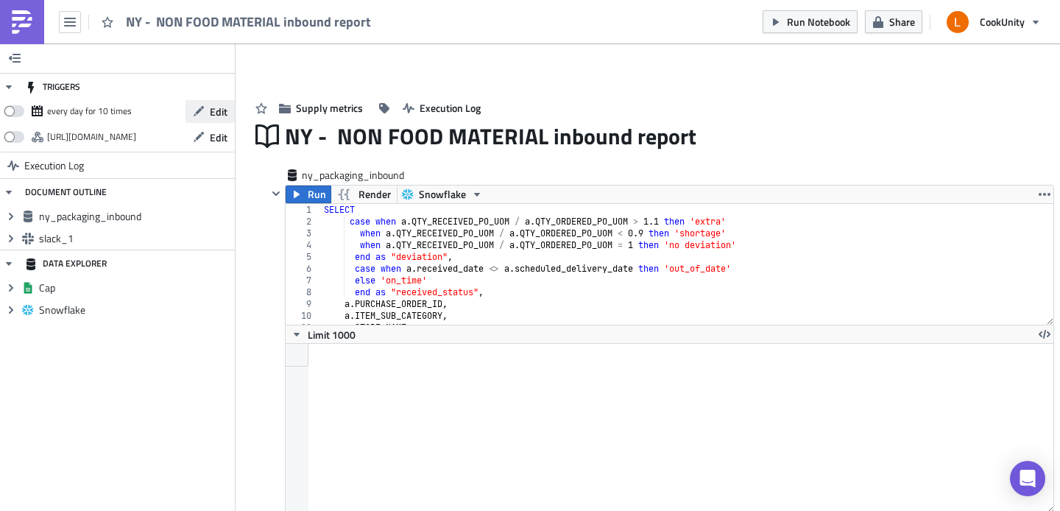
click at [211, 105] on span "Edit" at bounding box center [219, 111] width 18 height 15
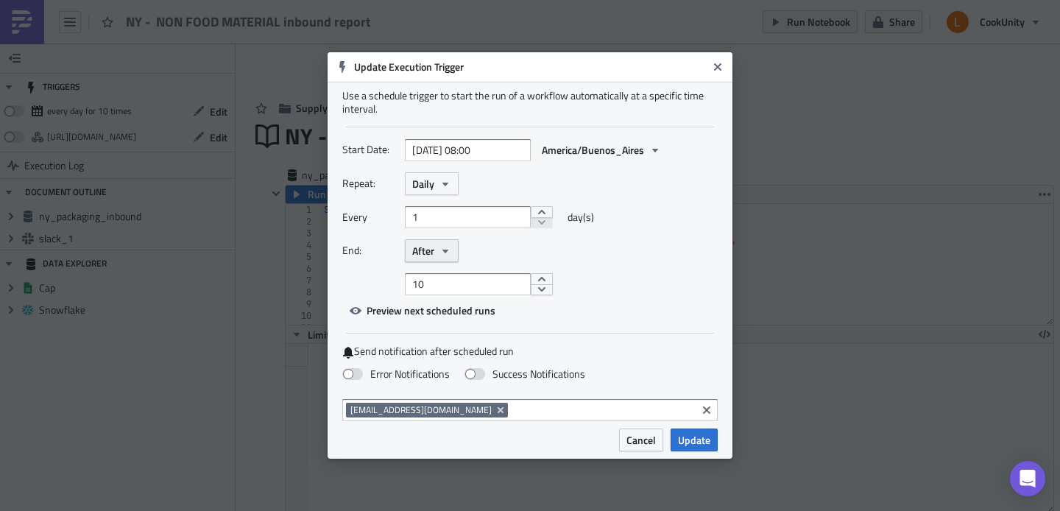
click at [442, 250] on icon "button" at bounding box center [445, 251] width 12 height 12
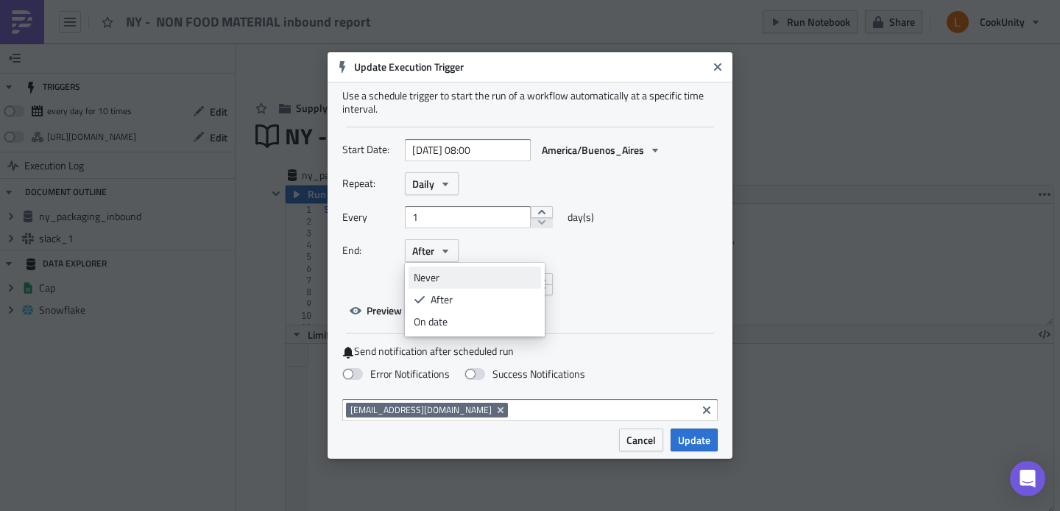
click at [441, 272] on div "Never" at bounding box center [475, 277] width 122 height 15
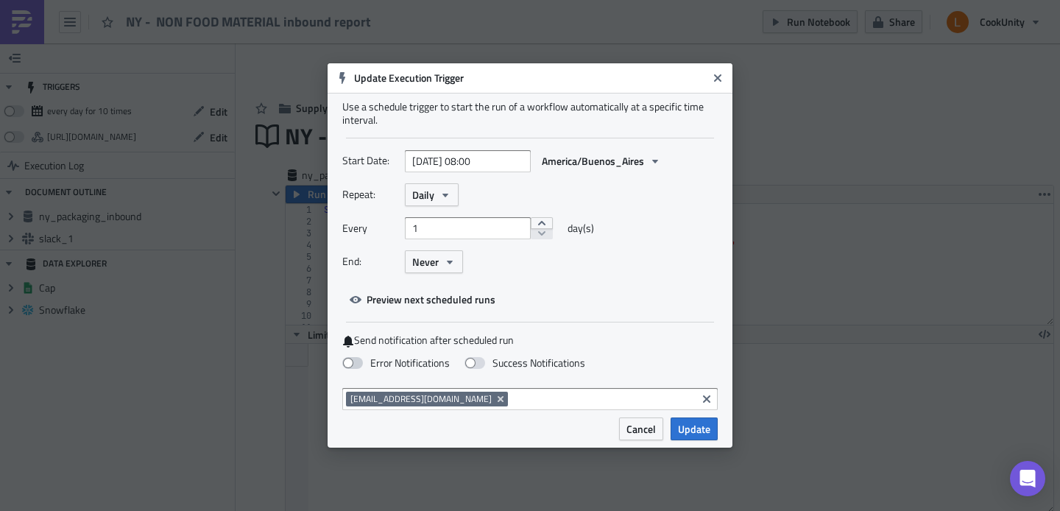
click at [358, 367] on span at bounding box center [352, 363] width 21 height 12
click at [13, 12] on input "Error Notifications" at bounding box center [8, 7] width 10 height 10
checkbox input "true"
click at [695, 430] on span "Update" at bounding box center [694, 428] width 32 height 15
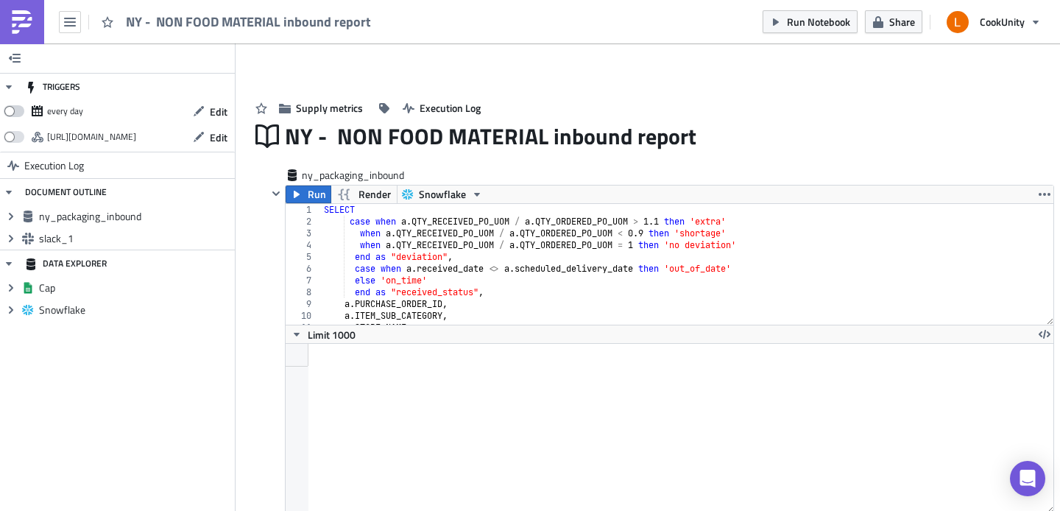
click at [17, 108] on span at bounding box center [14, 111] width 21 height 12
click at [16, 108] on input "checkbox" at bounding box center [12, 107] width 10 height 10
checkbox input "true"
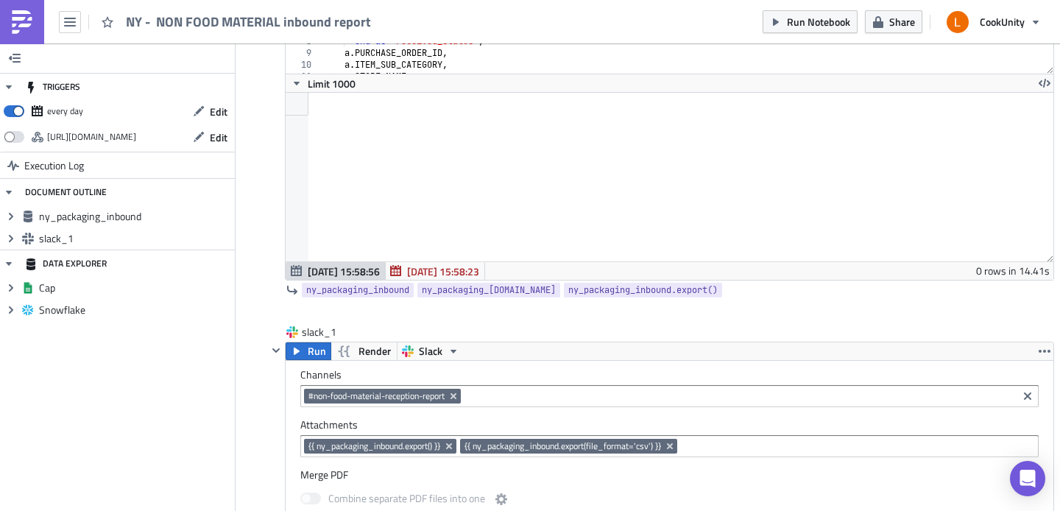
scroll to position [524, 0]
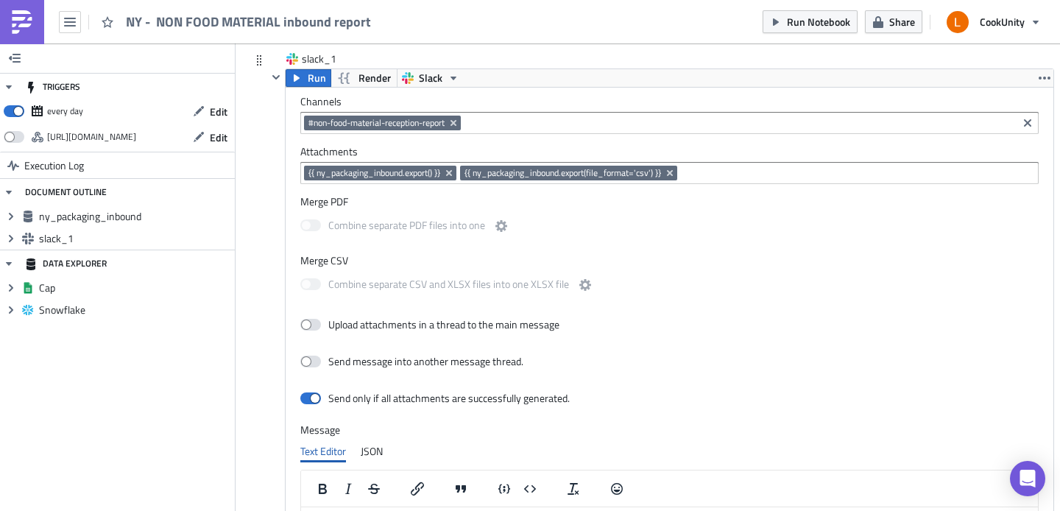
click at [511, 114] on div "#non-food-material-reception-report" at bounding box center [669, 123] width 738 height 22
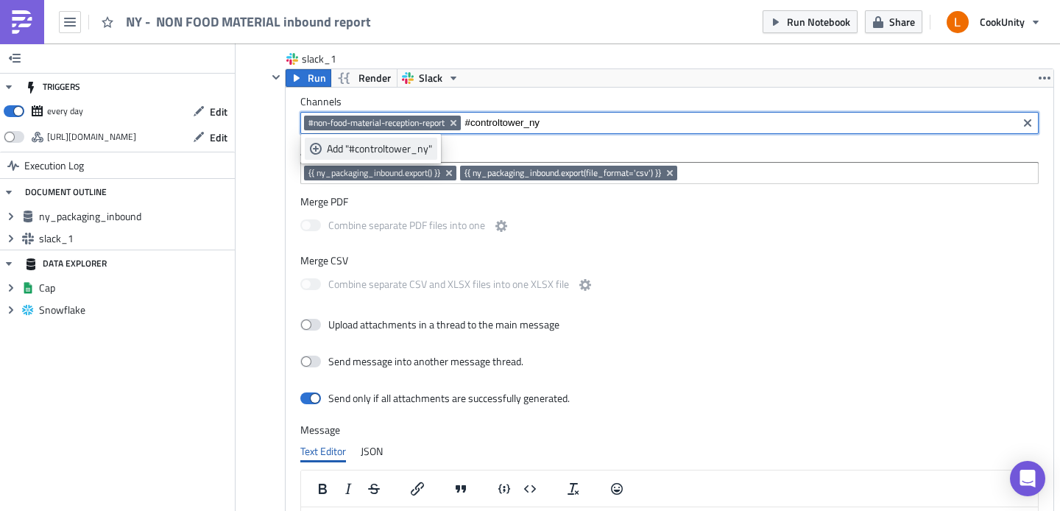
type input "#controltower_ny"
click at [385, 152] on div "Add "#controltower_ny"" at bounding box center [379, 148] width 105 height 15
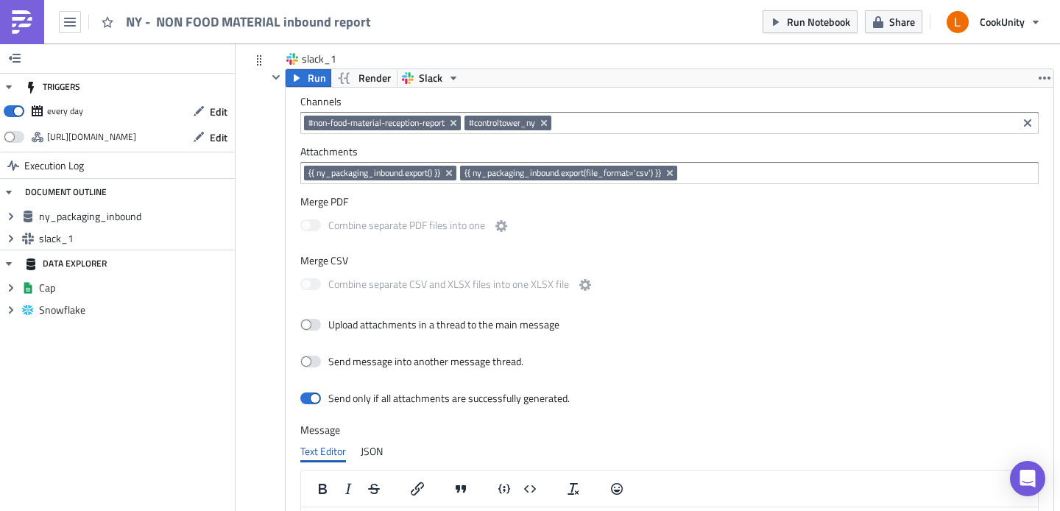
click at [729, 246] on div "Channels #non-food-material-reception-report #controltower_ny Attachments {{ ny…" at bounding box center [670, 397] width 768 height 618
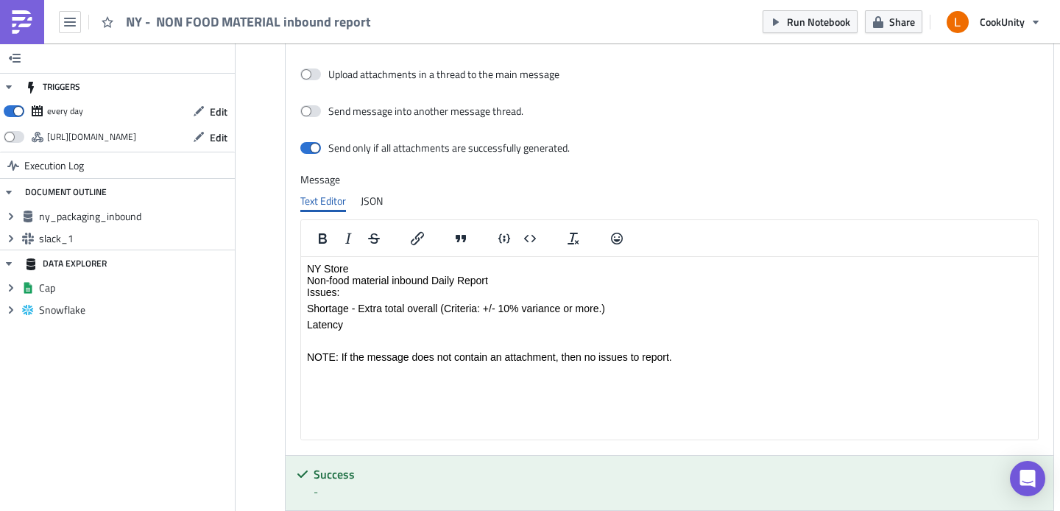
scroll to position [780, 0]
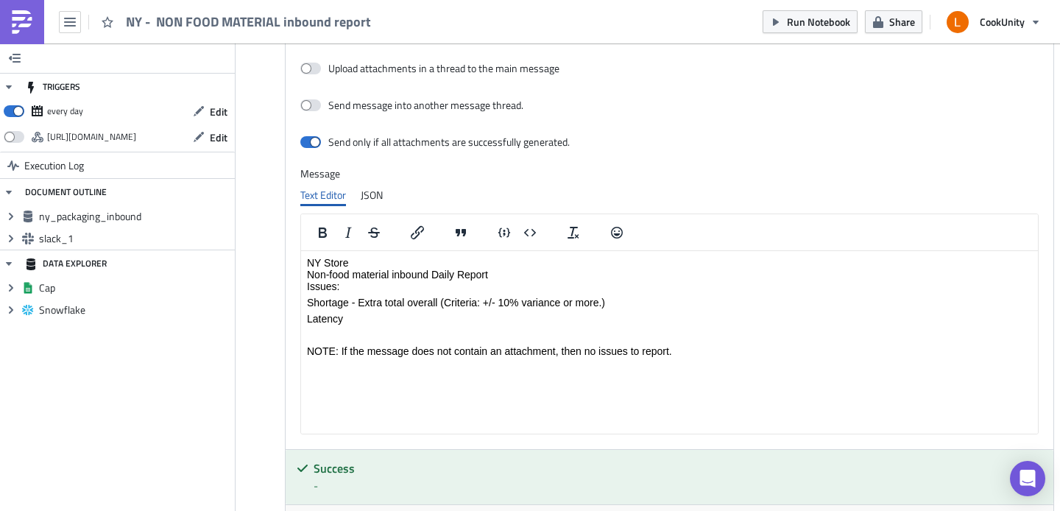
click at [470, 263] on p "NY Store Non-food material inbound Daily Report Issues:" at bounding box center [669, 274] width 725 height 35
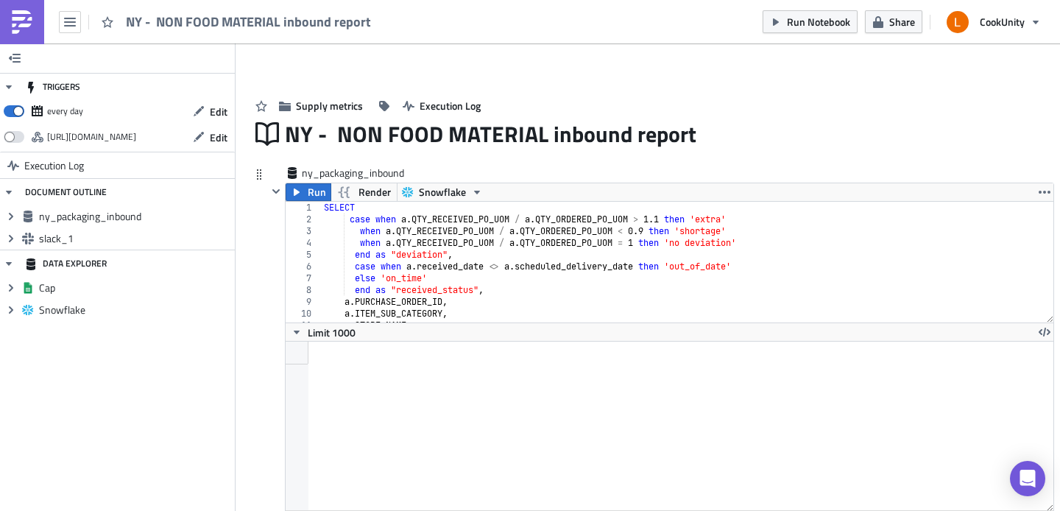
scroll to position [0, 0]
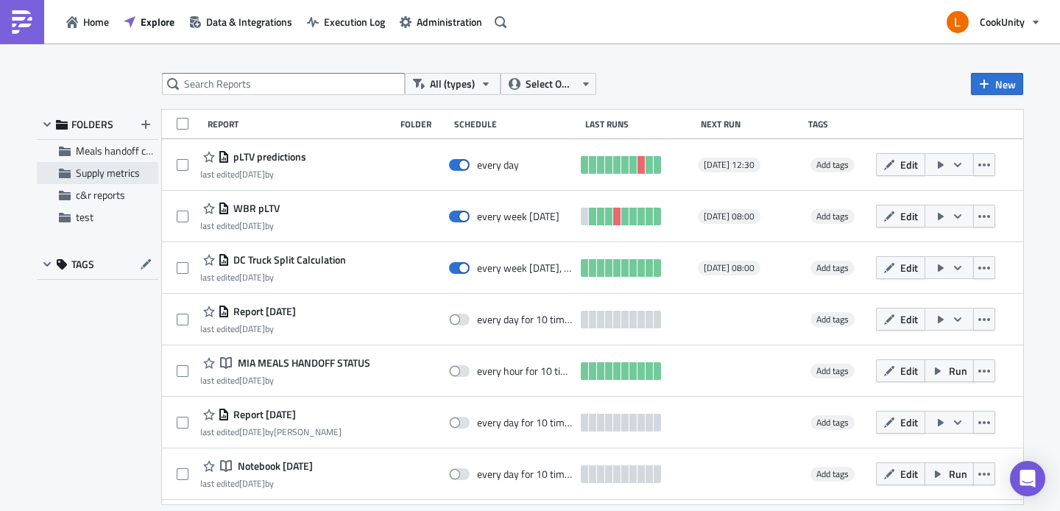
click at [83, 166] on span "Supply metrics" at bounding box center [108, 172] width 64 height 15
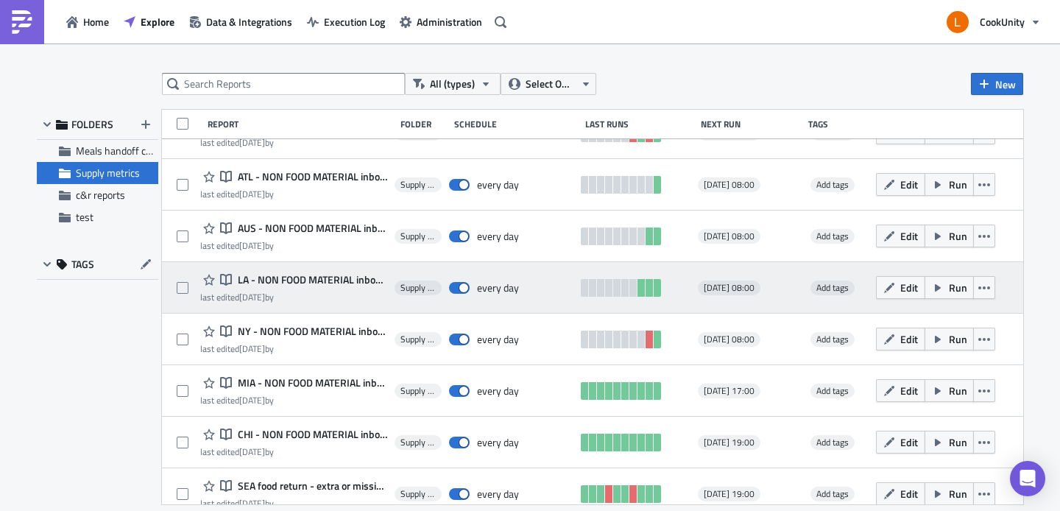
scroll to position [259, 0]
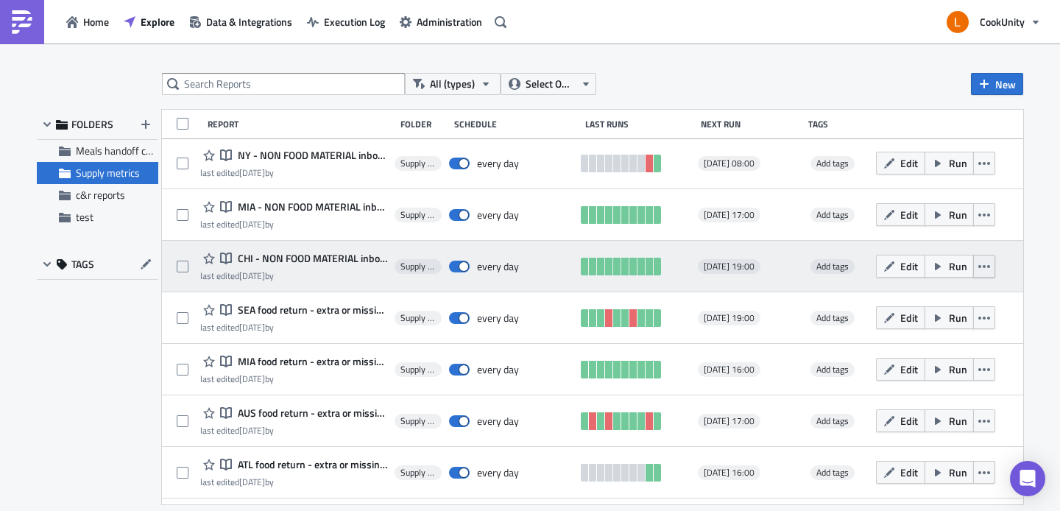
click at [981, 267] on button "button" at bounding box center [984, 266] width 22 height 23
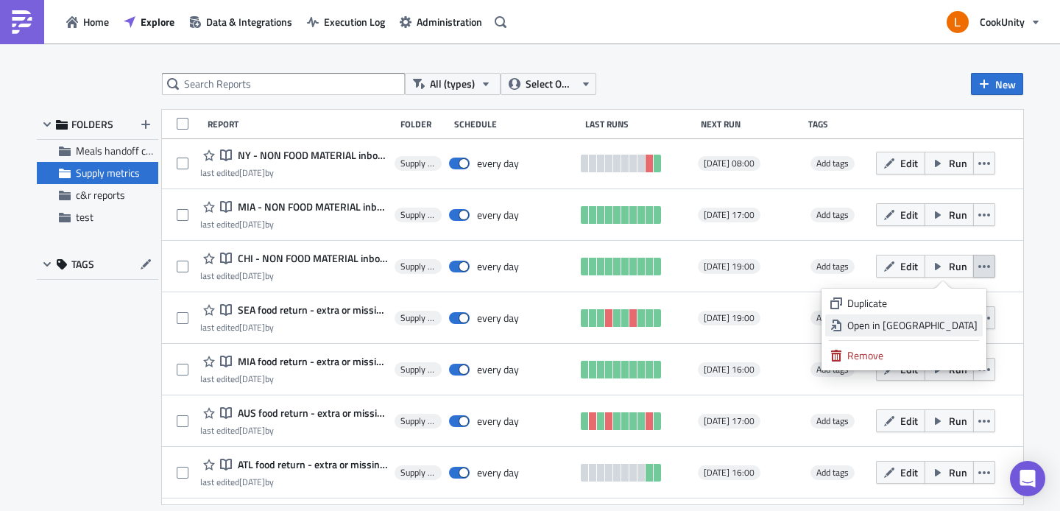
click at [935, 326] on div "Open in New Tab" at bounding box center [912, 325] width 130 height 15
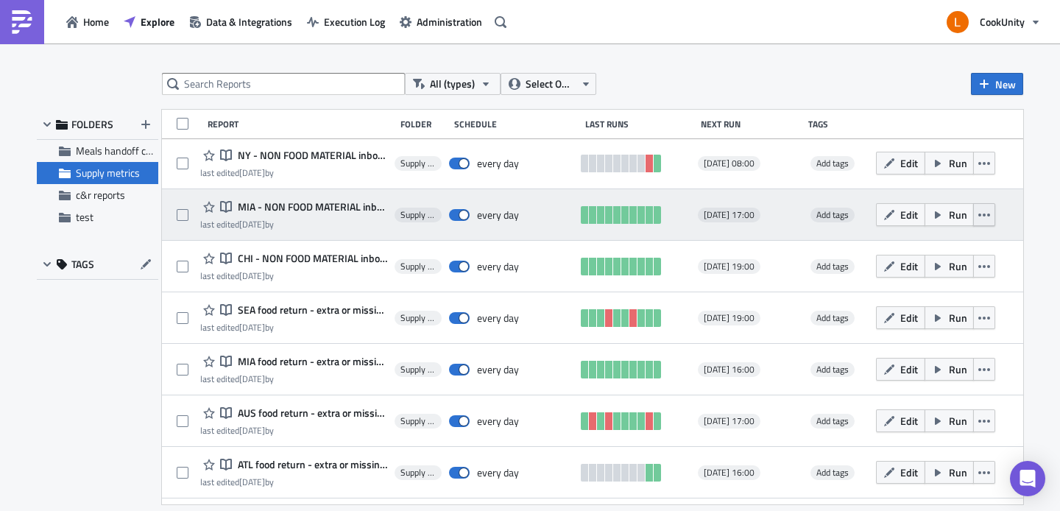
click at [978, 211] on icon "button" at bounding box center [984, 215] width 12 height 12
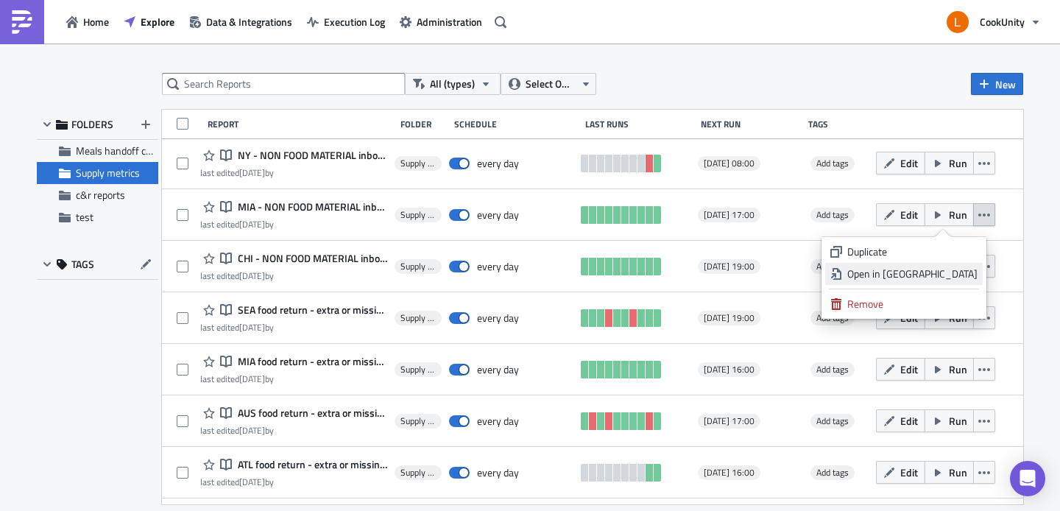
click at [957, 272] on div "Open in New Tab" at bounding box center [912, 273] width 130 height 15
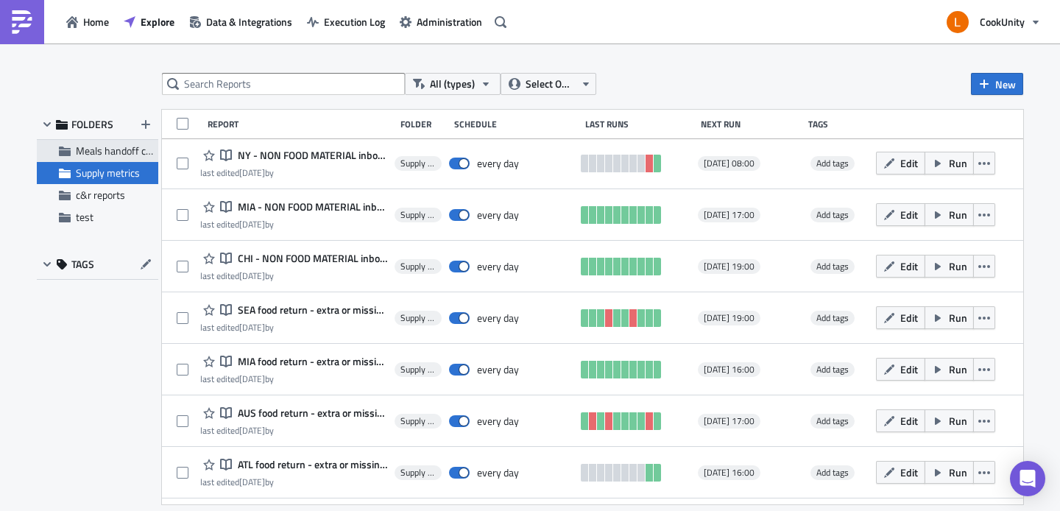
click at [107, 154] on span "Meals handoff checkpoint by stores" at bounding box center [153, 150] width 155 height 15
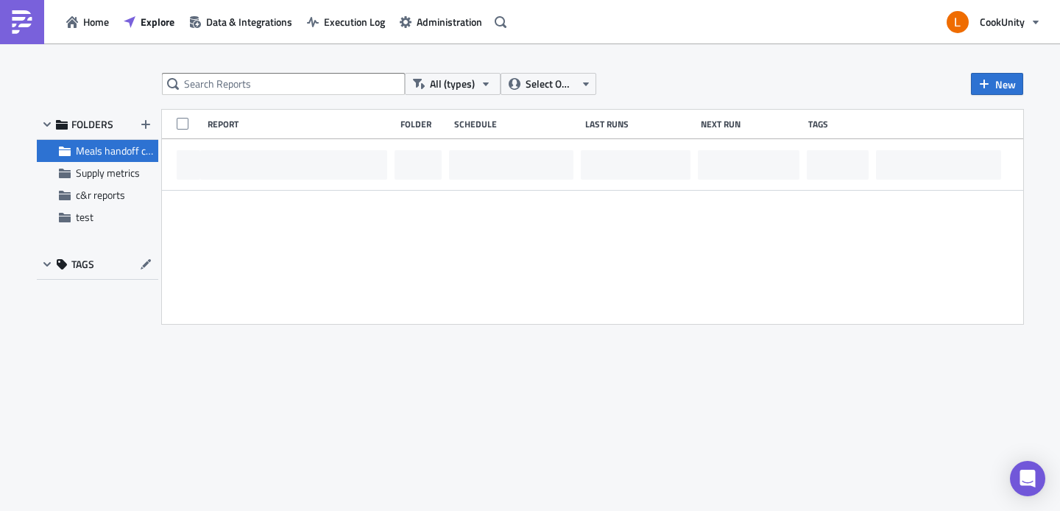
scroll to position [0, 0]
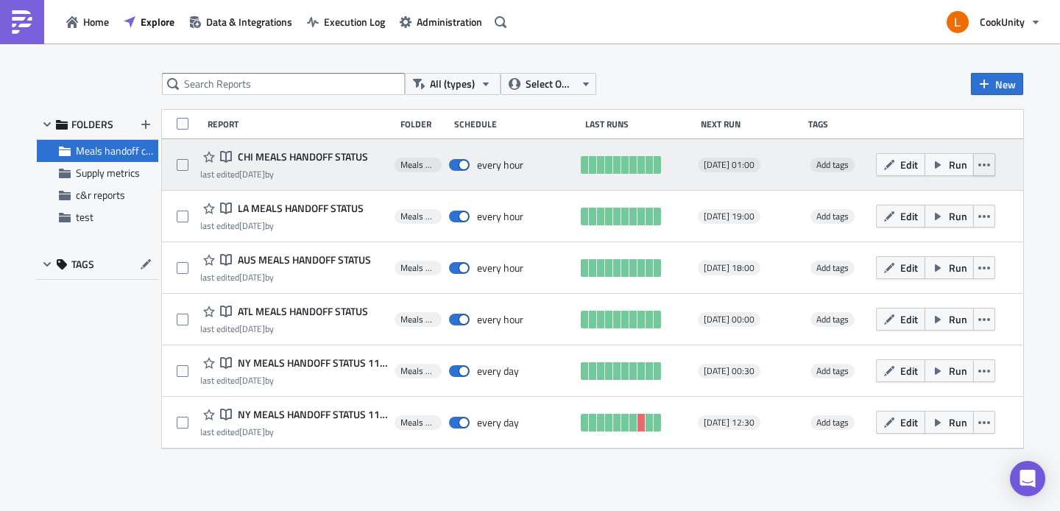
click at [976, 160] on button "button" at bounding box center [984, 164] width 22 height 23
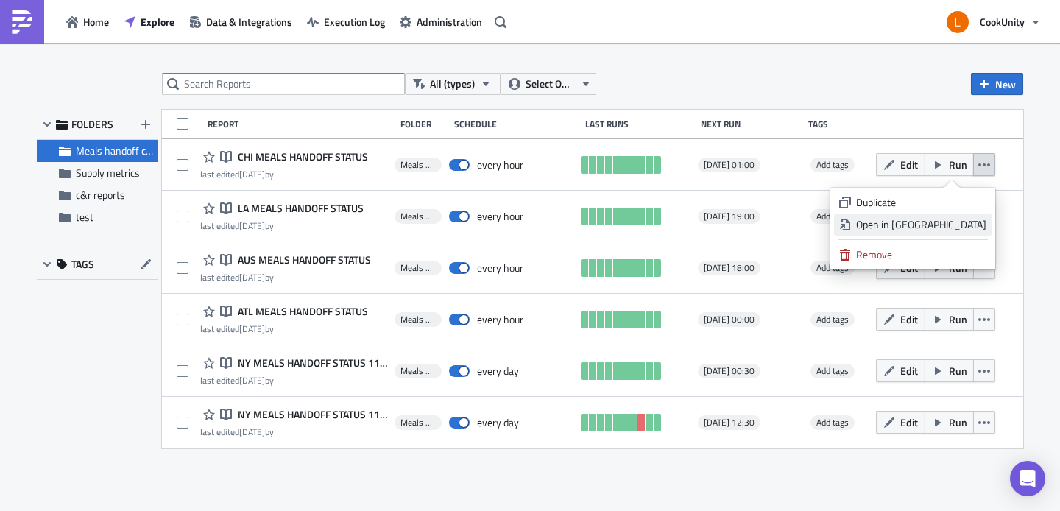
click at [900, 219] on div "Open in New Tab" at bounding box center [921, 224] width 130 height 15
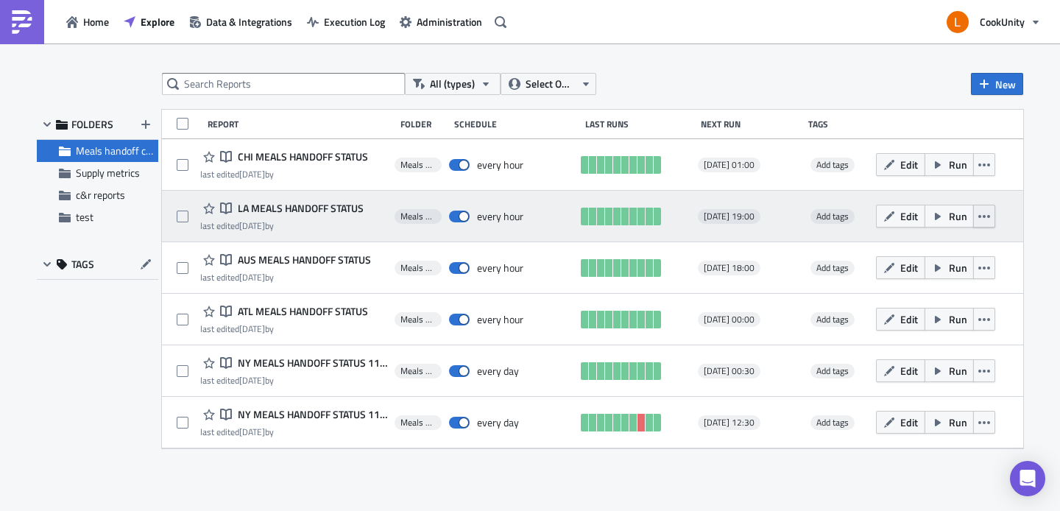
click at [983, 219] on icon "button" at bounding box center [984, 216] width 12 height 12
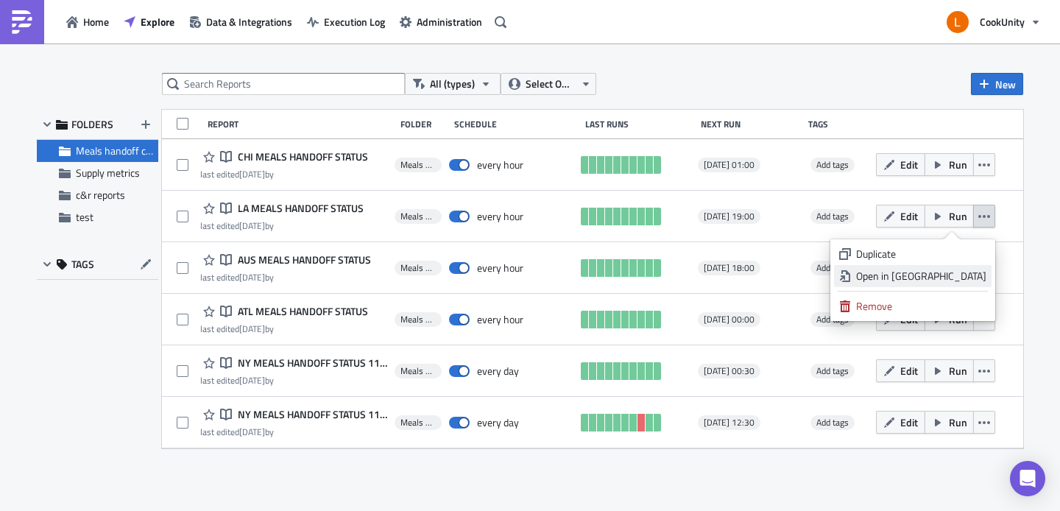
click at [963, 275] on div "Open in New Tab" at bounding box center [921, 276] width 130 height 15
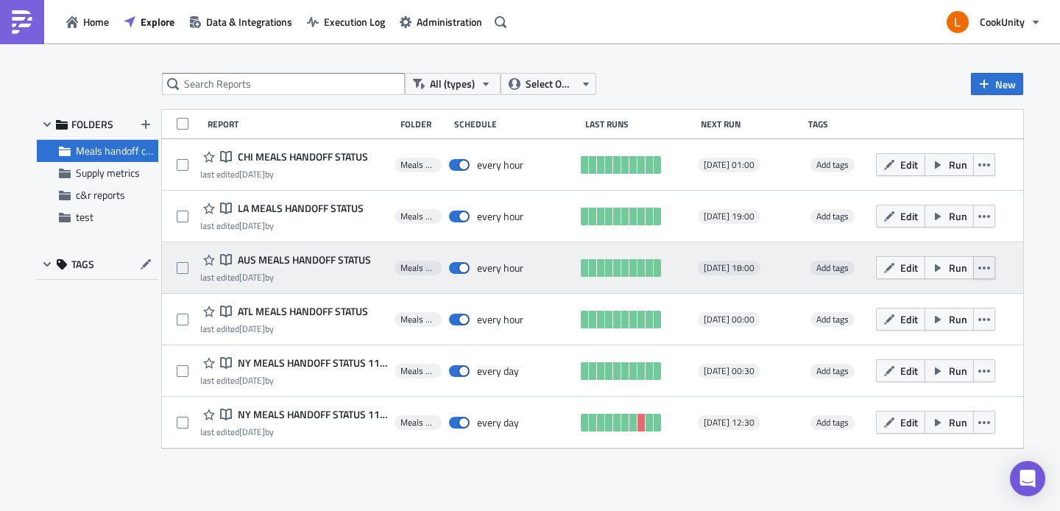
click at [988, 271] on icon "button" at bounding box center [984, 268] width 12 height 12
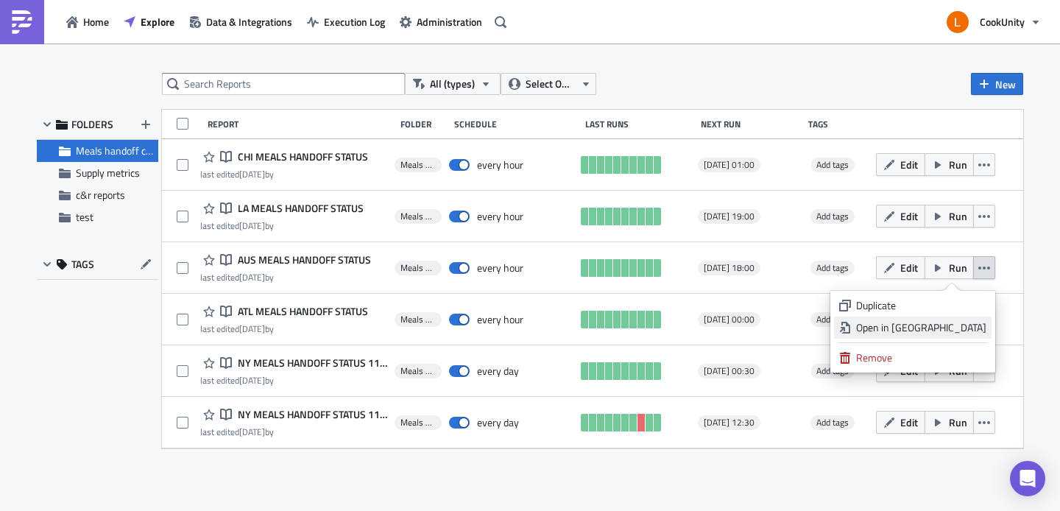
click at [931, 321] on div "Open in New Tab" at bounding box center [921, 327] width 130 height 15
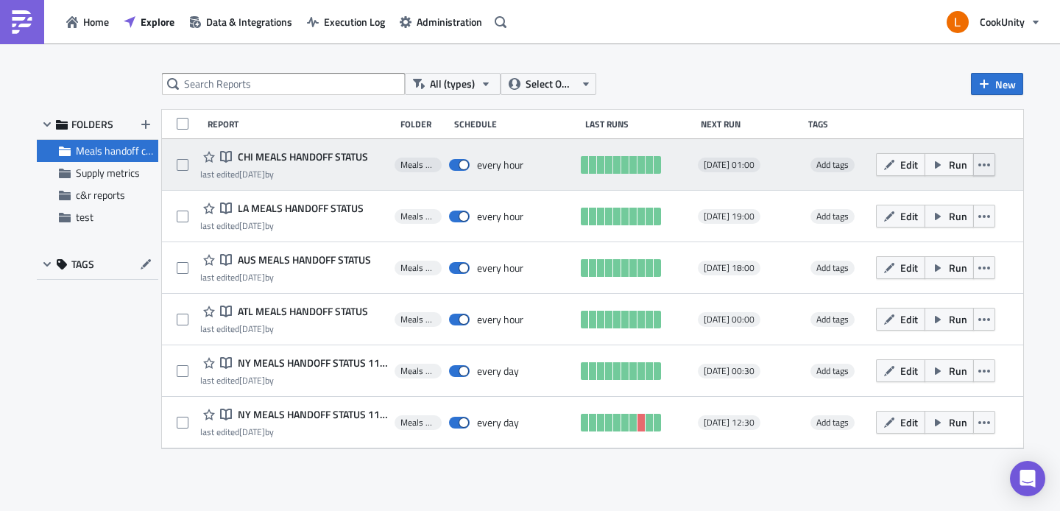
click at [990, 169] on button "button" at bounding box center [984, 164] width 22 height 23
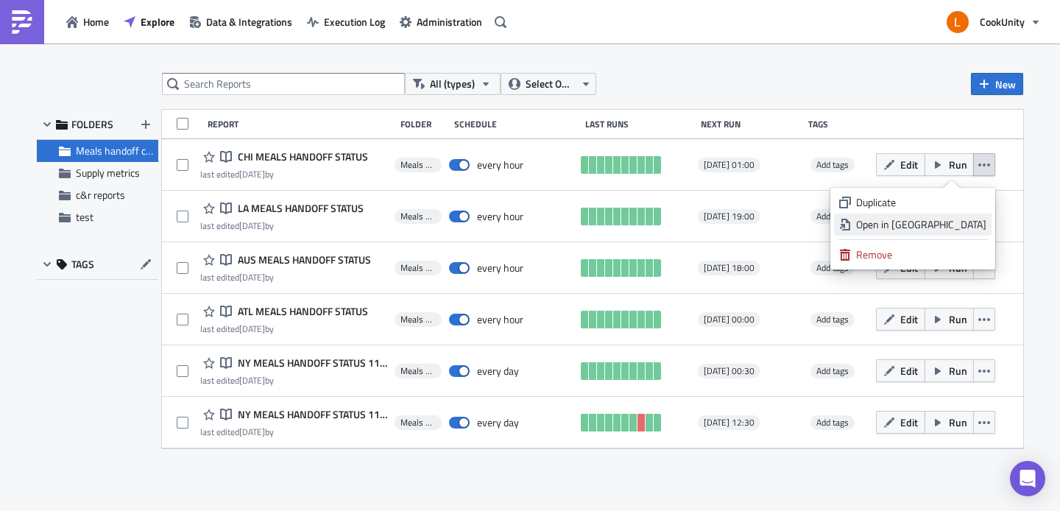
click at [944, 220] on div "Open in New Tab" at bounding box center [921, 224] width 130 height 15
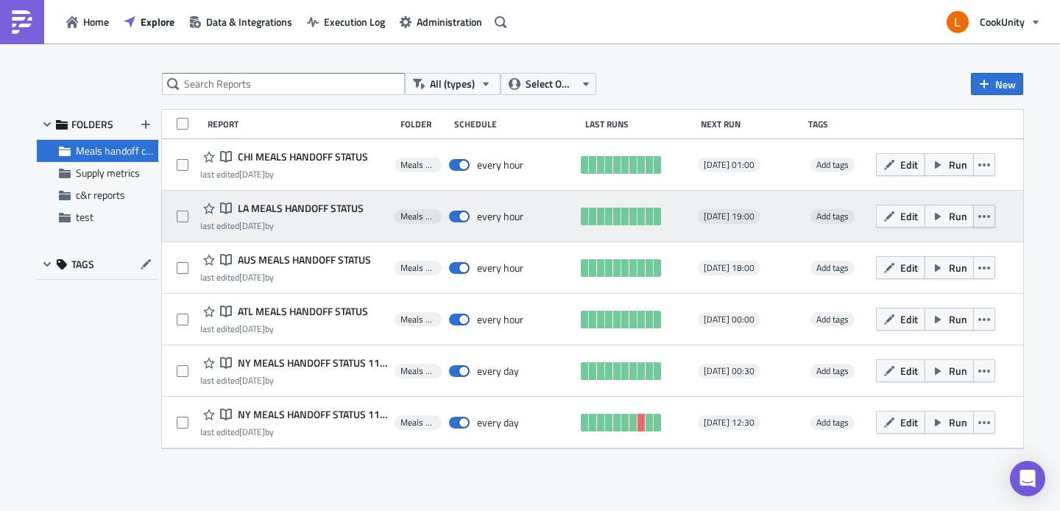
click at [990, 217] on button "button" at bounding box center [984, 216] width 22 height 23
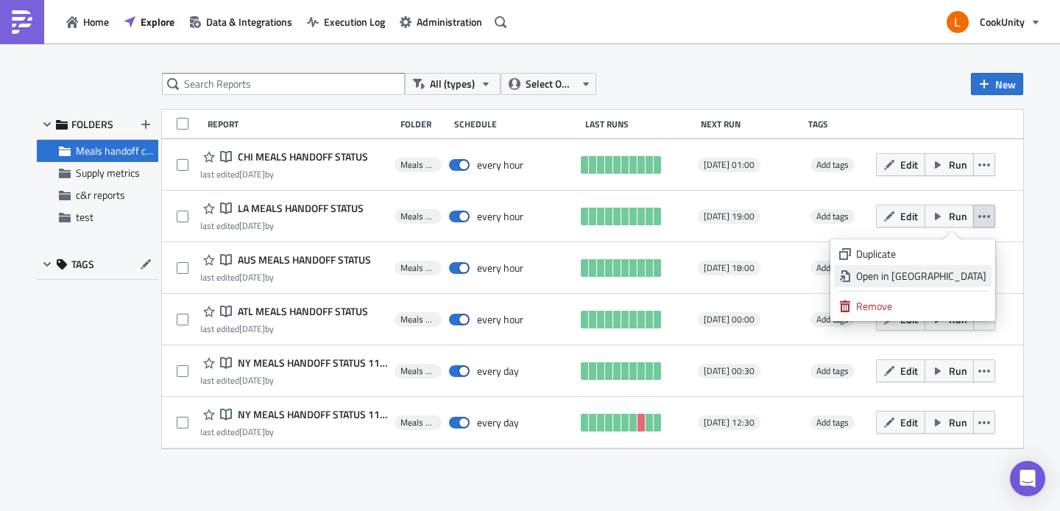
click at [939, 273] on div "Open in New Tab" at bounding box center [921, 276] width 130 height 15
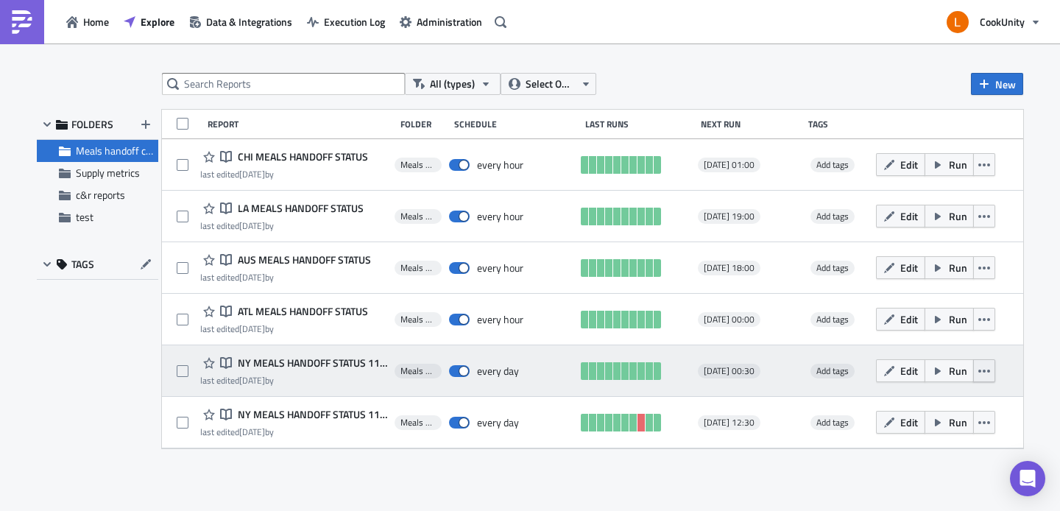
click at [983, 373] on icon "button" at bounding box center [984, 371] width 12 height 12
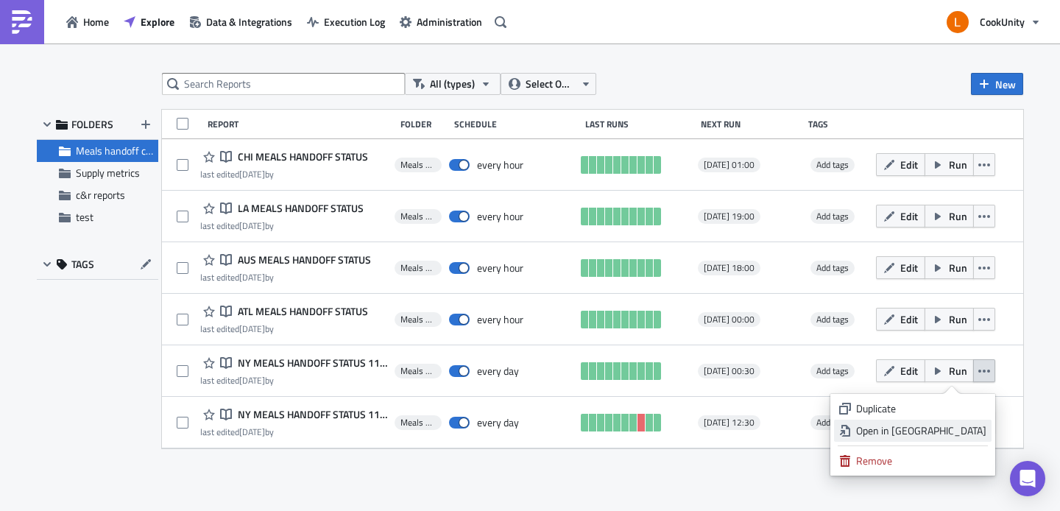
click at [920, 434] on div "Open in New Tab" at bounding box center [921, 430] width 130 height 15
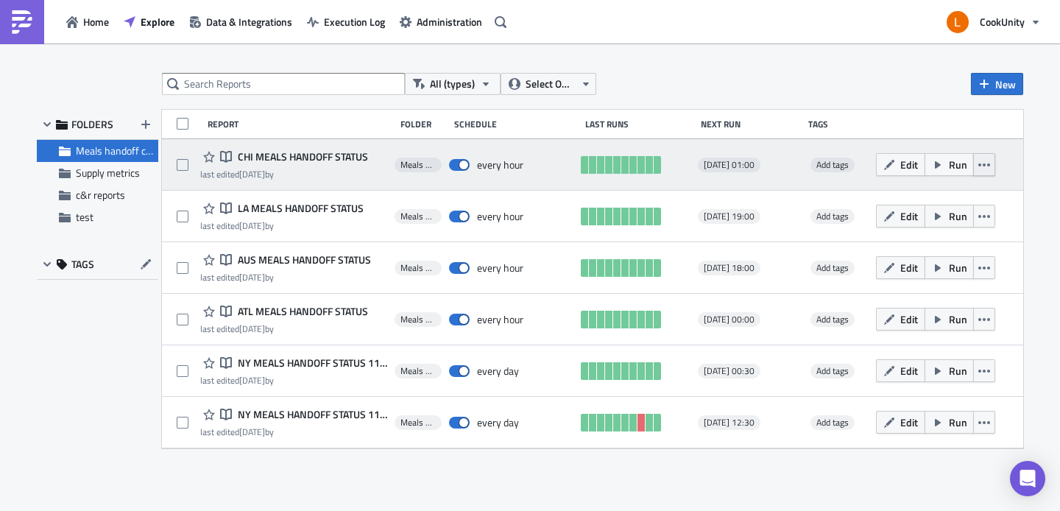
click at [983, 166] on icon "button" at bounding box center [984, 165] width 12 height 12
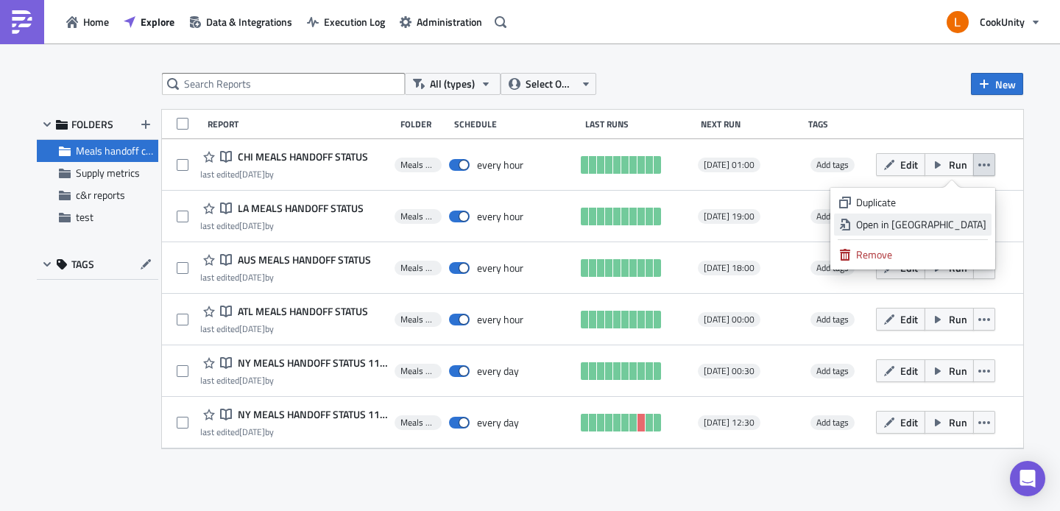
click at [947, 224] on div "Open in New Tab" at bounding box center [921, 224] width 130 height 15
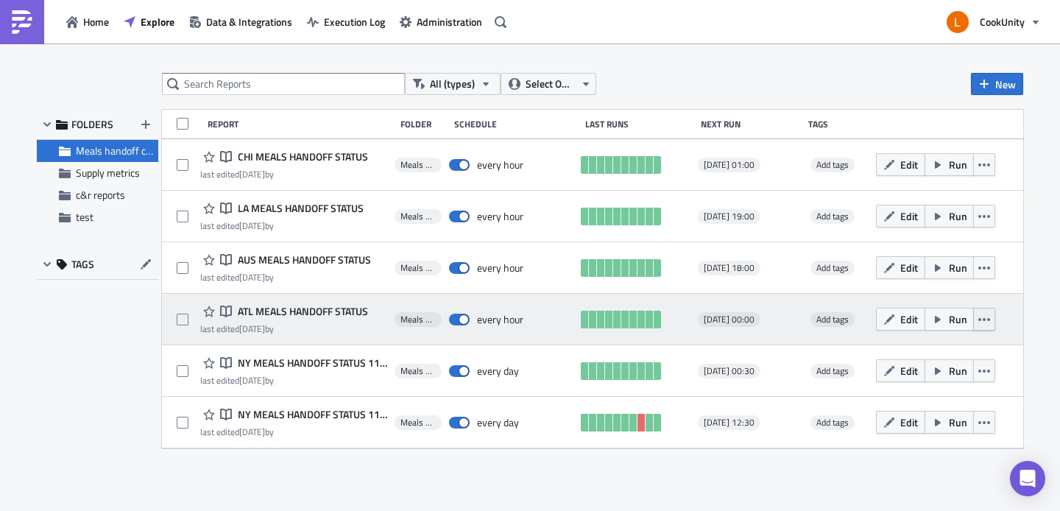
click at [981, 318] on icon "button" at bounding box center [984, 320] width 12 height 12
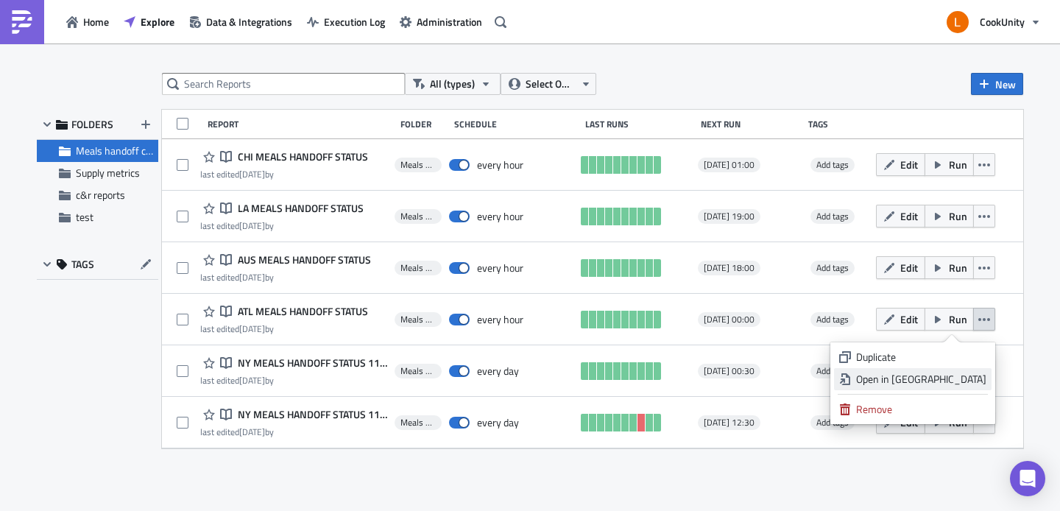
click at [921, 381] on div "Open in New Tab" at bounding box center [921, 379] width 130 height 15
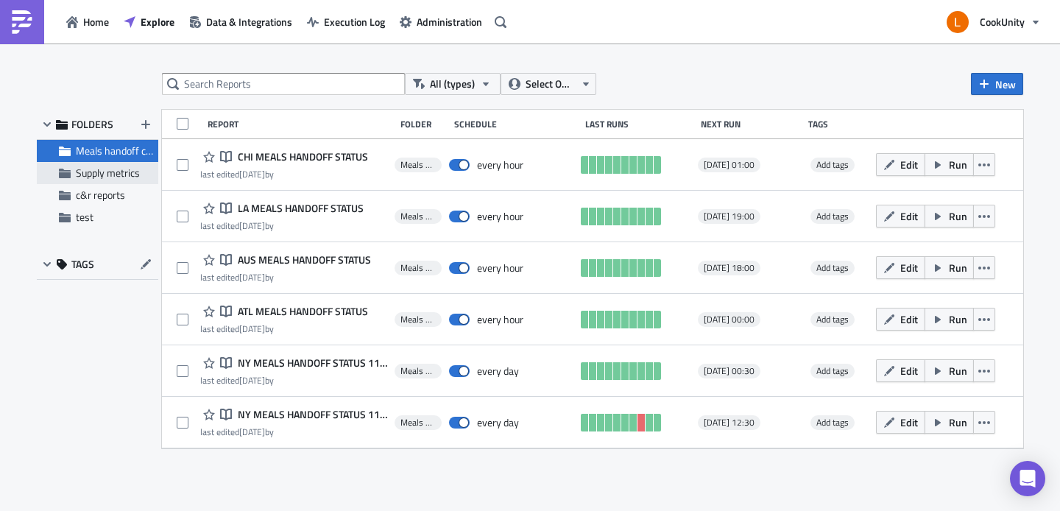
click at [102, 171] on span "Supply metrics" at bounding box center [108, 172] width 64 height 15
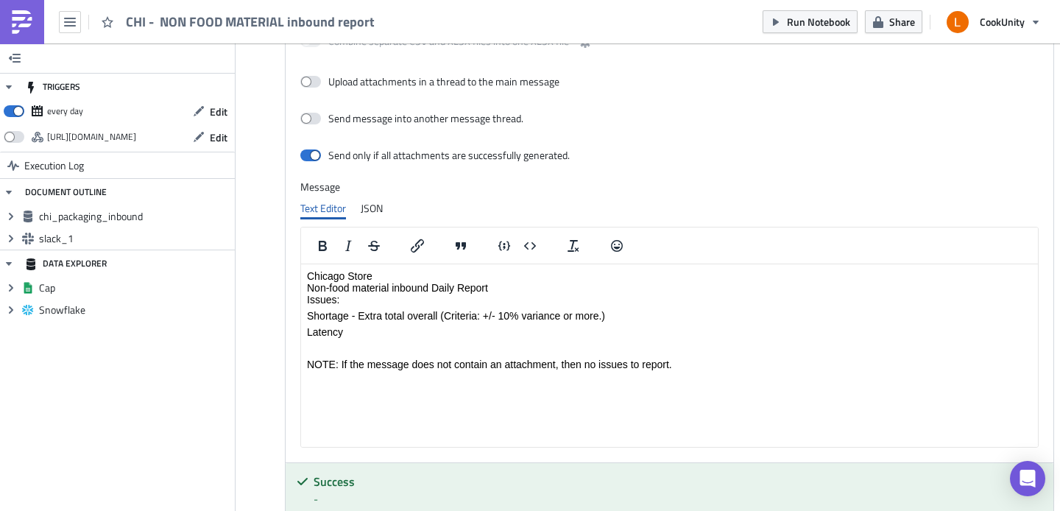
scroll to position [402, 0]
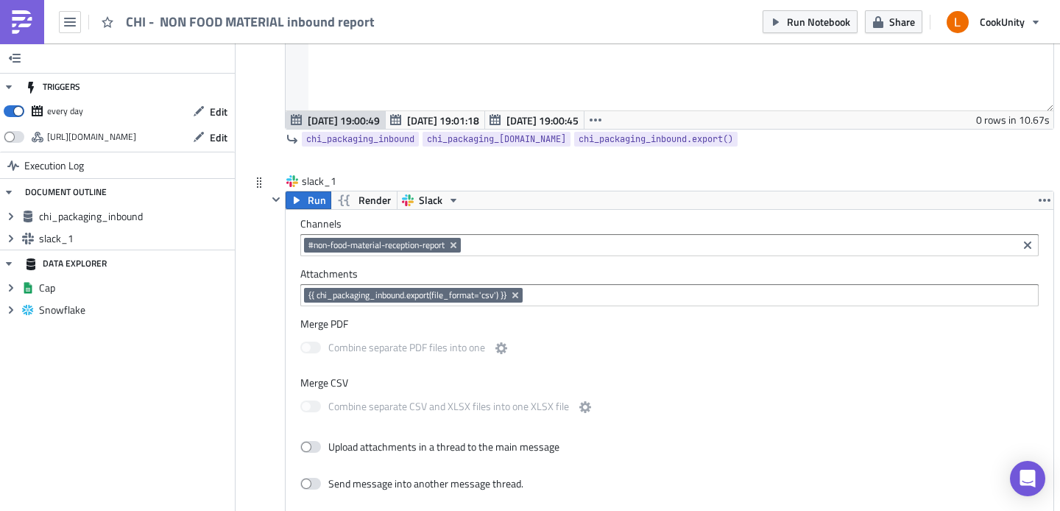
click at [556, 244] on input at bounding box center [738, 245] width 549 height 15
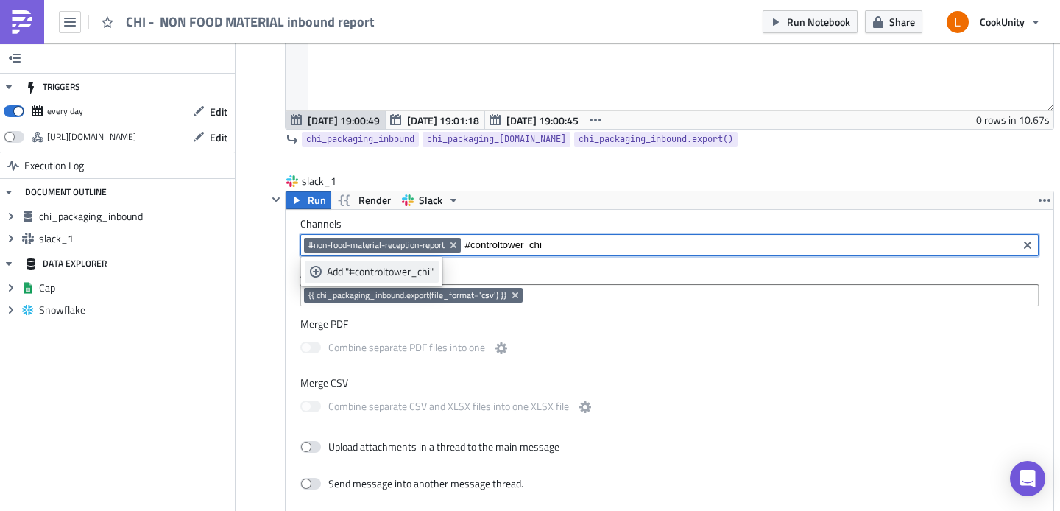
type input "#controltower_chi"
click at [372, 272] on div "Add "#controltower_chi"" at bounding box center [380, 271] width 107 height 15
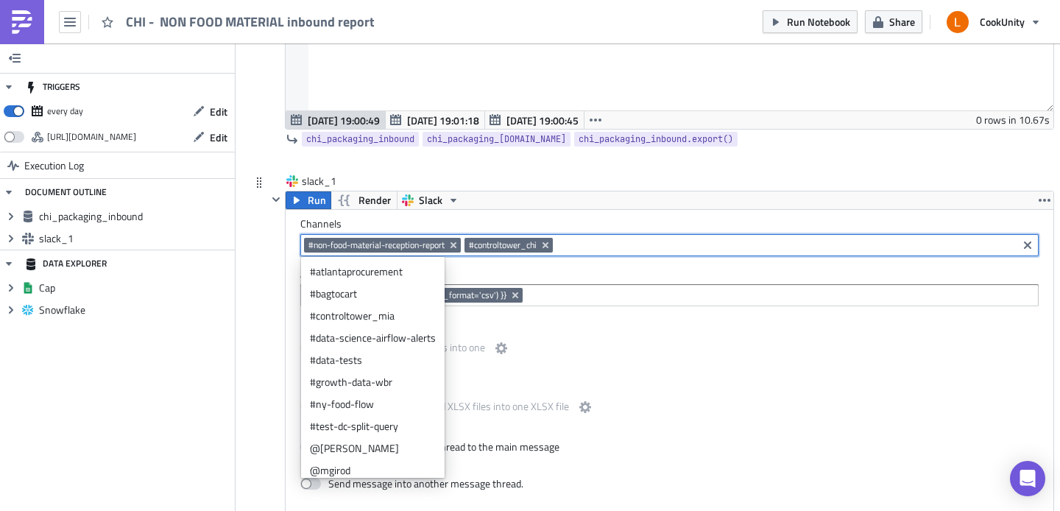
click at [623, 325] on label "Merge PDF" at bounding box center [669, 323] width 738 height 13
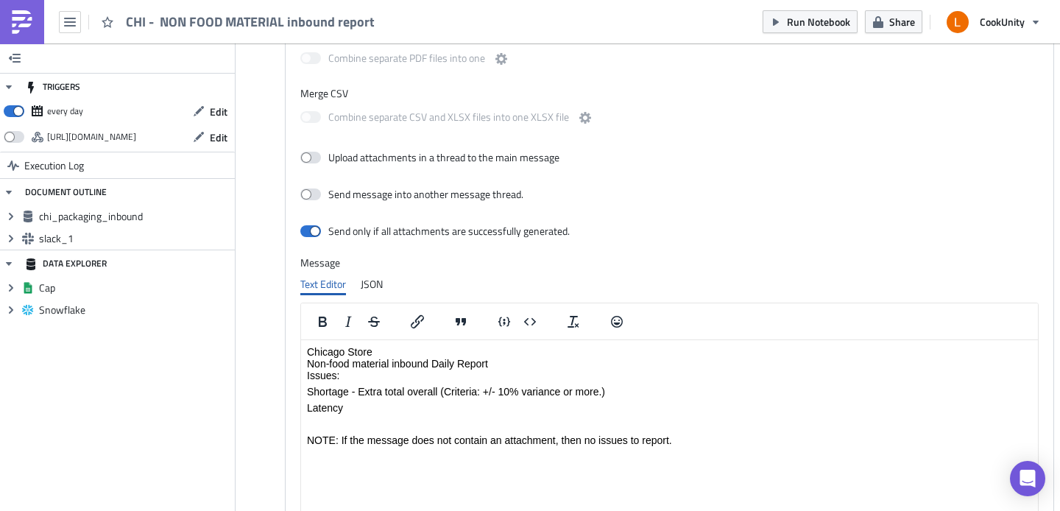
scroll to position [766, 0]
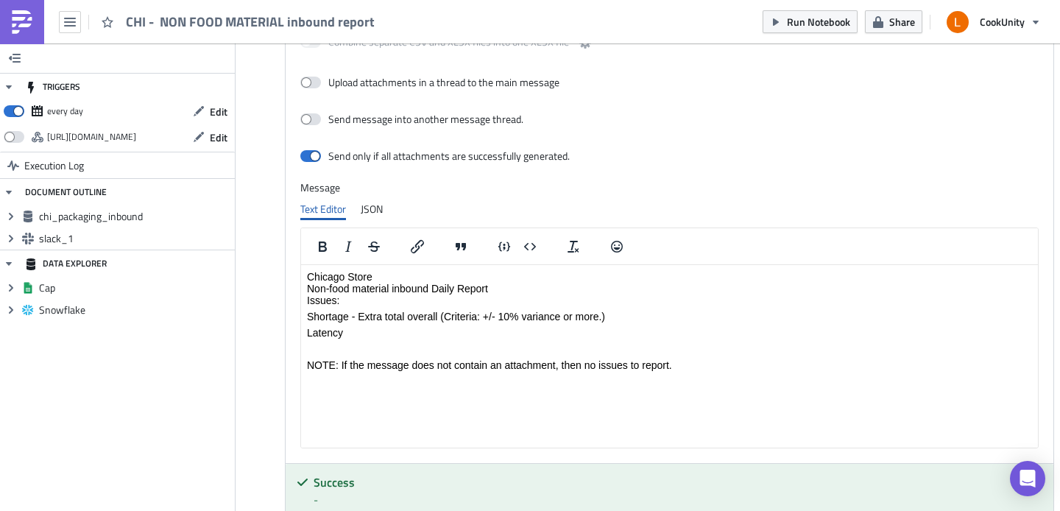
click at [434, 269] on html "Chicago Store Non-food material inbound Daily Report Issues: Shortage - Extra t…" at bounding box center [669, 321] width 737 height 112
click at [433, 272] on p "Chicago Store Non-food material inbound Daily Report Issues:" at bounding box center [669, 288] width 725 height 35
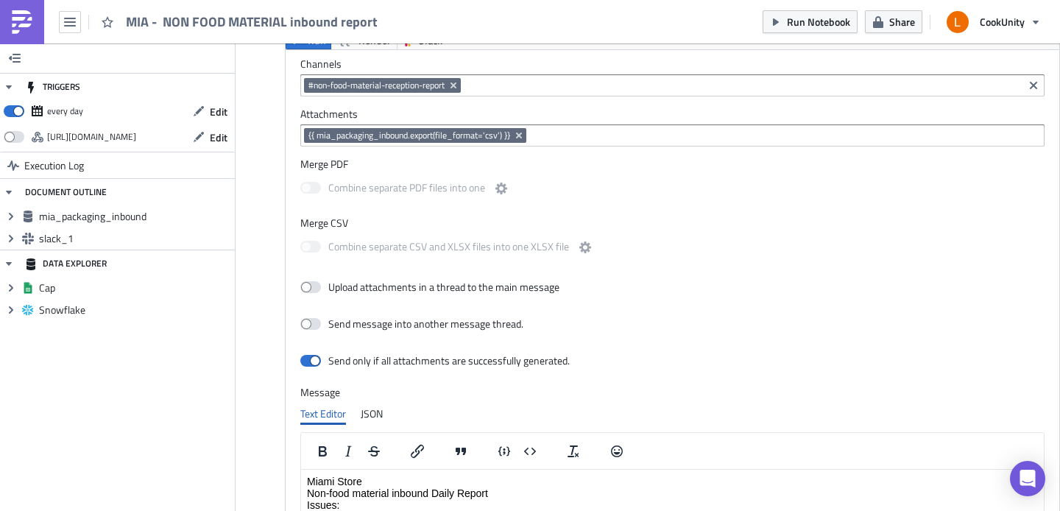
scroll to position [565, 0]
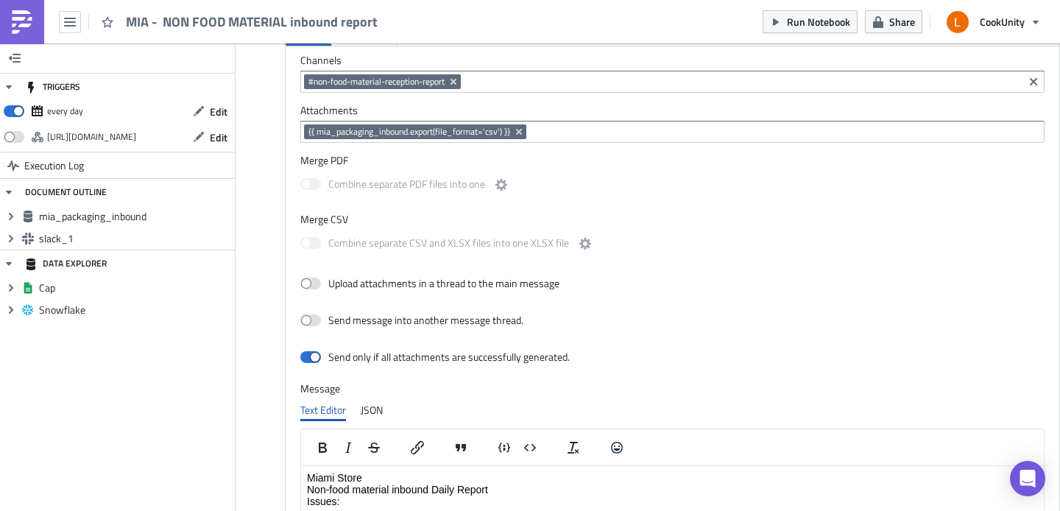
click at [537, 84] on input at bounding box center [741, 81] width 555 height 15
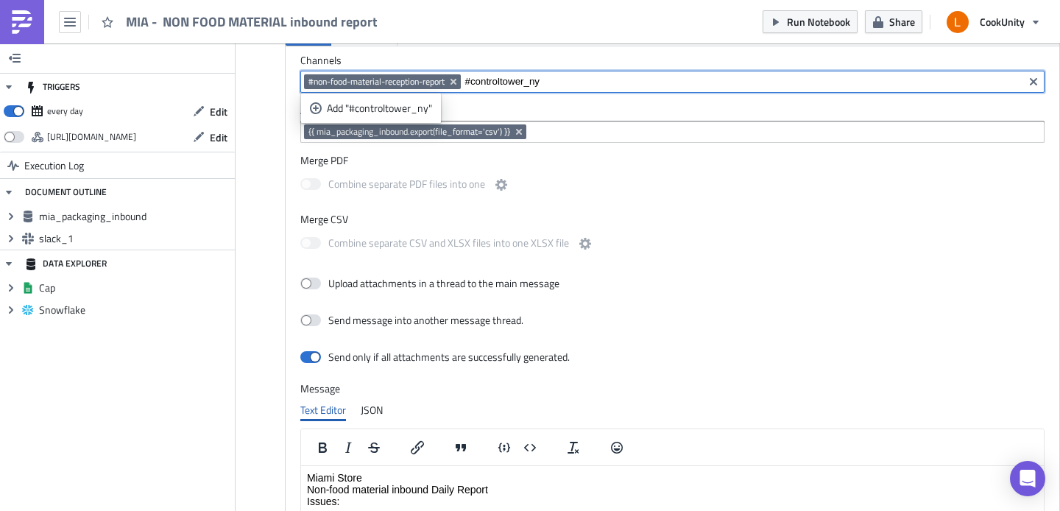
click at [638, 186] on div "Combine separate PDF files into one" at bounding box center [672, 186] width 744 height 31
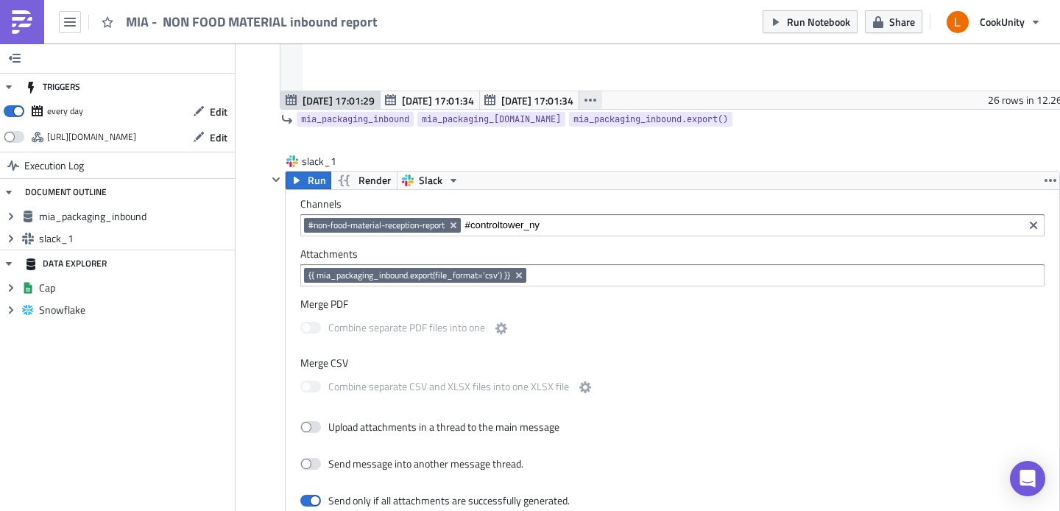
scroll to position [369, 0]
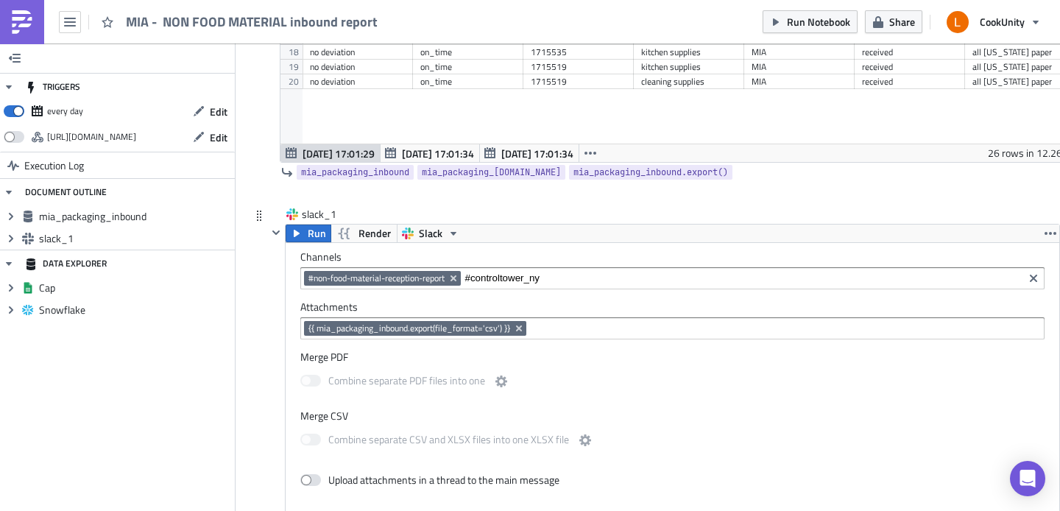
click at [584, 281] on input "#controltower_ny" at bounding box center [741, 278] width 555 height 15
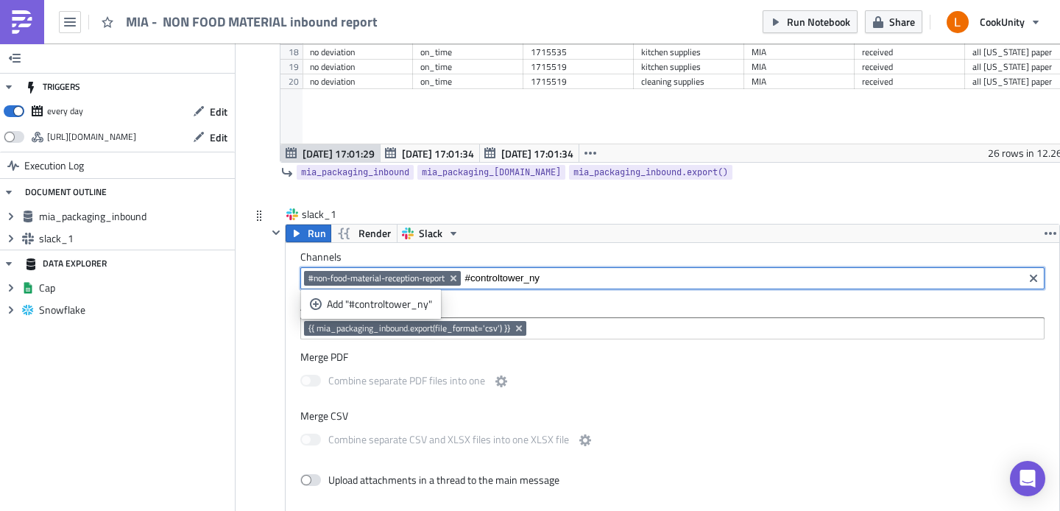
type input "#controltower_ny"
click at [600, 286] on div "#non-food-material-reception-report #controltower_ny" at bounding box center [661, 280] width 715 height 18
click at [579, 276] on input "#controltower_ny" at bounding box center [741, 278] width 555 height 15
click at [537, 306] on label "Attachments" at bounding box center [672, 306] width 744 height 13
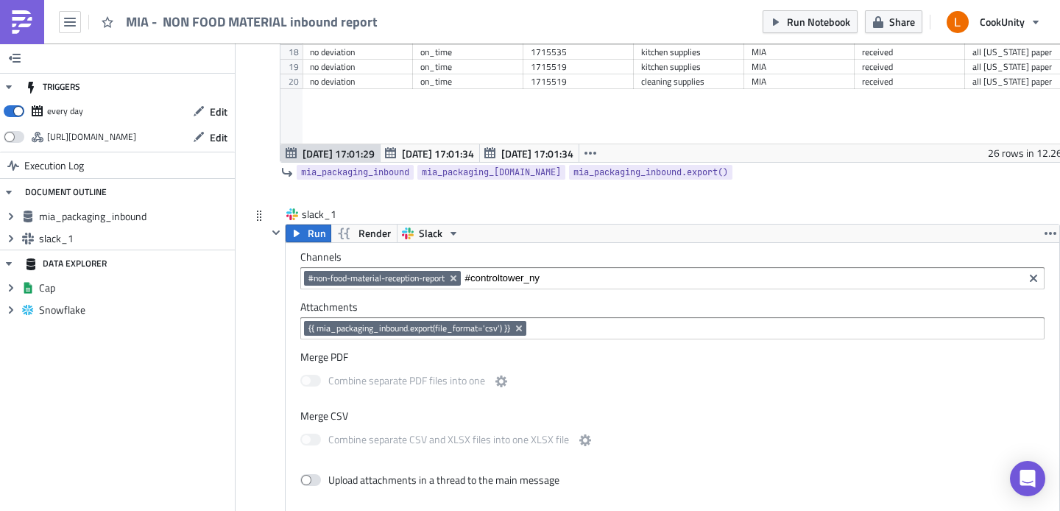
click at [532, 272] on input "#controltower_ny" at bounding box center [741, 278] width 555 height 15
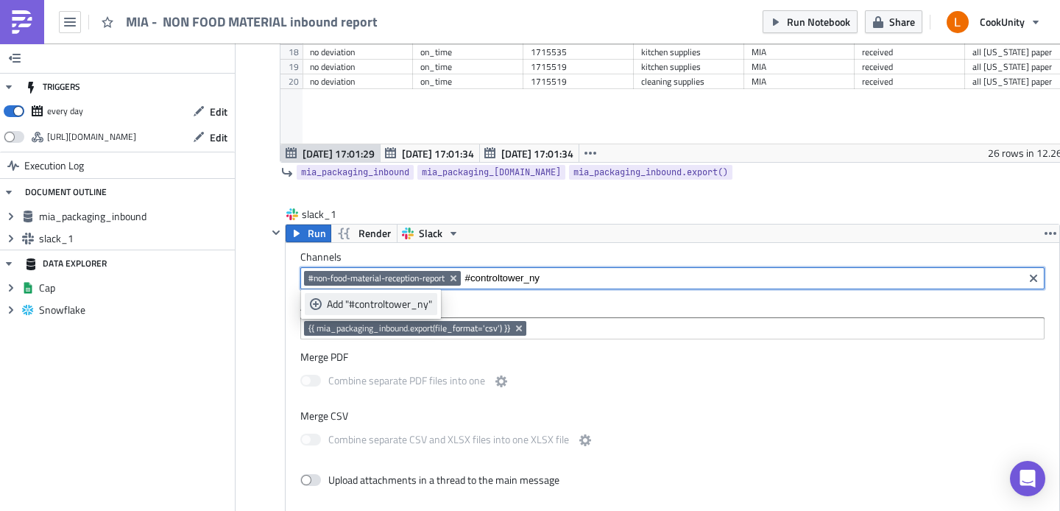
click at [413, 298] on div "Add "#controltower_ny"" at bounding box center [379, 304] width 105 height 15
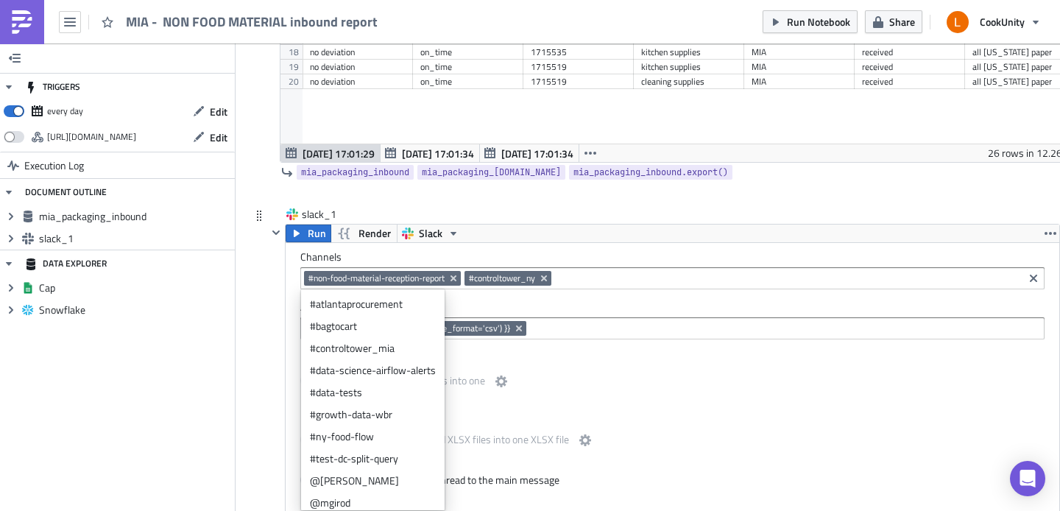
click at [600, 286] on div "#non-food-material-reception-report #controltower_ny" at bounding box center [661, 280] width 715 height 18
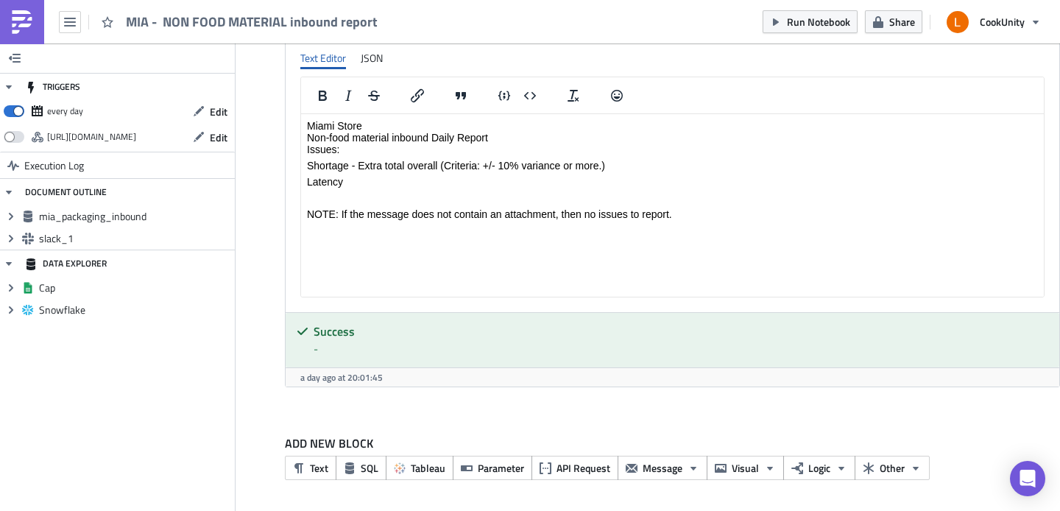
scroll to position [825, 0]
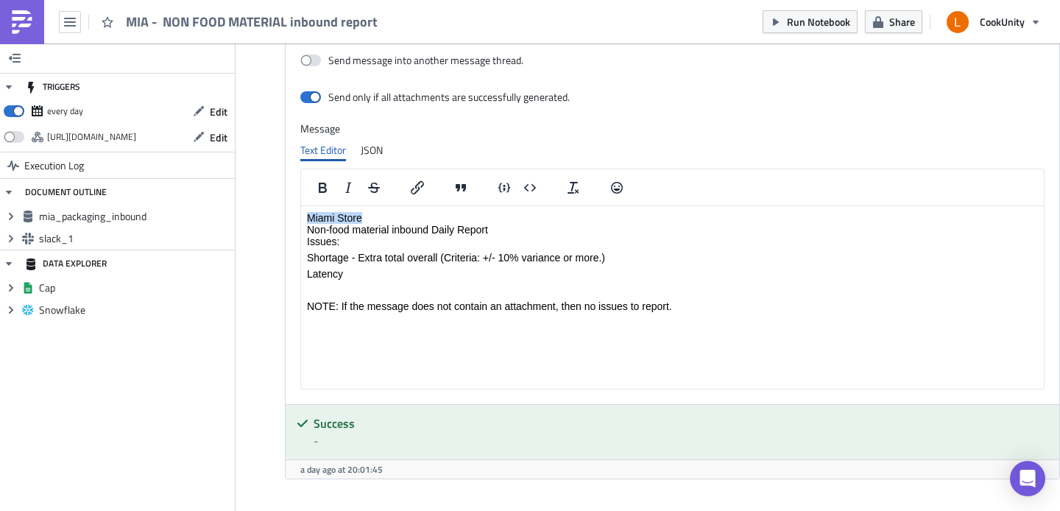
drag, startPoint x: 365, startPoint y: 216, endPoint x: 289, endPoint y: 214, distance: 75.8
click at [301, 214] on html "Miami Store Non-food material inbound Daily Report Issues: Shortage - Extra tot…" at bounding box center [672, 262] width 743 height 112
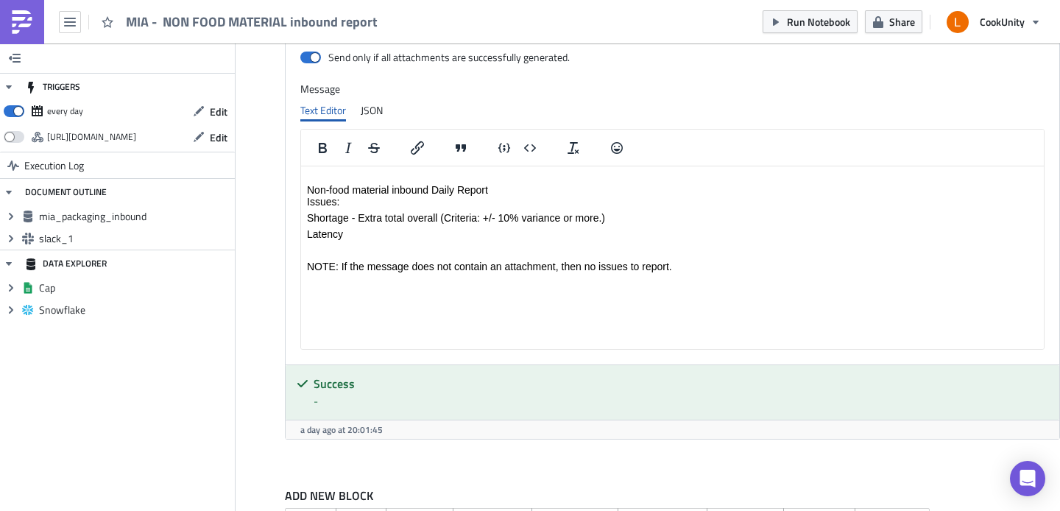
scroll to position [862, 0]
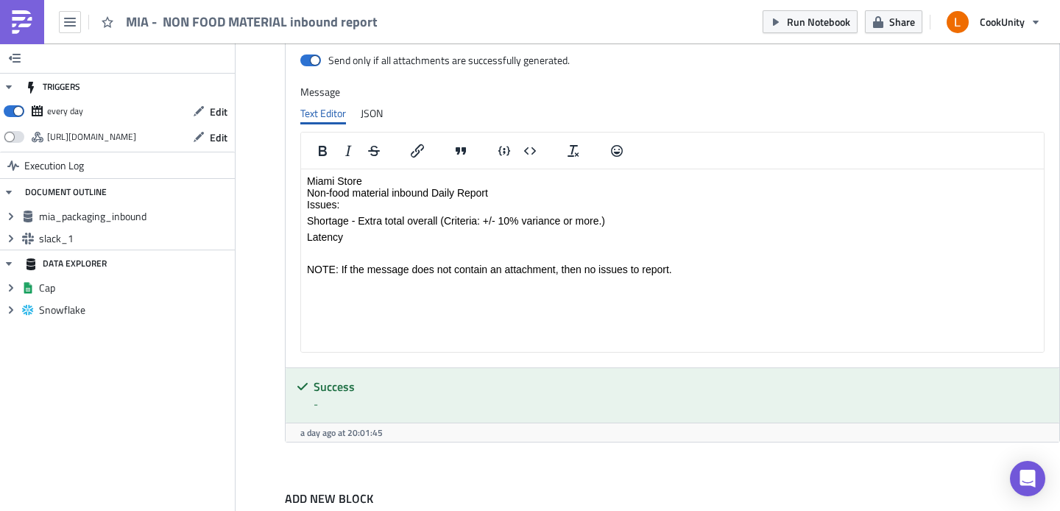
click at [464, 281] on html "Miami Store Non-food material inbound Daily Report Issues: Shortage - Extra tot…" at bounding box center [672, 225] width 743 height 112
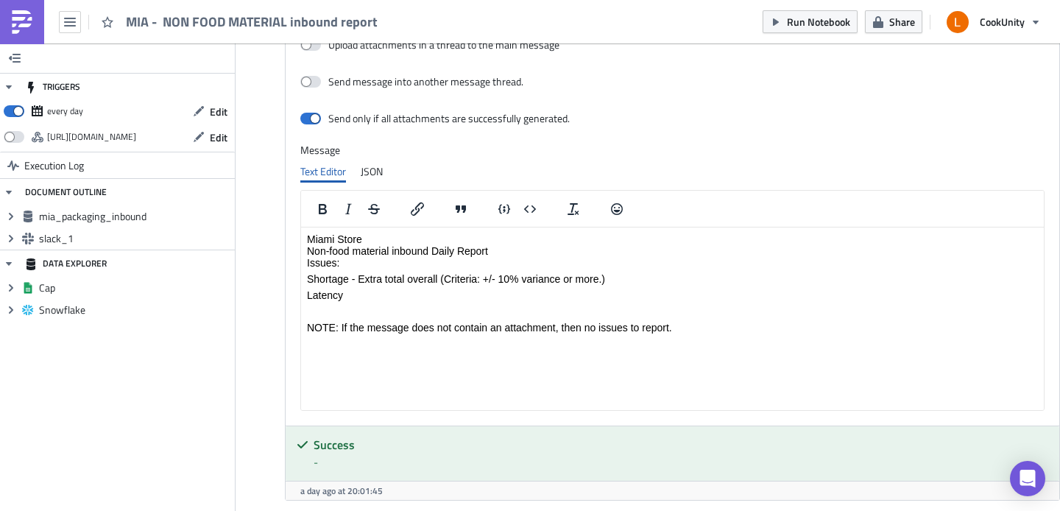
scroll to position [523, 0]
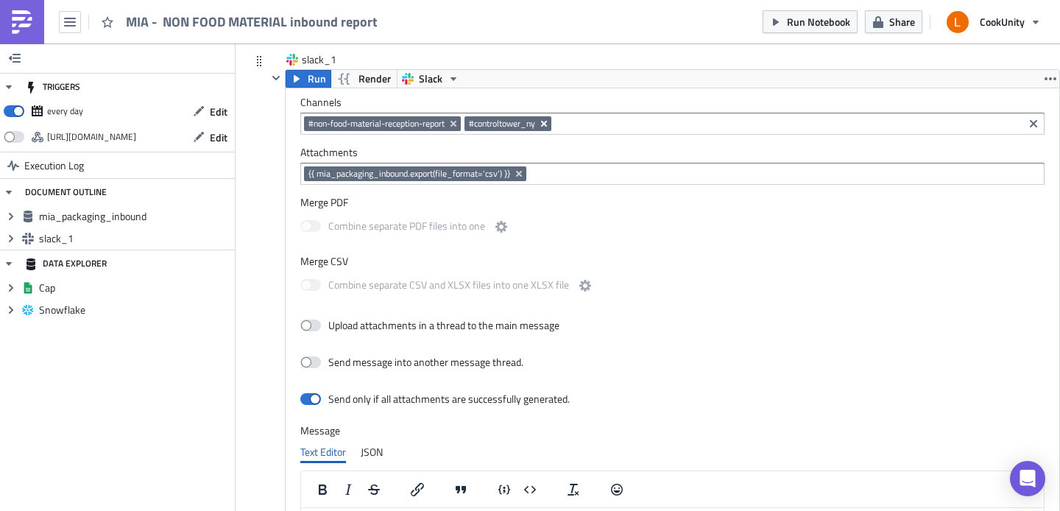
click at [550, 124] on icon "Remove Tag" at bounding box center [544, 124] width 12 height 12
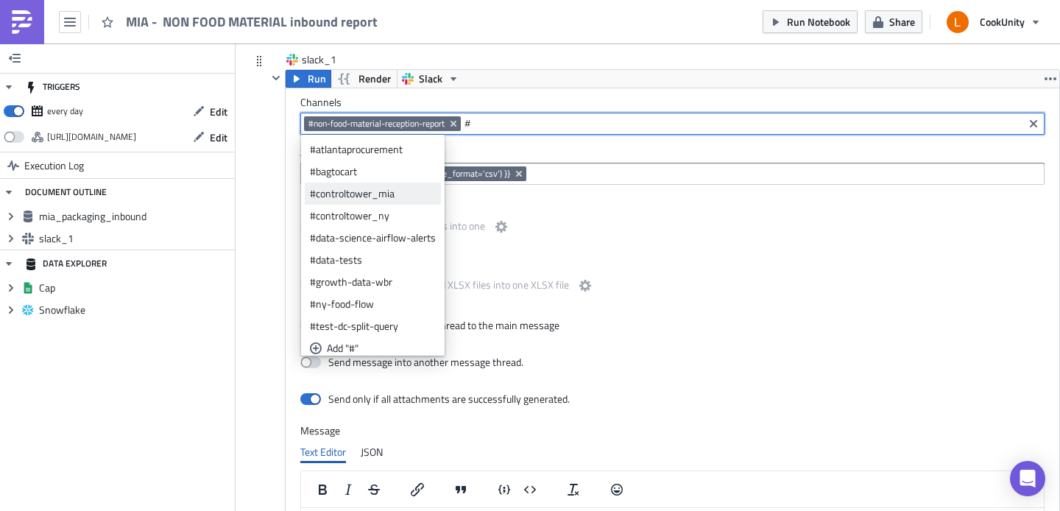
type input "#"
click at [400, 190] on div "#controltower_mia" at bounding box center [373, 193] width 126 height 15
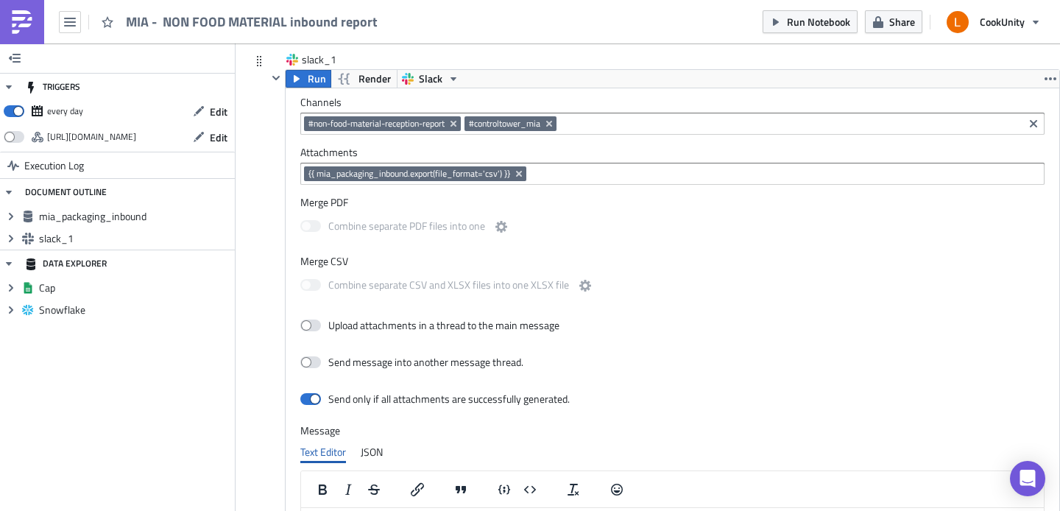
click at [633, 236] on div "Combine separate PDF files into one" at bounding box center [672, 228] width 744 height 31
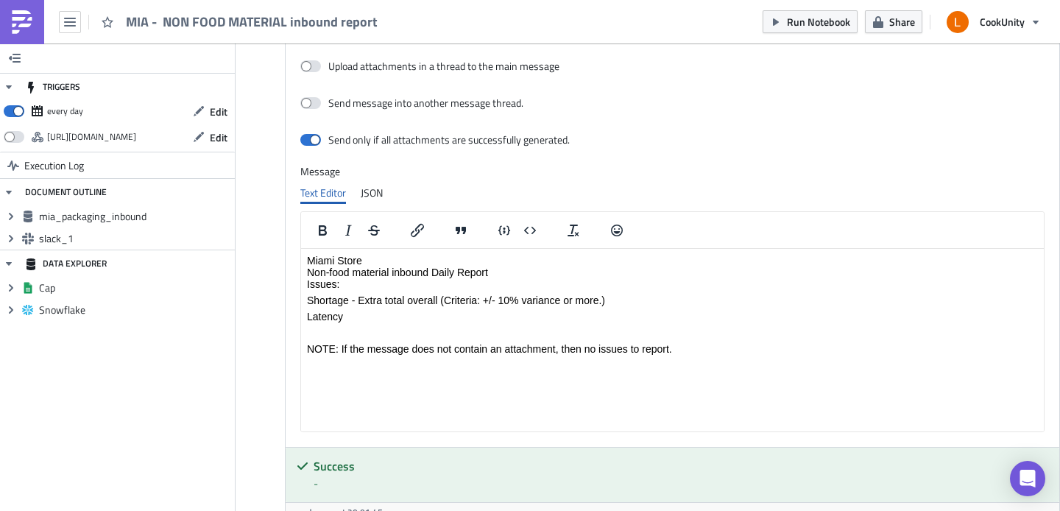
scroll to position [823, 0]
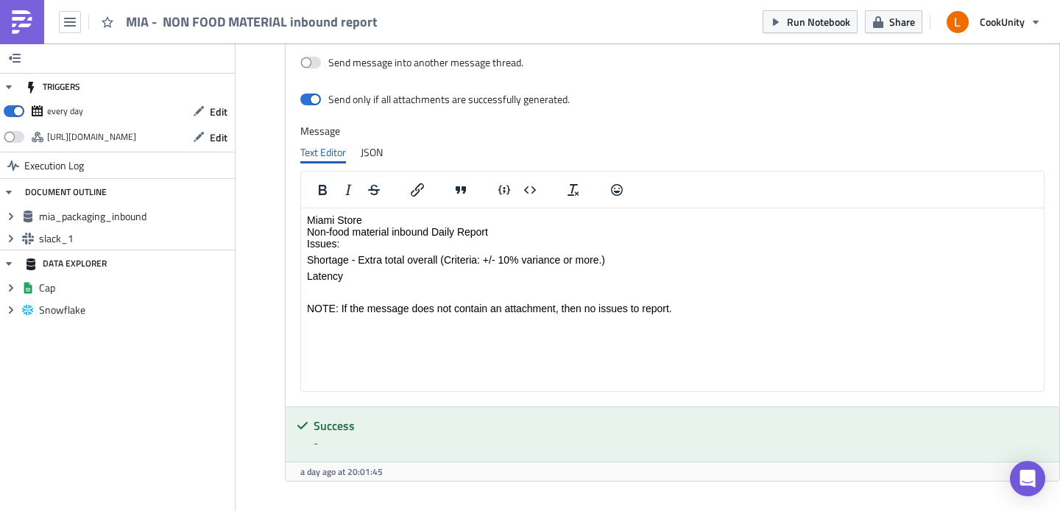
click at [369, 219] on p "Miami Store Non-food material inbound Daily Report Issues:" at bounding box center [672, 231] width 731 height 35
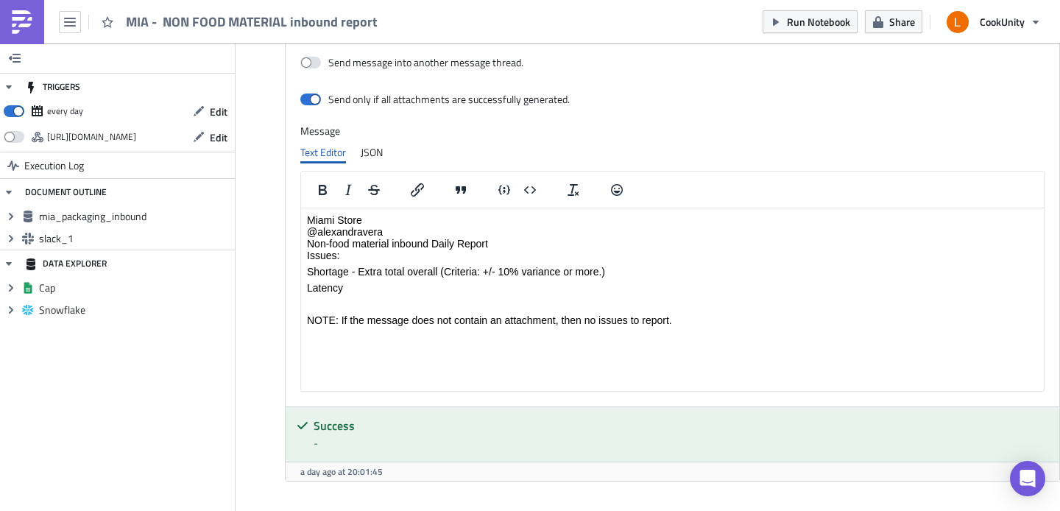
click at [388, 260] on p "Miami Store @alexandravera Non-food material inbound Daily Report Issues:" at bounding box center [672, 237] width 731 height 47
click at [366, 227] on p "Miami Store @alexandravera Non-food material inbound Daily Report Issues:" at bounding box center [672, 237] width 731 height 47
click at [364, 227] on p "Miami Store @alexandravera Non-food material inbound Daily Report Issues:" at bounding box center [672, 237] width 731 height 47
click at [409, 229] on p "Miami Store @alexandra vera Non-food material inbound Daily Report Issues:" at bounding box center [672, 237] width 731 height 47
click at [696, 282] on p "Latency" at bounding box center [672, 288] width 731 height 12
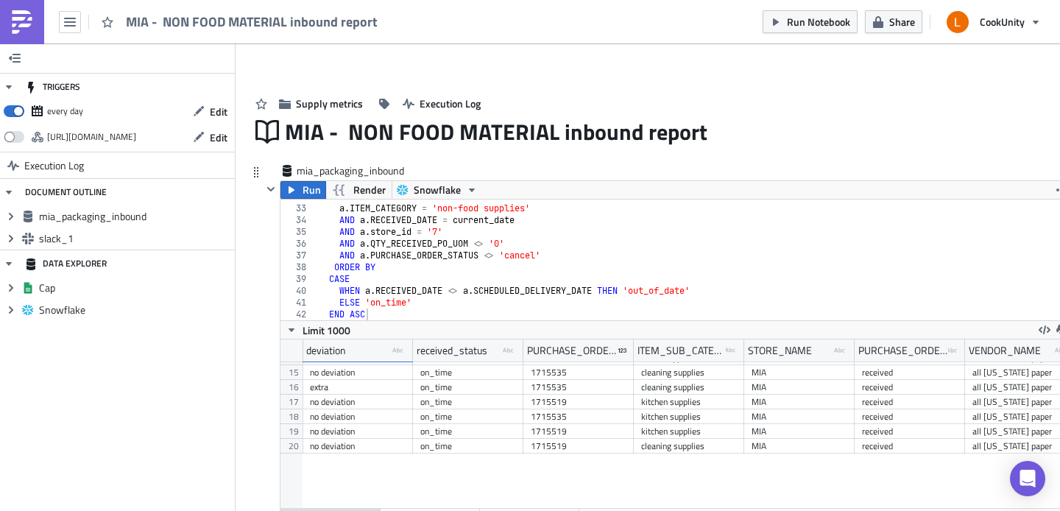
scroll to position [0, 0]
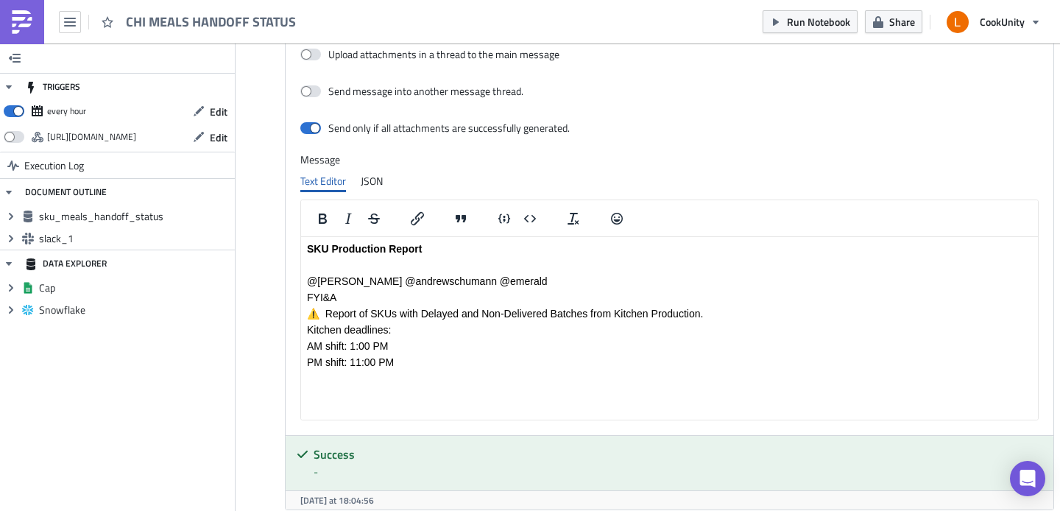
scroll to position [805, 0]
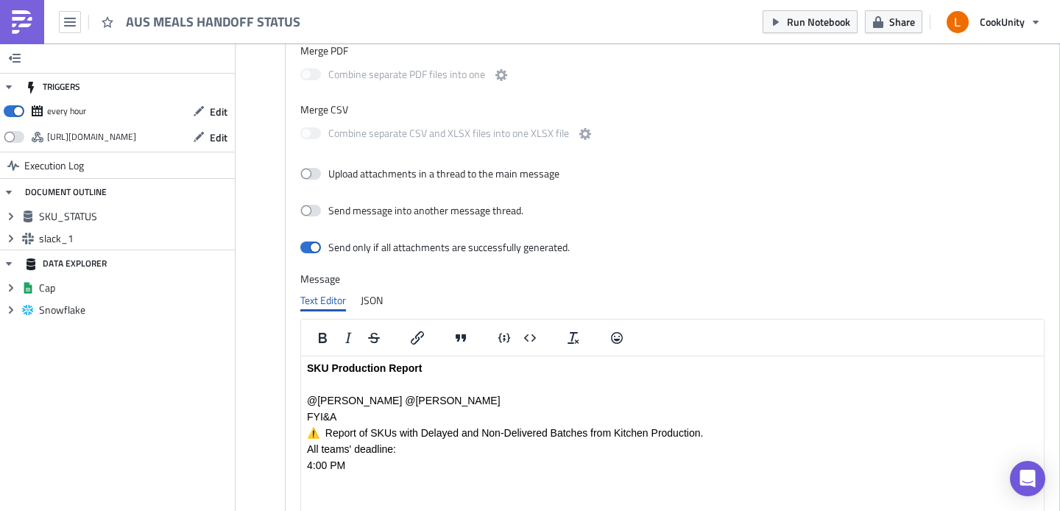
scroll to position [918, 0]
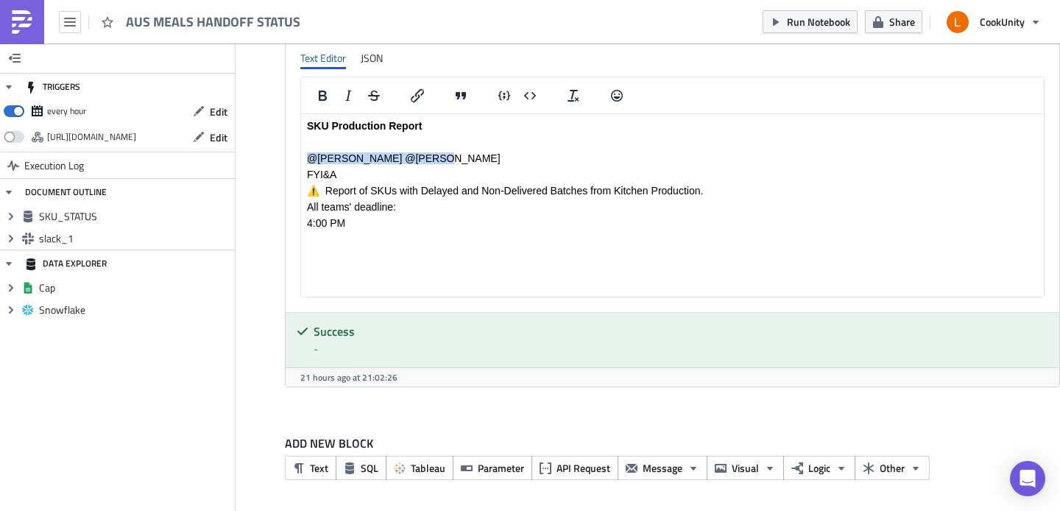
drag, startPoint x: 430, startPoint y: 158, endPoint x: 302, endPoint y: 157, distance: 128.1
click at [302, 157] on html "SKU Production Report @[PERSON_NAME] @jasonmartini FYI&A ⚠️ Report of SKUs with…" at bounding box center [672, 174] width 743 height 121
copy p "@[PERSON_NAME] @[PERSON_NAME]"
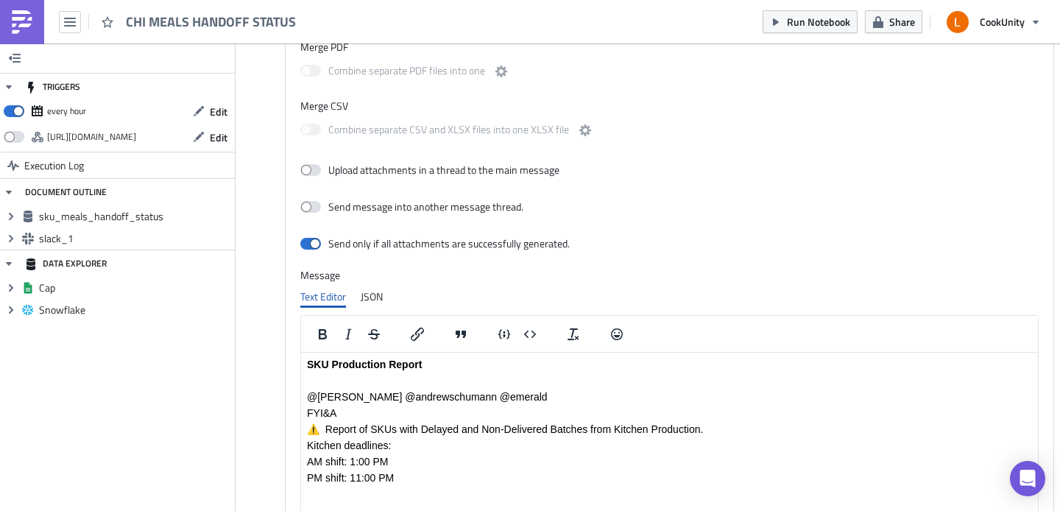
scroll to position [680, 0]
drag, startPoint x: 487, startPoint y: 394, endPoint x: 306, endPoint y: 392, distance: 181.1
click at [307, 392] on p "@[PERSON_NAME] @andrewschumann @emerald" at bounding box center [669, 395] width 725 height 12
drag, startPoint x: 336, startPoint y: 394, endPoint x: 306, endPoint y: 394, distance: 30.2
click at [306, 394] on html "SKU Production Report @[PERSON_NAME] @andrewschumann @emerald FYI&A ⚠️ Report o…" at bounding box center [669, 419] width 737 height 137
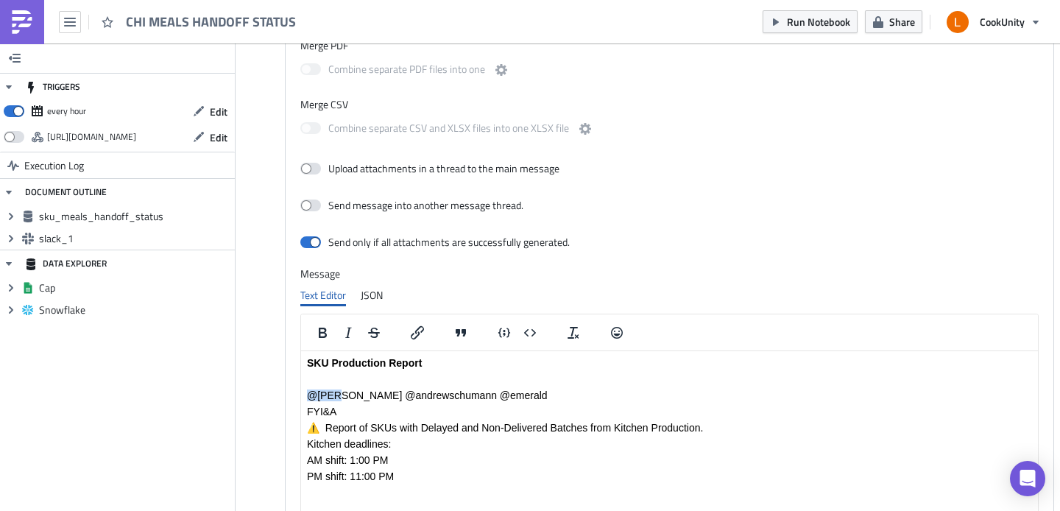
copy p "@[PERSON_NAME]"
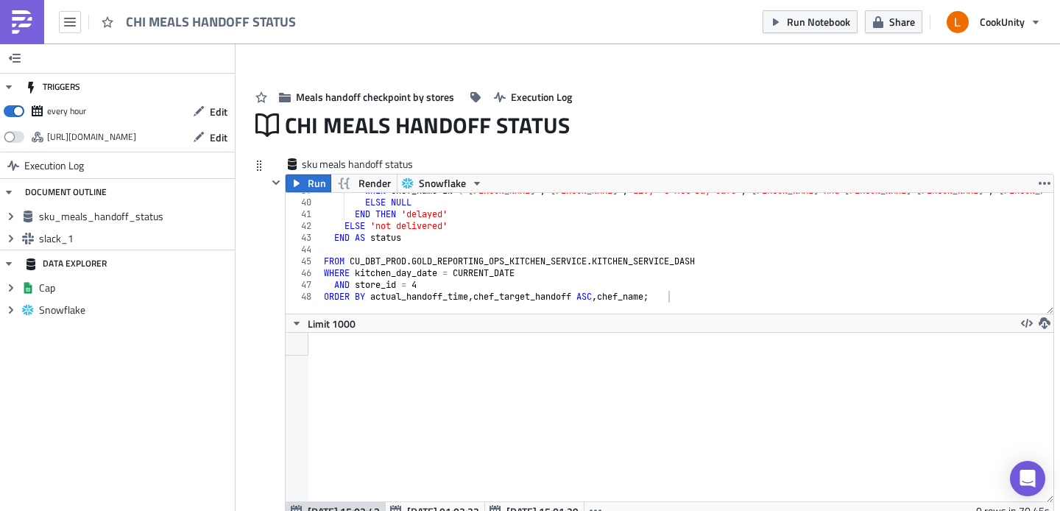
scroll to position [0, 0]
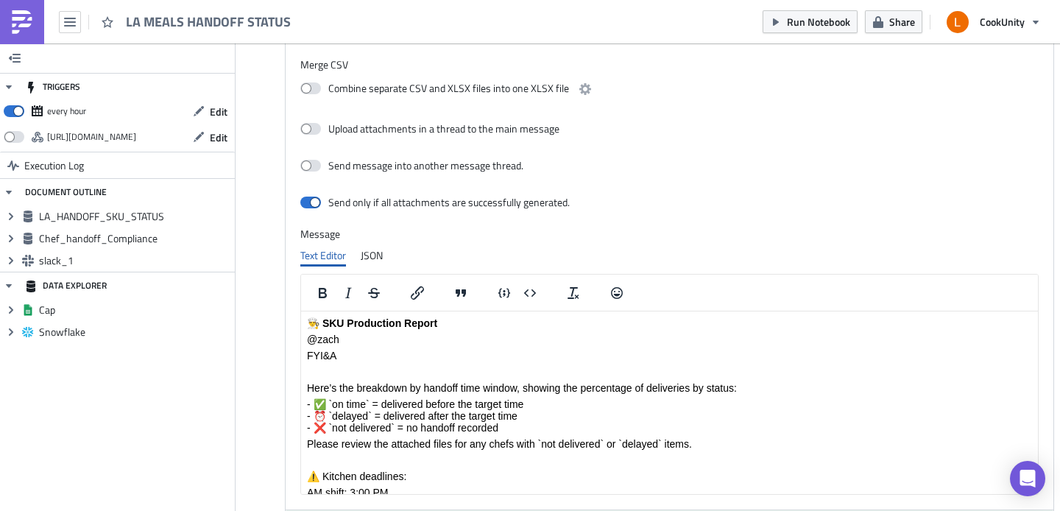
scroll to position [1150, 0]
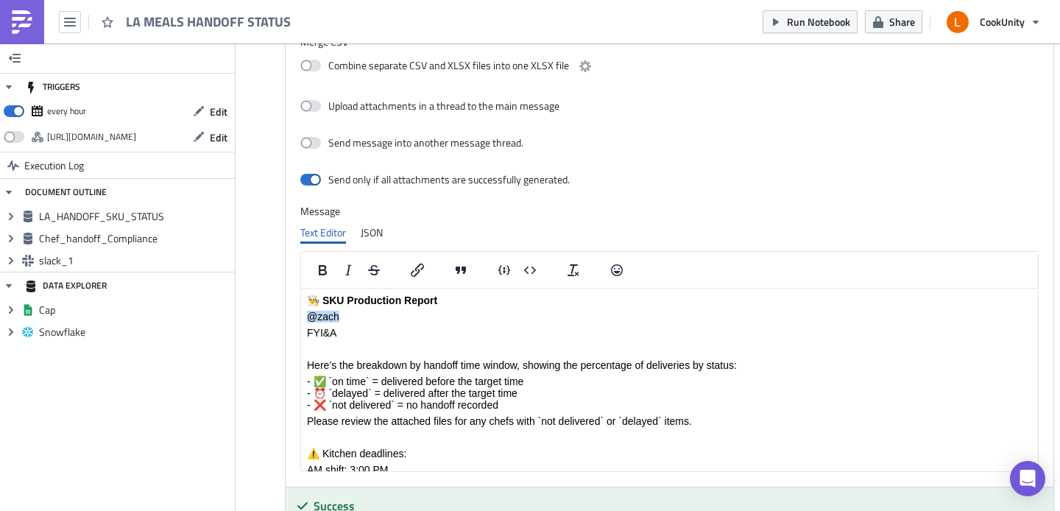
drag, startPoint x: 332, startPoint y: 315, endPoint x: 305, endPoint y: 314, distance: 27.2
click at [305, 314] on html "👨‍🍳 SKU Production Report @zach FYI&A Here’s the breakdown by handoff time wind…" at bounding box center [669, 393] width 737 height 209
copy p "@zach"
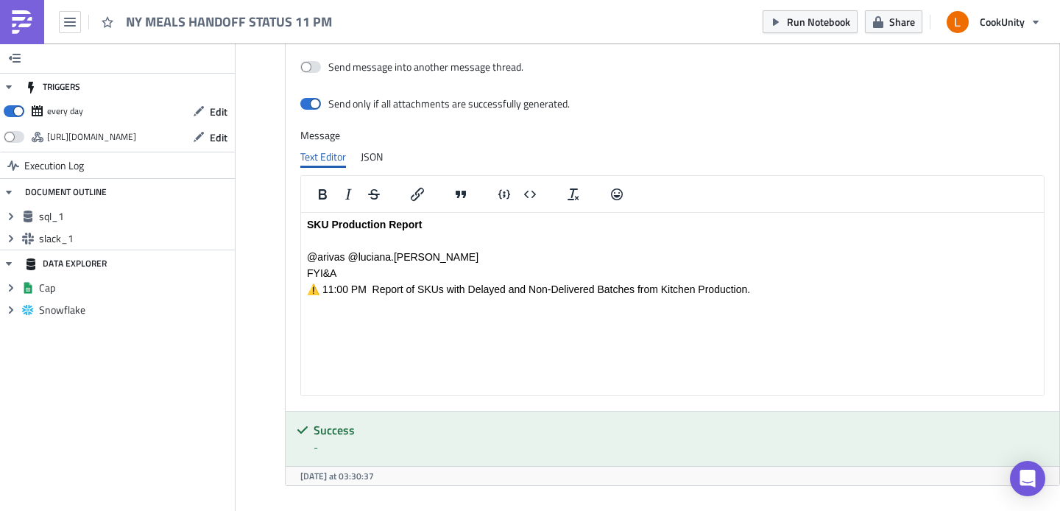
scroll to position [818, 0]
drag, startPoint x: 445, startPoint y: 259, endPoint x: 298, endPoint y: 258, distance: 147.2
click at [301, 258] on html "SKU Production Report @arivas @luciana.[PERSON_NAME] FYI&A ⚠️ 11:00 PM Report o…" at bounding box center [672, 265] width 743 height 105
copy p "@arivas @luciana.[PERSON_NAME]"
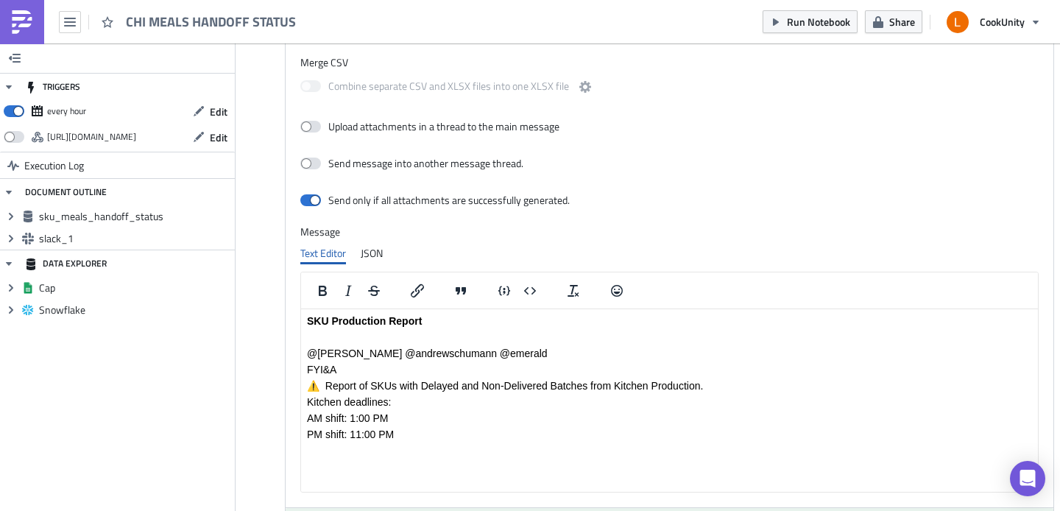
scroll to position [725, 0]
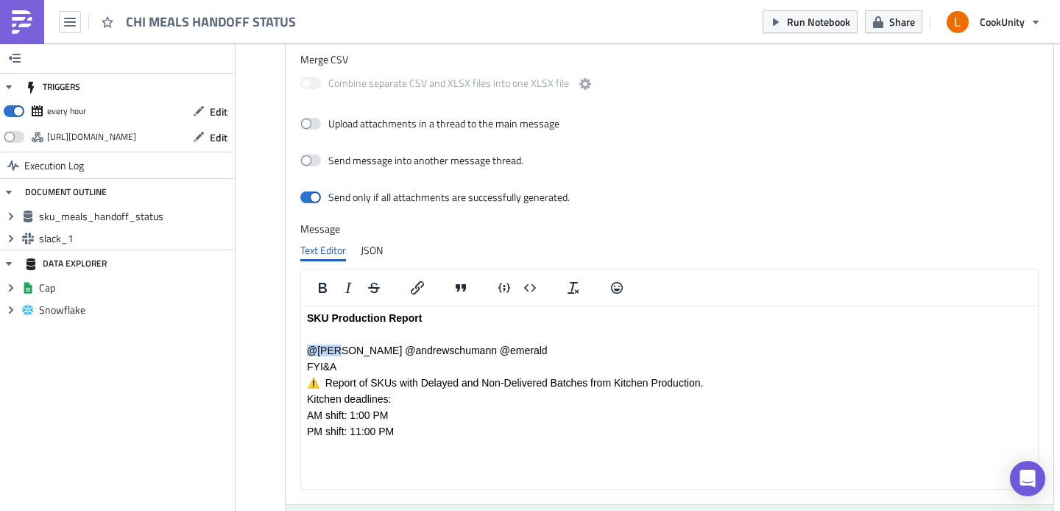
drag, startPoint x: 337, startPoint y: 347, endPoint x: 303, endPoint y: 347, distance: 33.9
click at [303, 347] on html "SKU Production Report @thao @andrewschumann @emerald FYI&A ⚠️ Report of SKUs wi…" at bounding box center [669, 374] width 737 height 137
copy p "@thao"
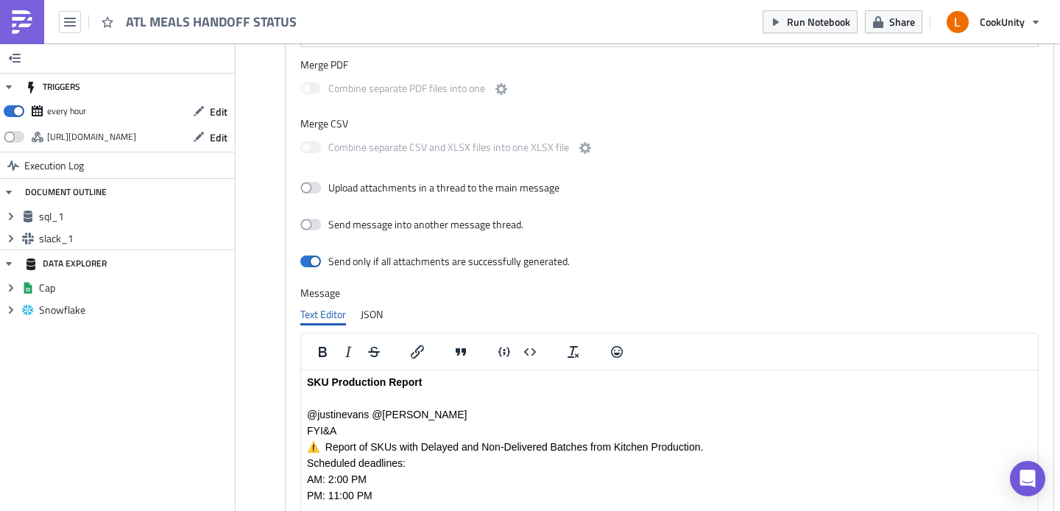
scroll to position [776, 0]
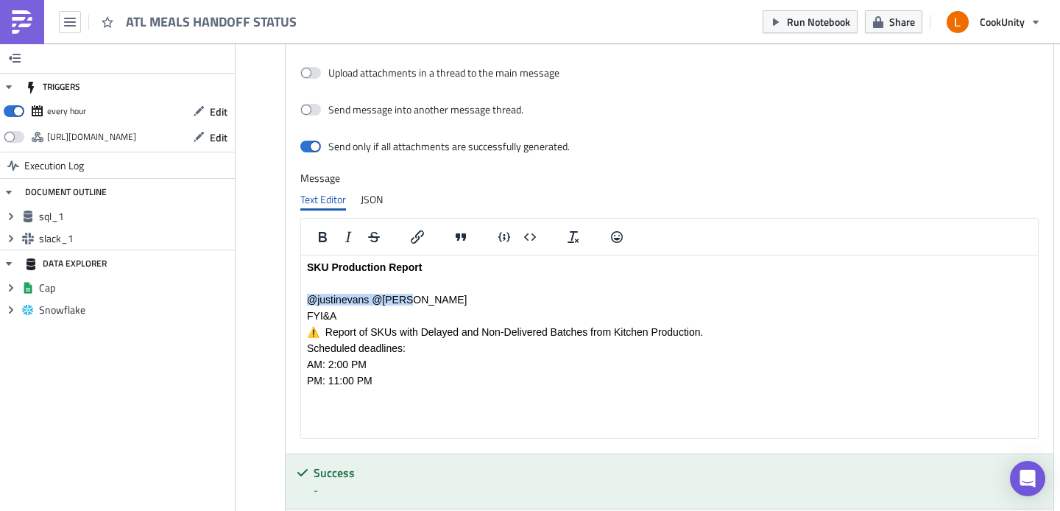
drag, startPoint x: 414, startPoint y: 299, endPoint x: 306, endPoint y: 297, distance: 107.5
click at [306, 297] on html "SKU Production Report @justinevans @[PERSON_NAME] ⚠️ Report of SKUs with Delaye…" at bounding box center [669, 323] width 737 height 137
copy p "@justinevans @[PERSON_NAME]"
